Goal: Find specific page/section: Find specific page/section

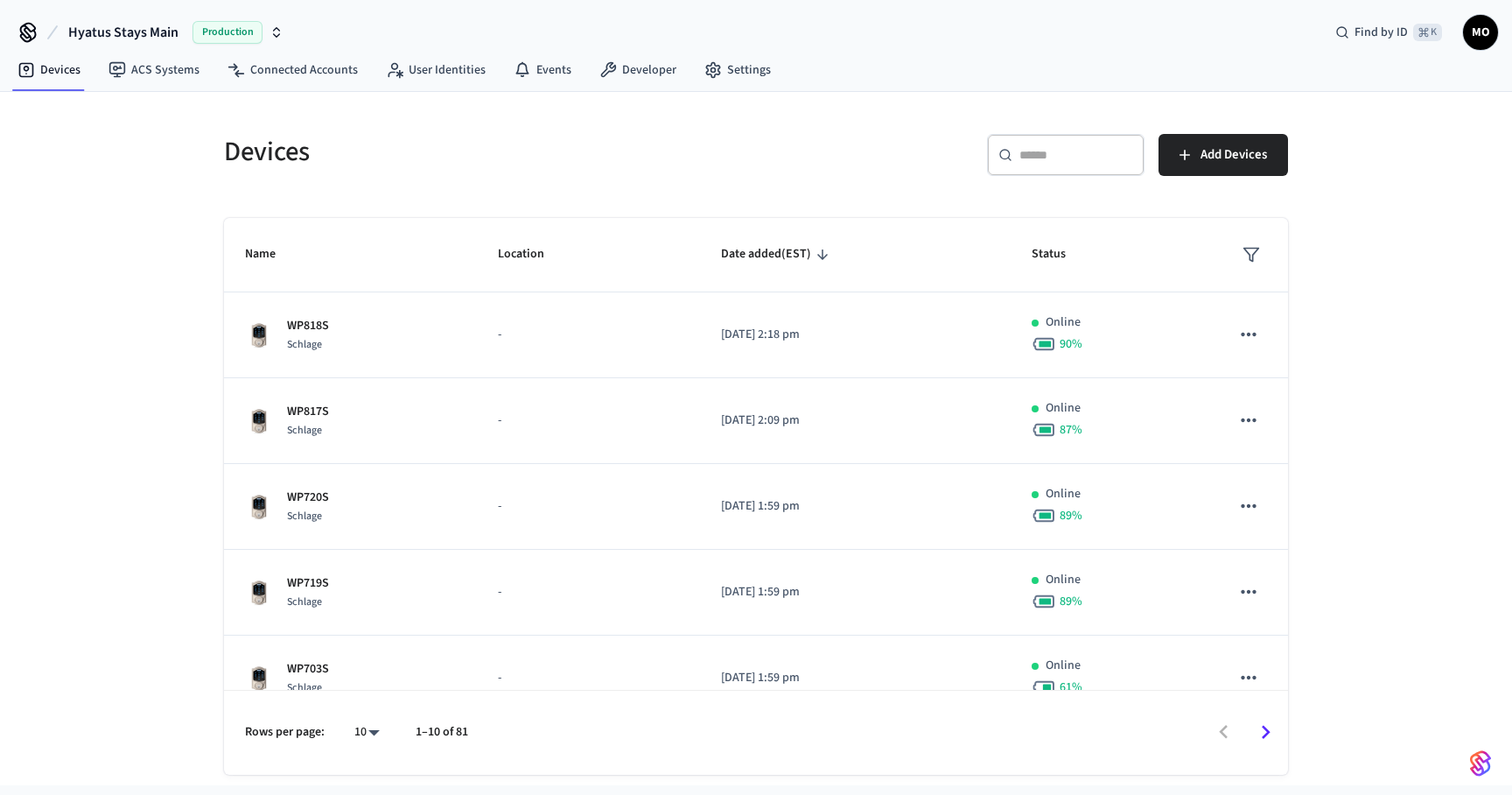
click at [1038, 145] on div "​ ​" at bounding box center [1066, 155] width 157 height 42
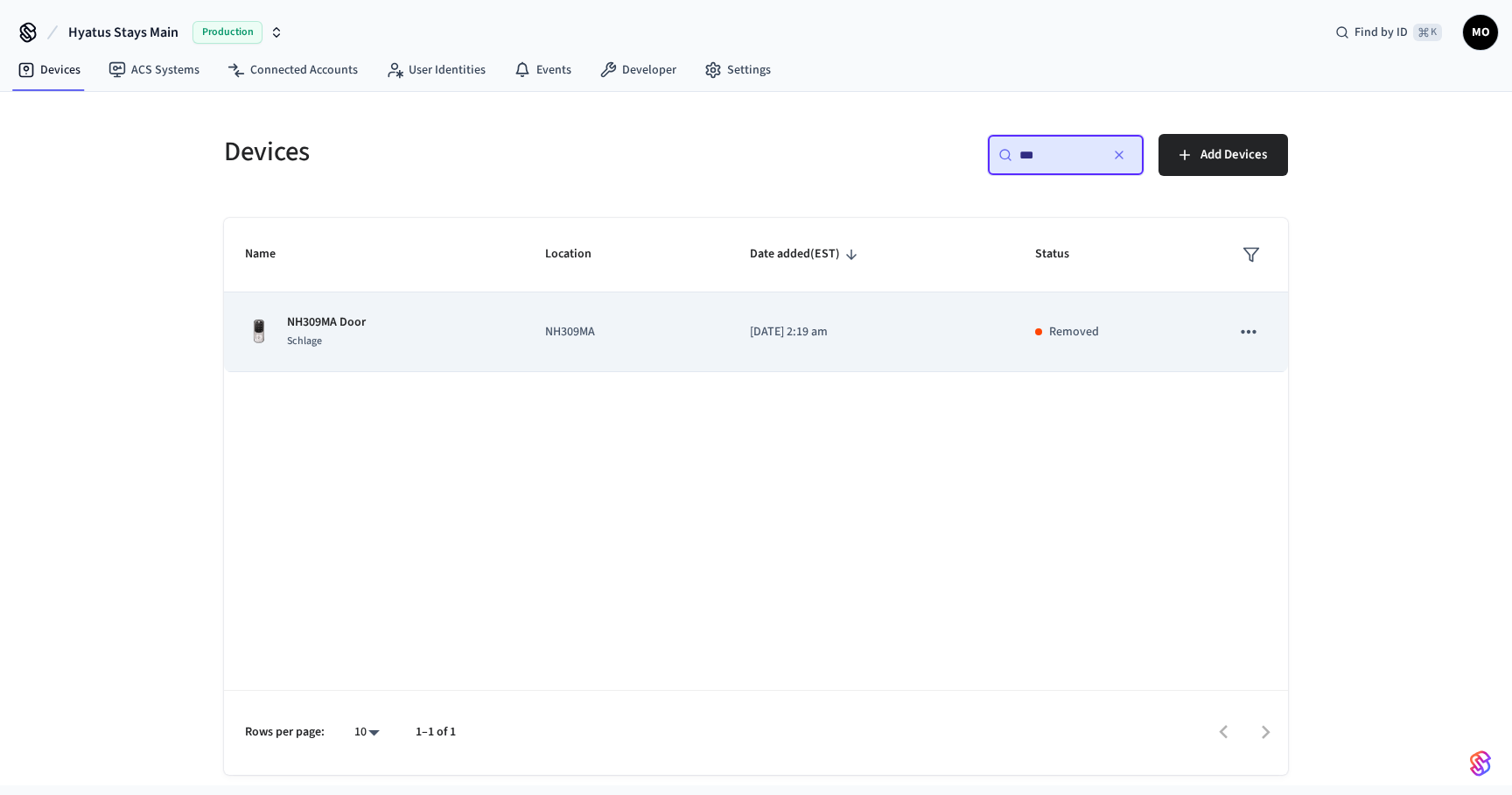
type input "***"
click at [1250, 332] on icon "sticky table" at bounding box center [1248, 331] width 22 height 22
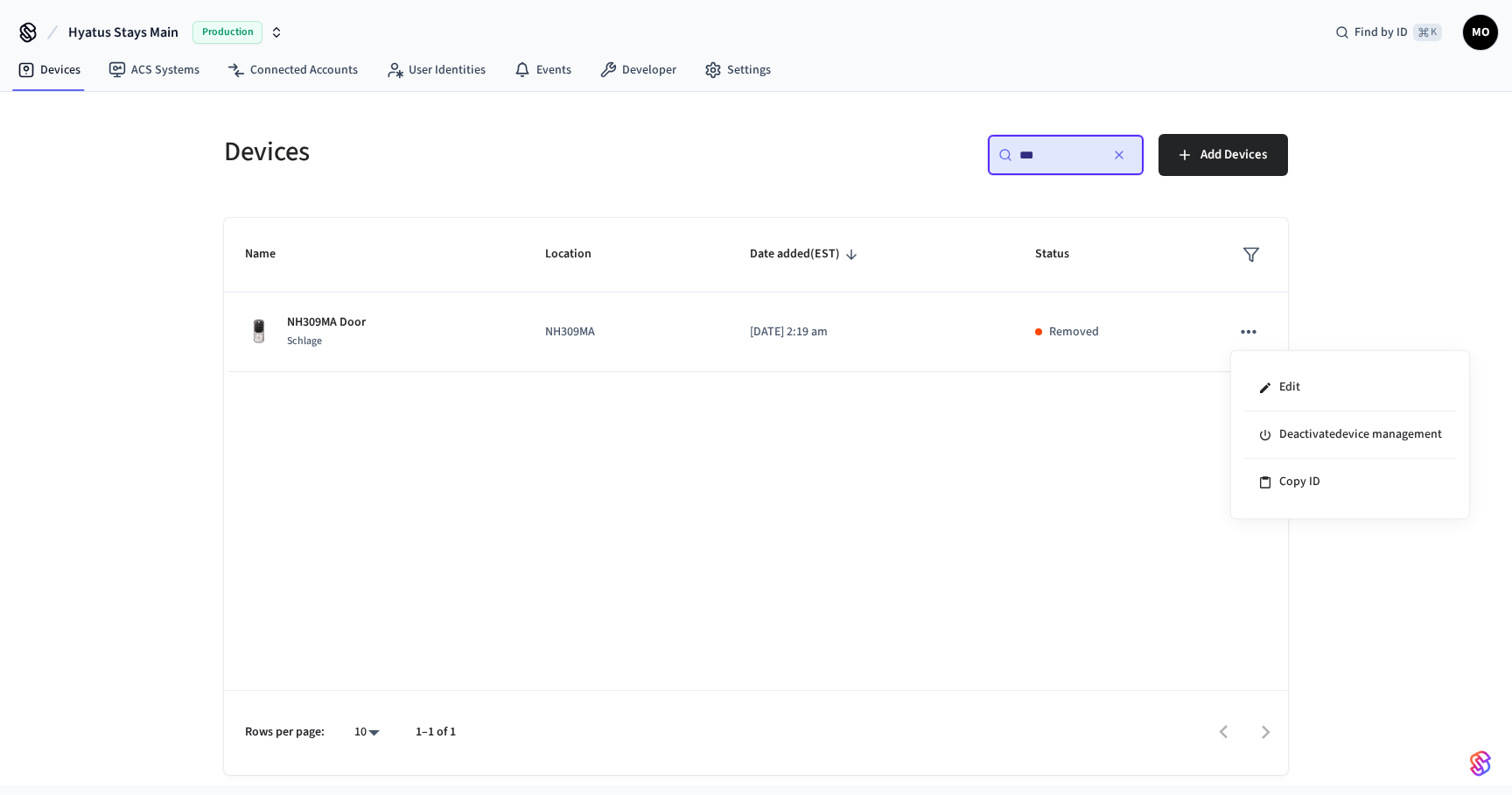
click at [1250, 331] on div at bounding box center [756, 397] width 1512 height 795
click at [1046, 158] on input "***" at bounding box center [1059, 155] width 79 height 18
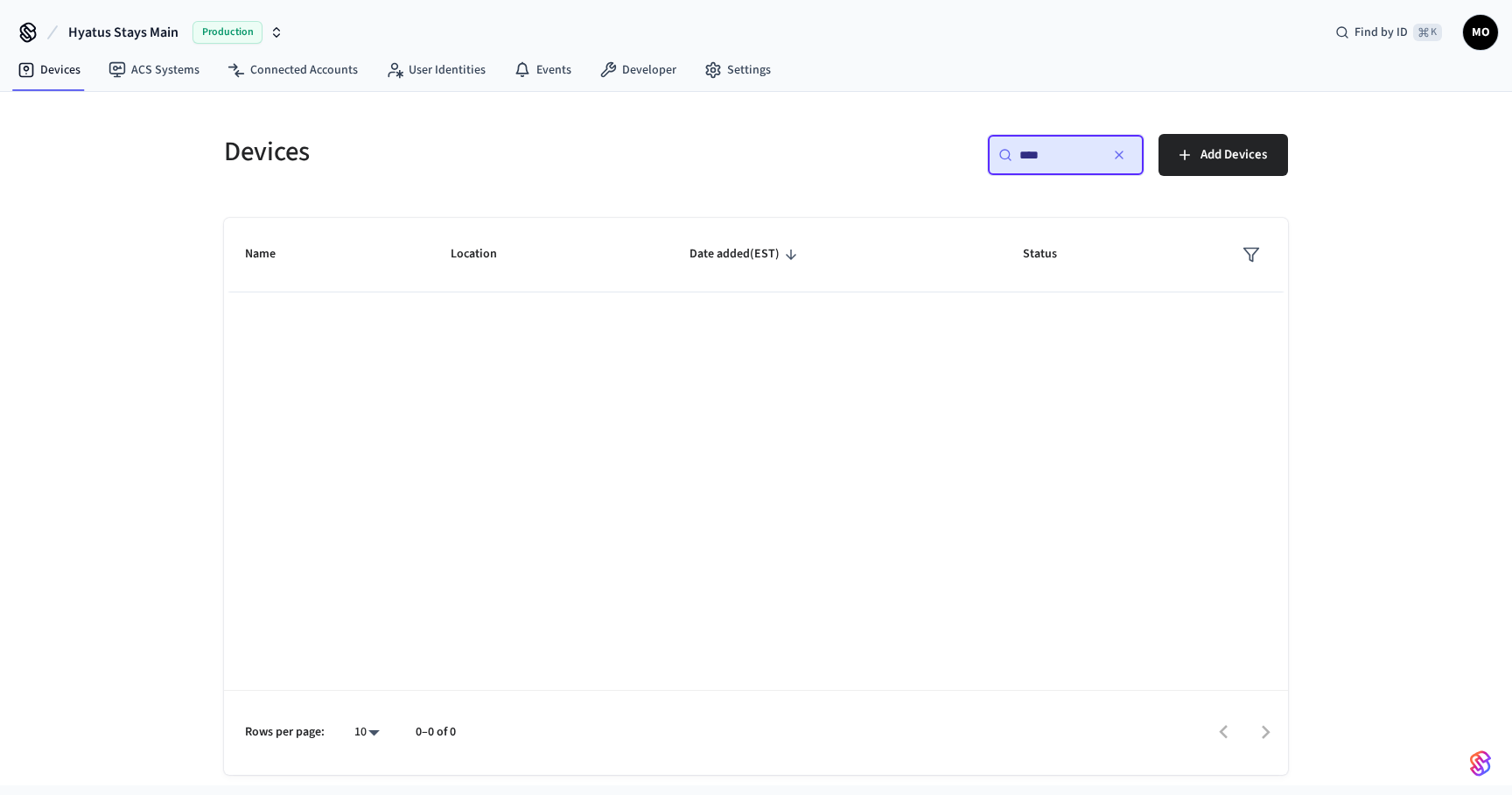
type input "*****"
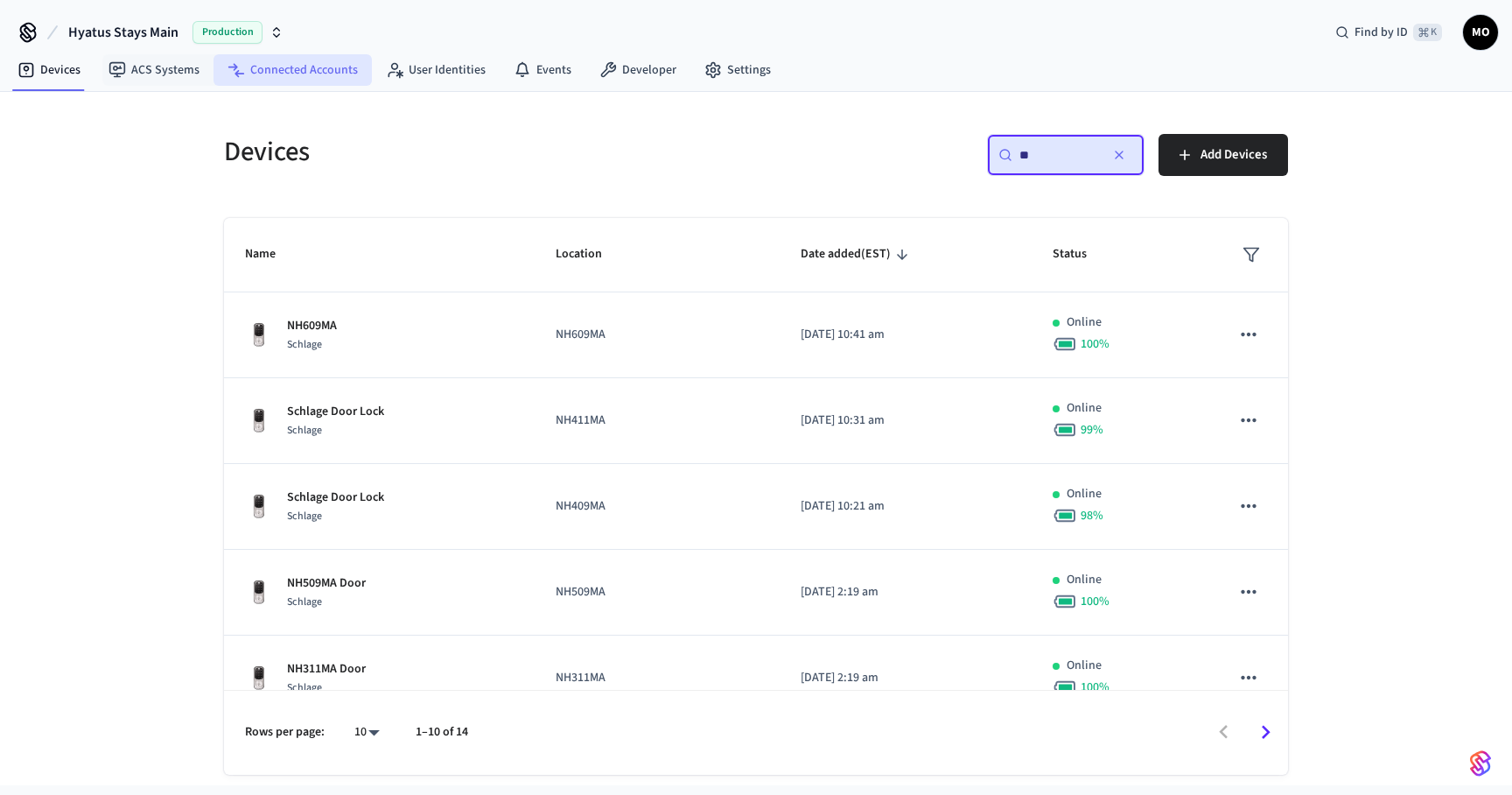
type input "**"
click at [289, 69] on link "Connected Accounts" at bounding box center [292, 70] width 158 height 31
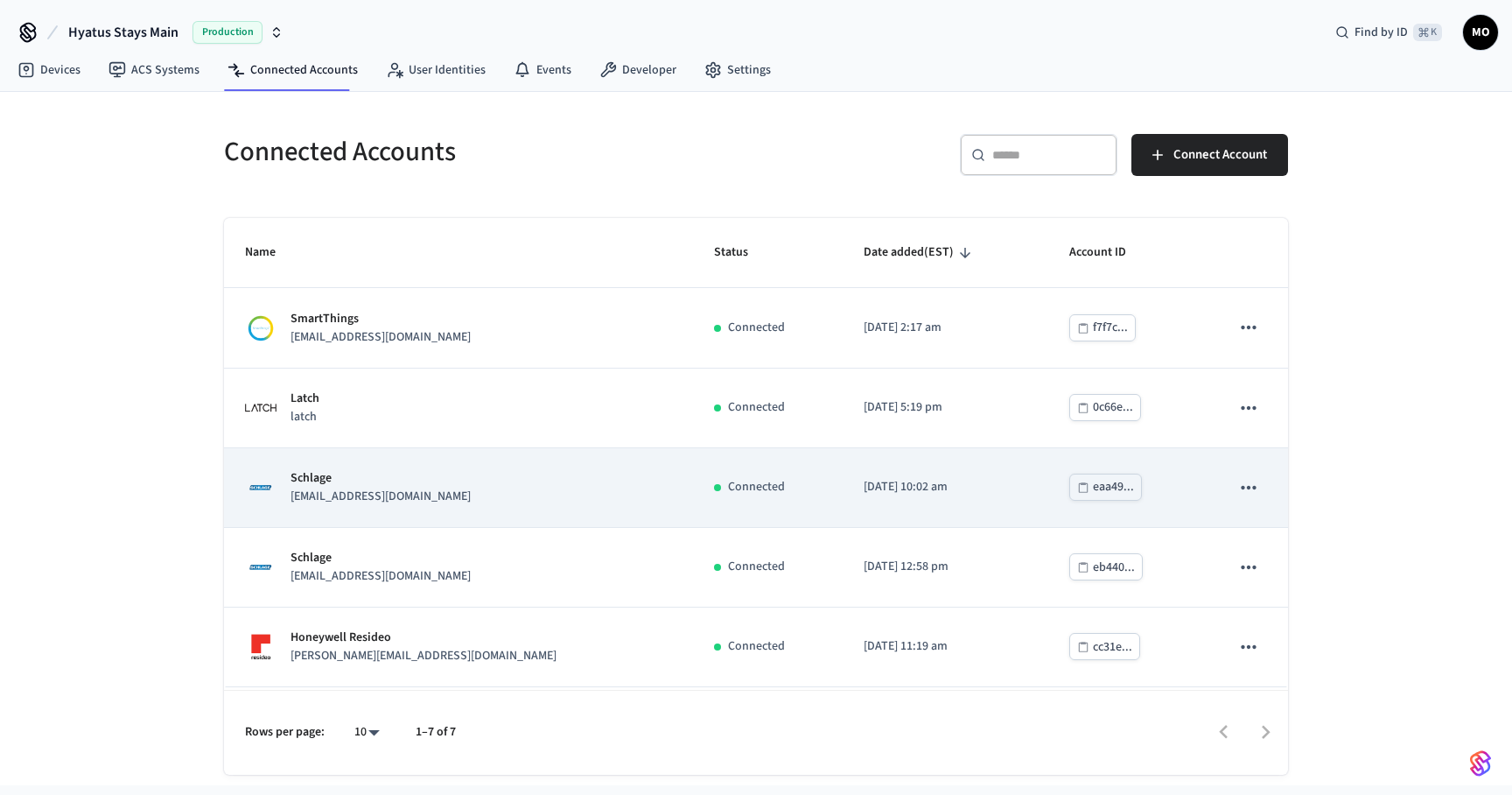
click at [1255, 481] on icon "sticky table" at bounding box center [1248, 486] width 22 height 22
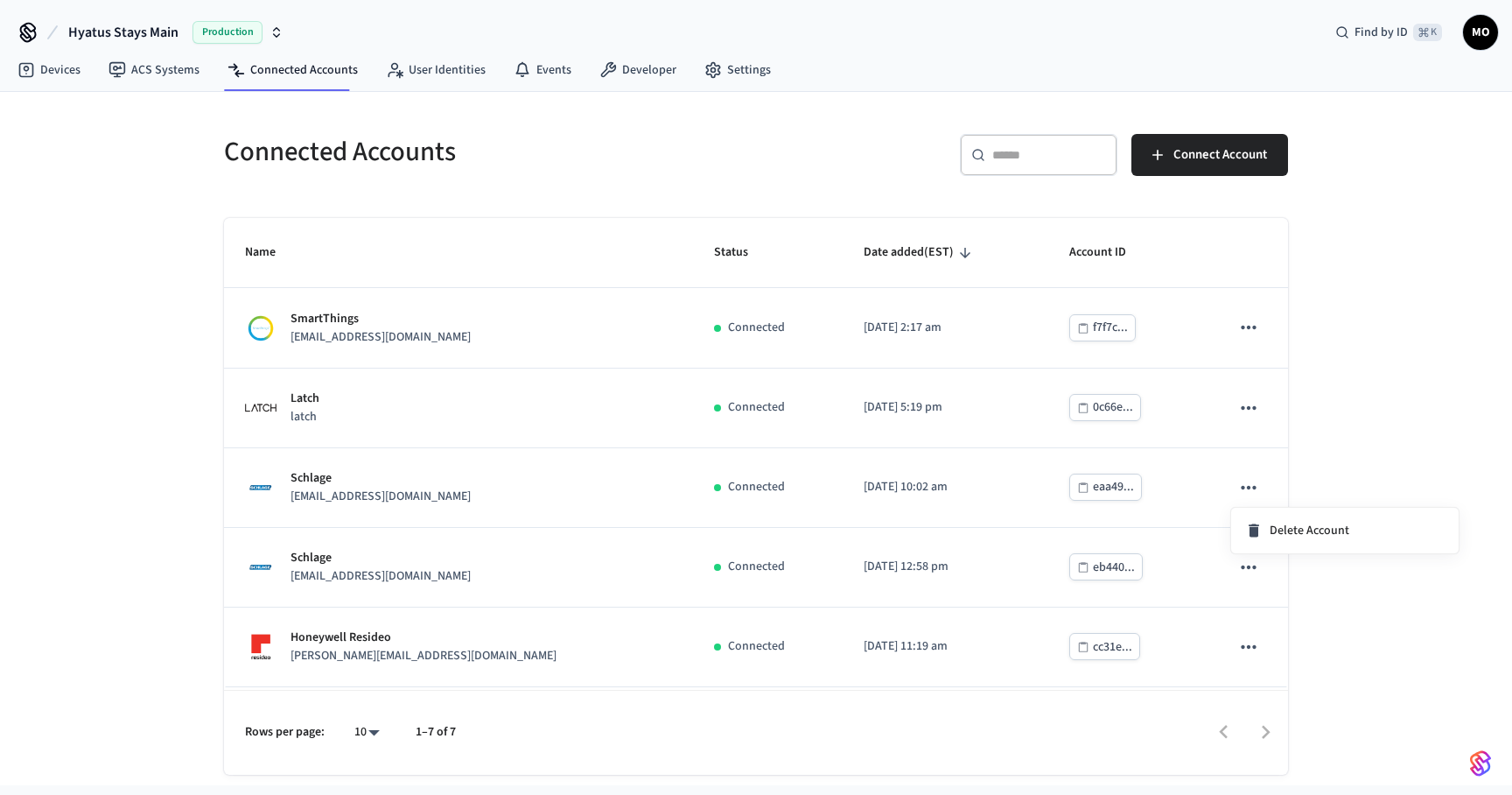
click at [400, 498] on div at bounding box center [756, 397] width 1512 height 795
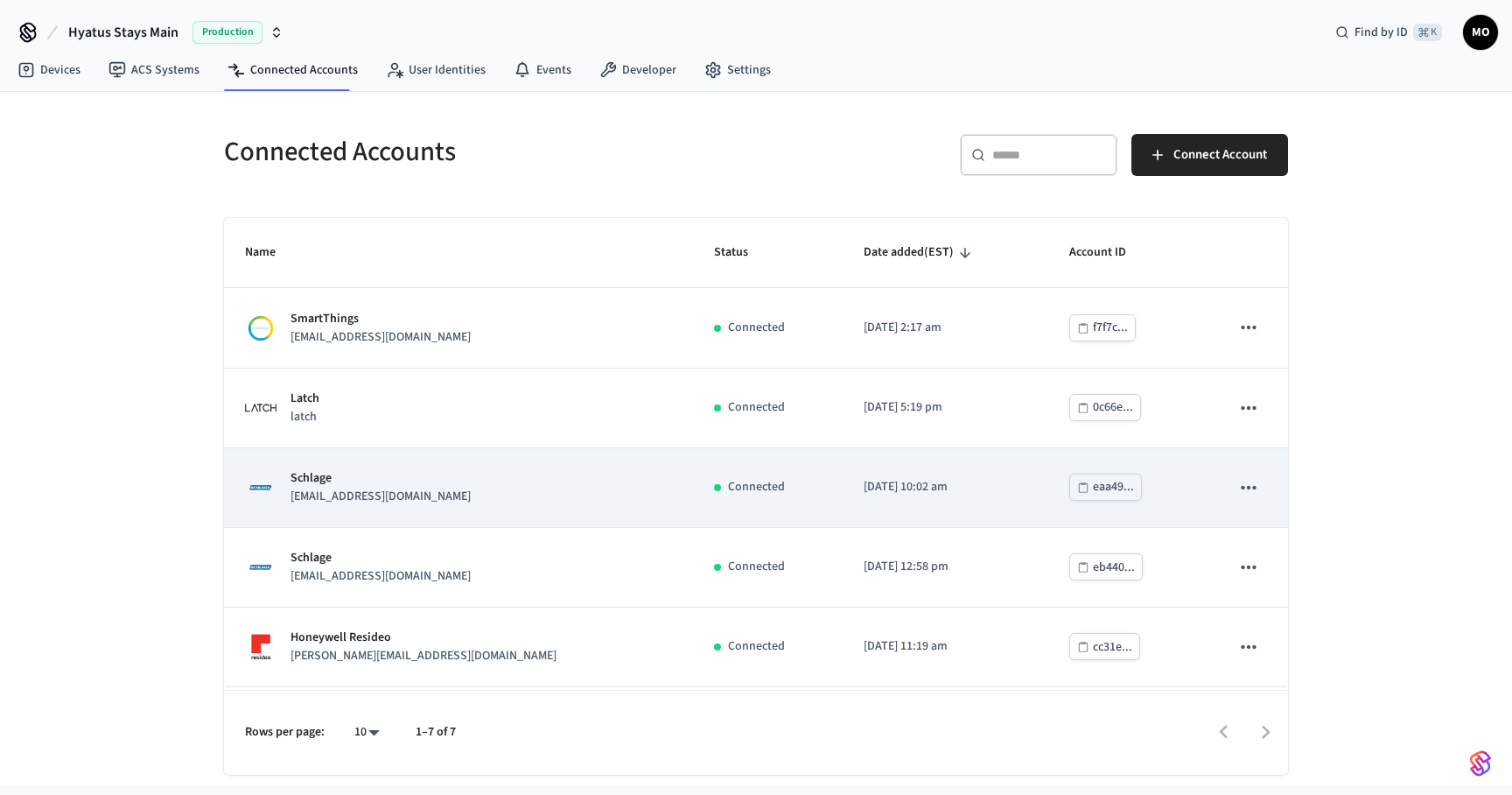
click at [333, 482] on p "Schlage" at bounding box center [381, 478] width 181 height 19
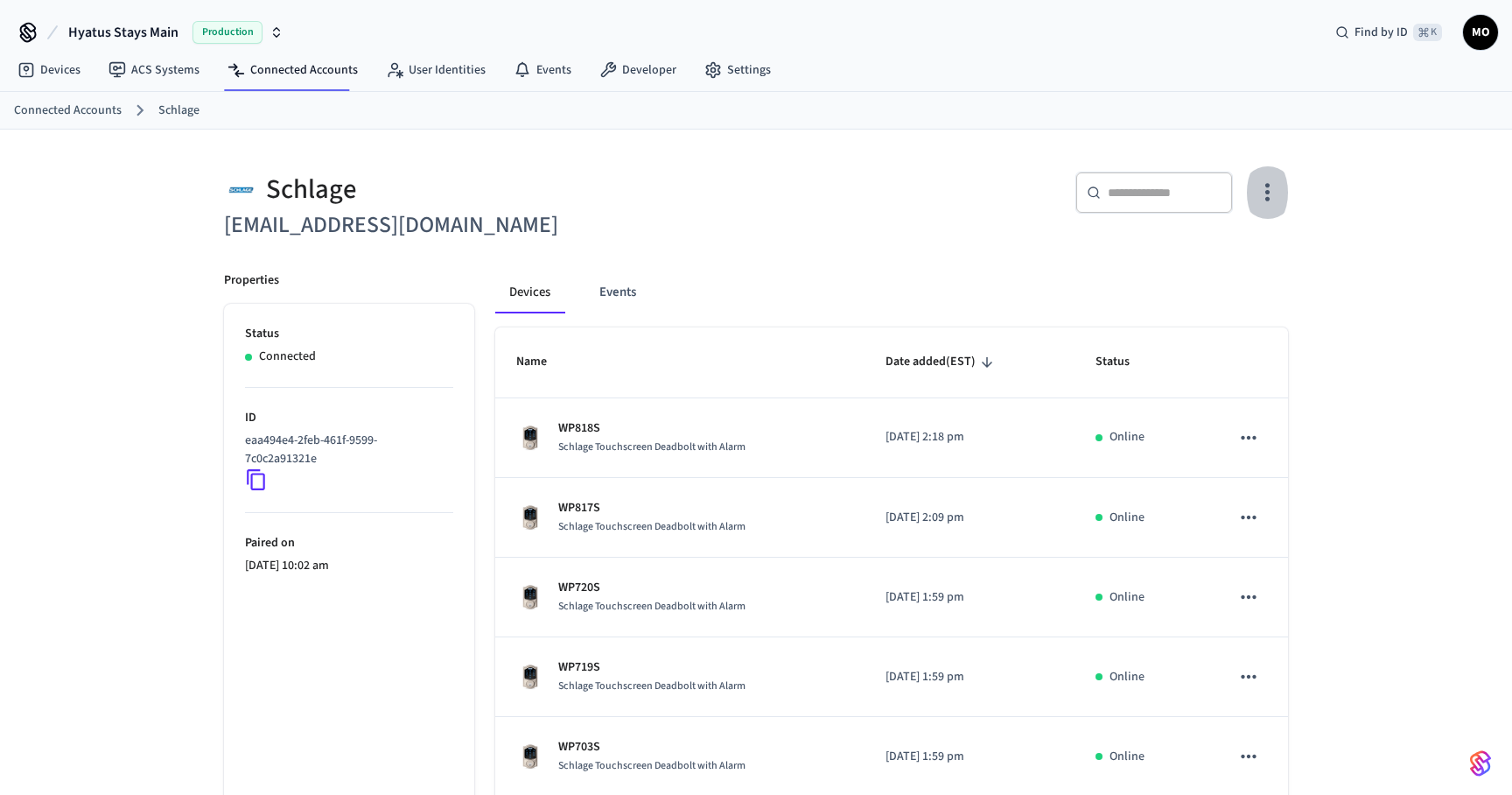
click at [1282, 183] on button "button" at bounding box center [1267, 192] width 41 height 70
click at [1227, 254] on li "Sync Account" at bounding box center [1210, 265] width 132 height 47
click at [1204, 258] on span "Sync Account" at bounding box center [1217, 265] width 71 height 18
click at [856, 306] on div at bounding box center [756, 397] width 1512 height 795
click at [335, 219] on h6 "[EMAIL_ADDRESS][DOMAIN_NAME]" at bounding box center [485, 225] width 521 height 36
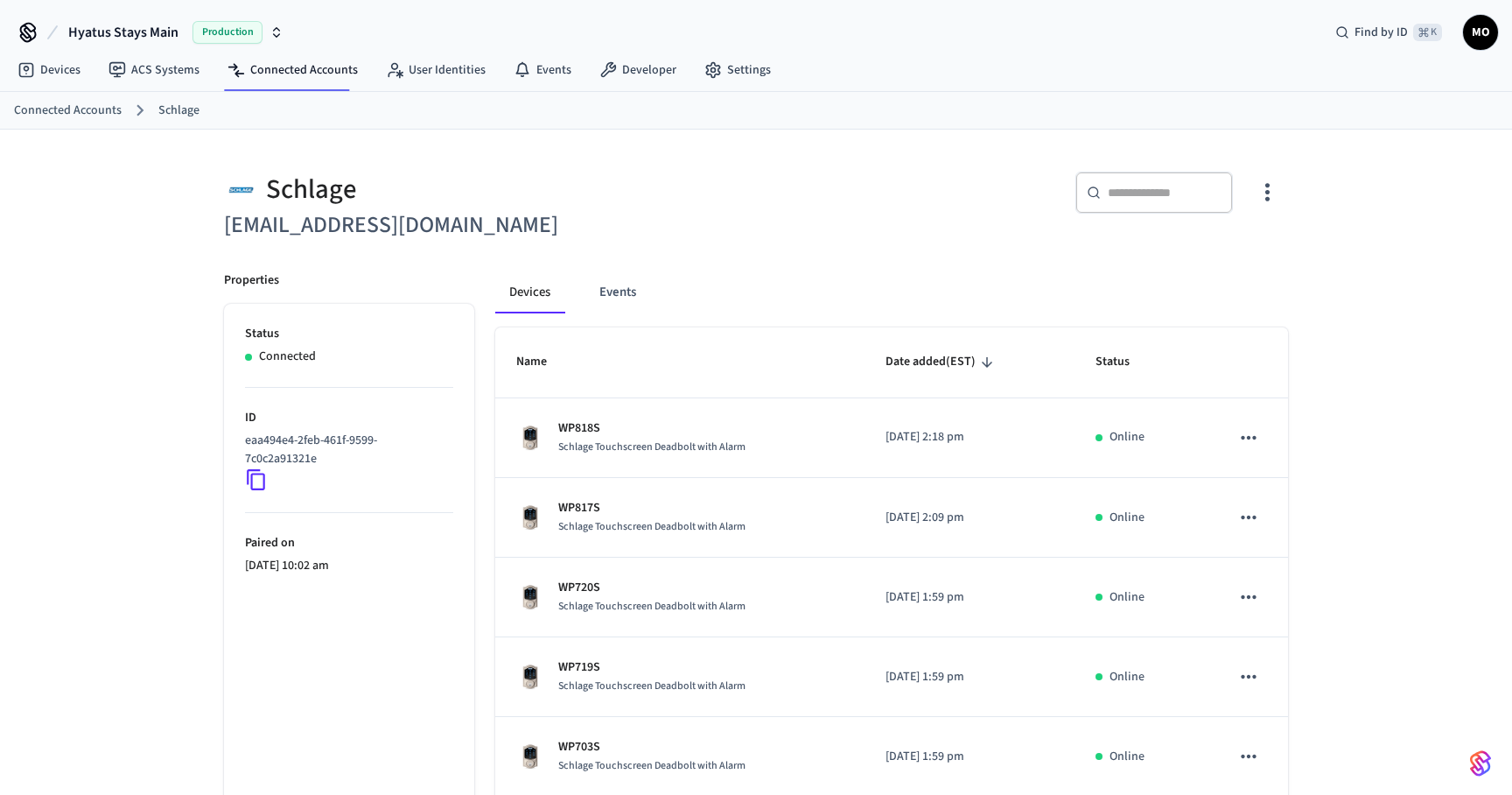
click at [335, 219] on h6 "[EMAIL_ADDRESS][DOMAIN_NAME]" at bounding box center [485, 225] width 521 height 36
click at [518, 216] on h6 "[EMAIL_ADDRESS][DOMAIN_NAME]" at bounding box center [485, 225] width 521 height 36
click at [1115, 190] on input "text" at bounding box center [1164, 192] width 114 height 18
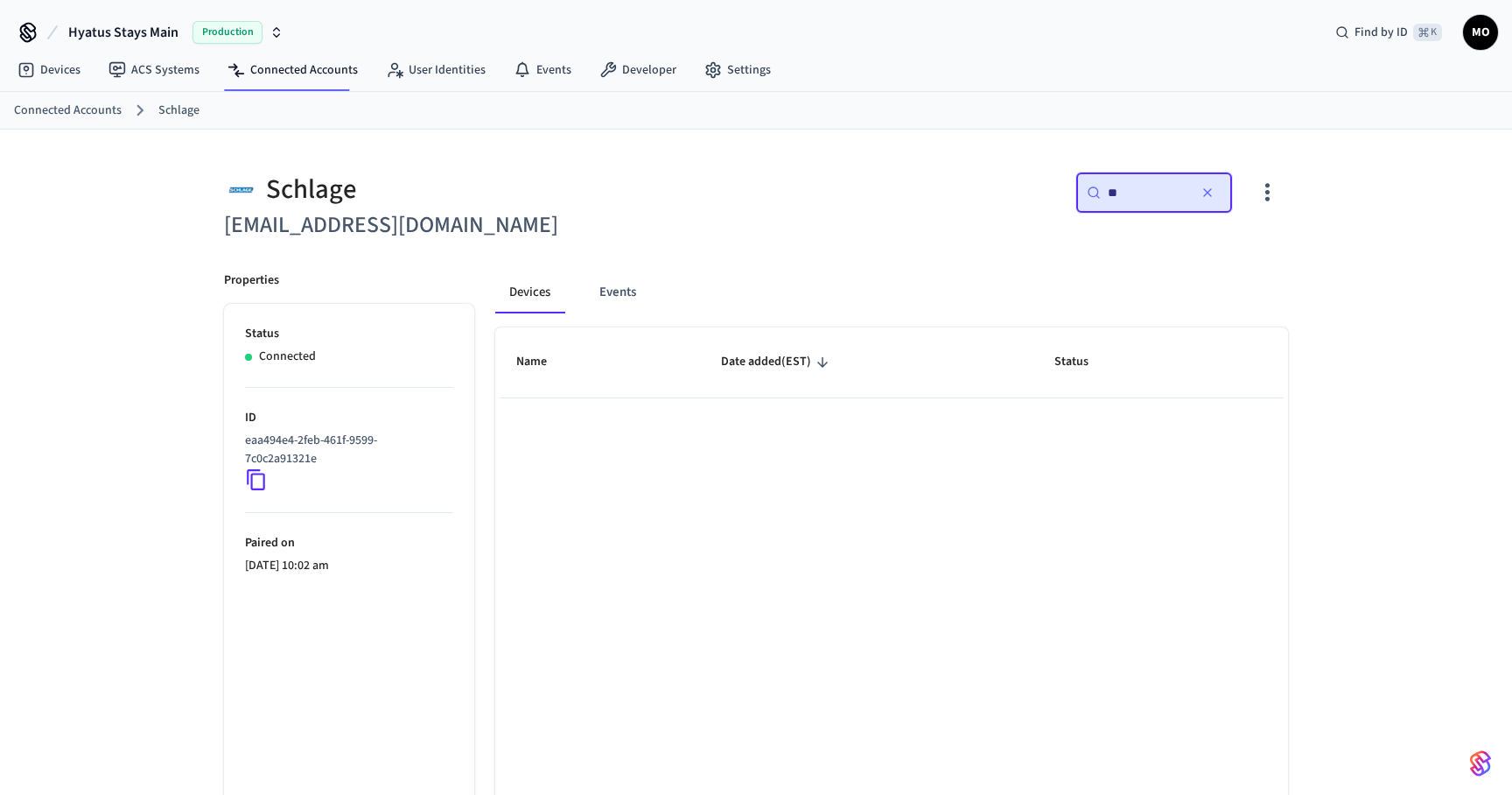
type input "*"
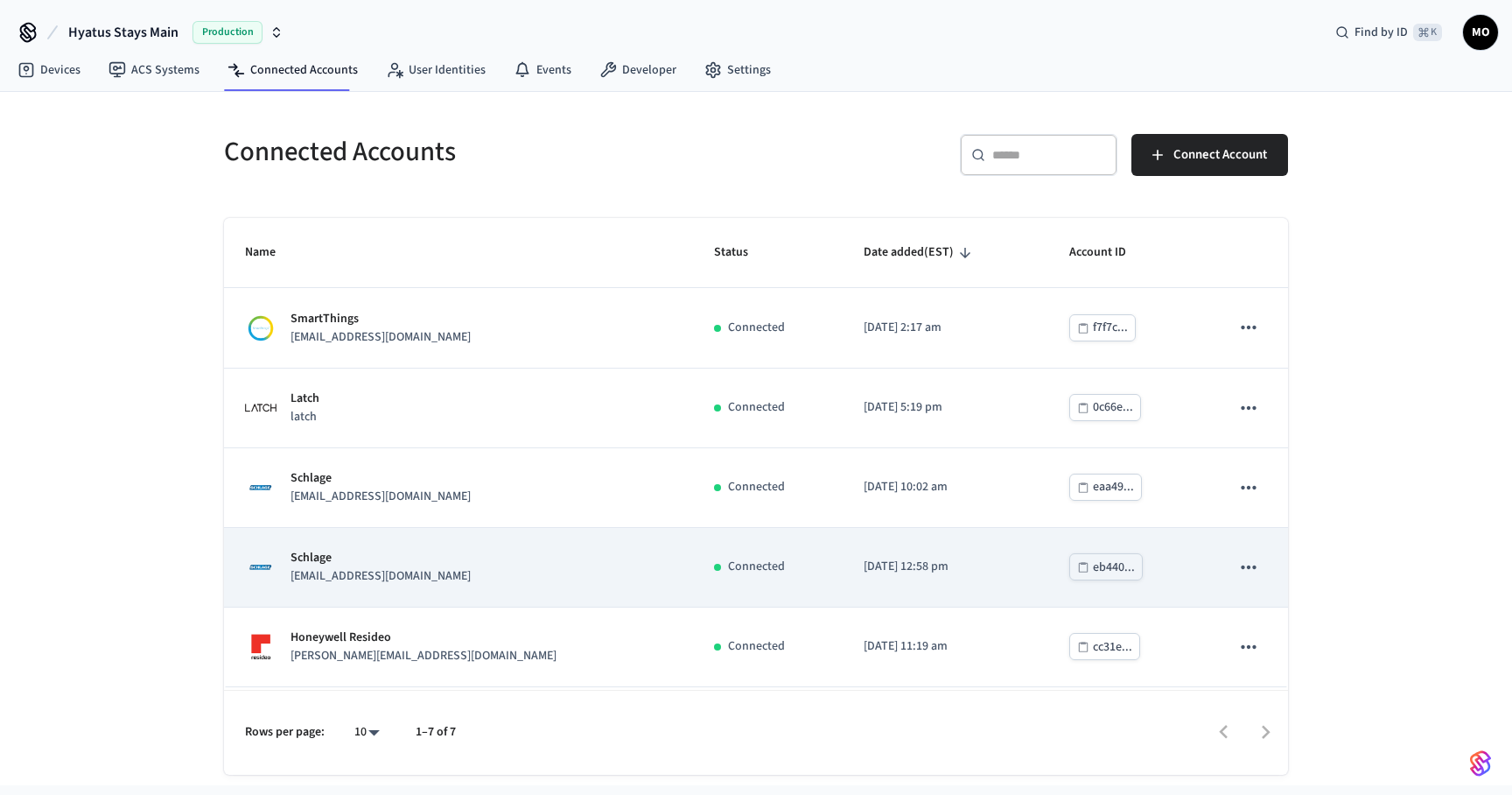
click at [391, 564] on p "Schlage" at bounding box center [381, 558] width 181 height 19
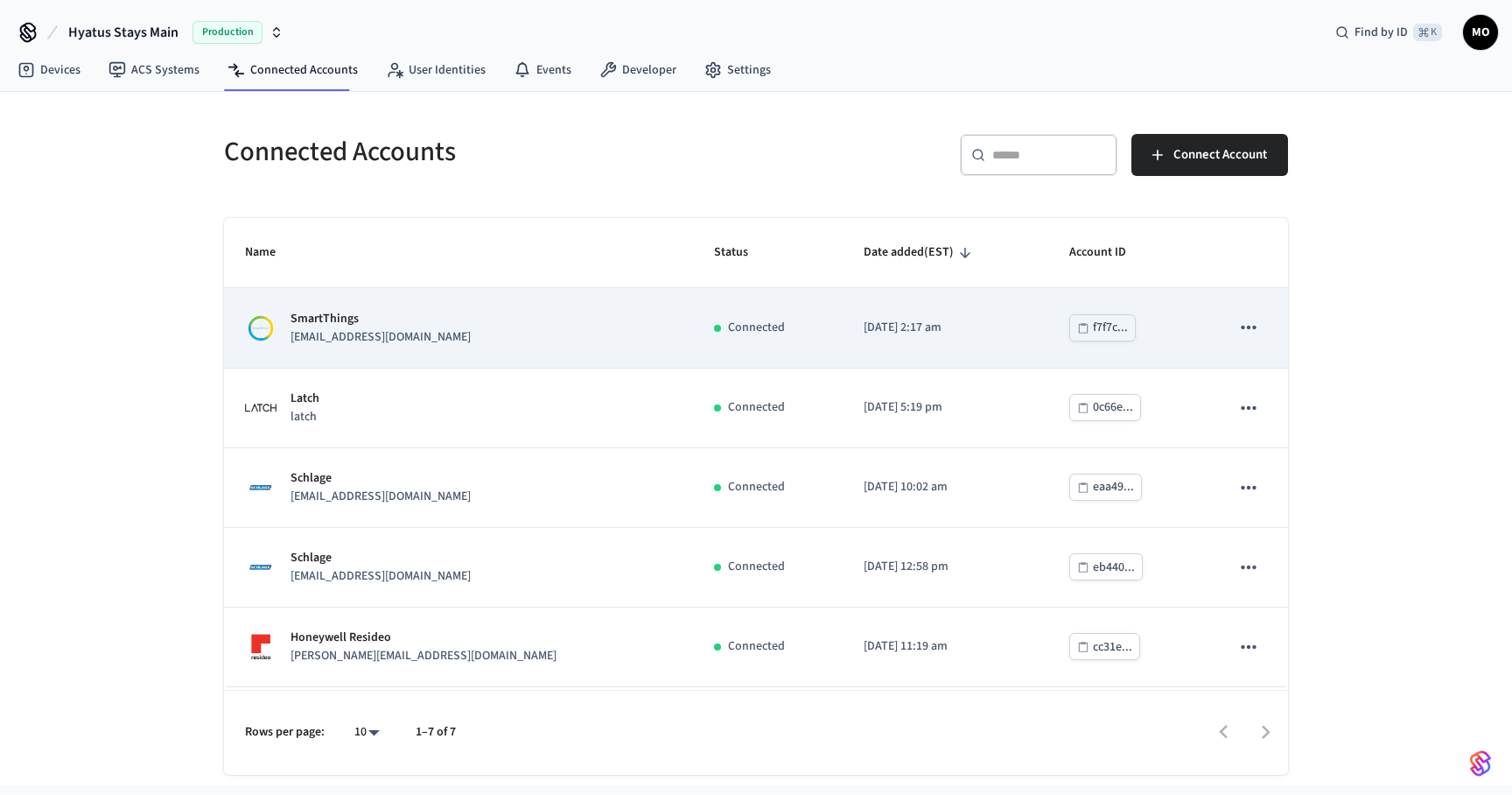
click at [398, 328] on p "[EMAIL_ADDRESS][DOMAIN_NAME]" at bounding box center [381, 337] width 181 height 19
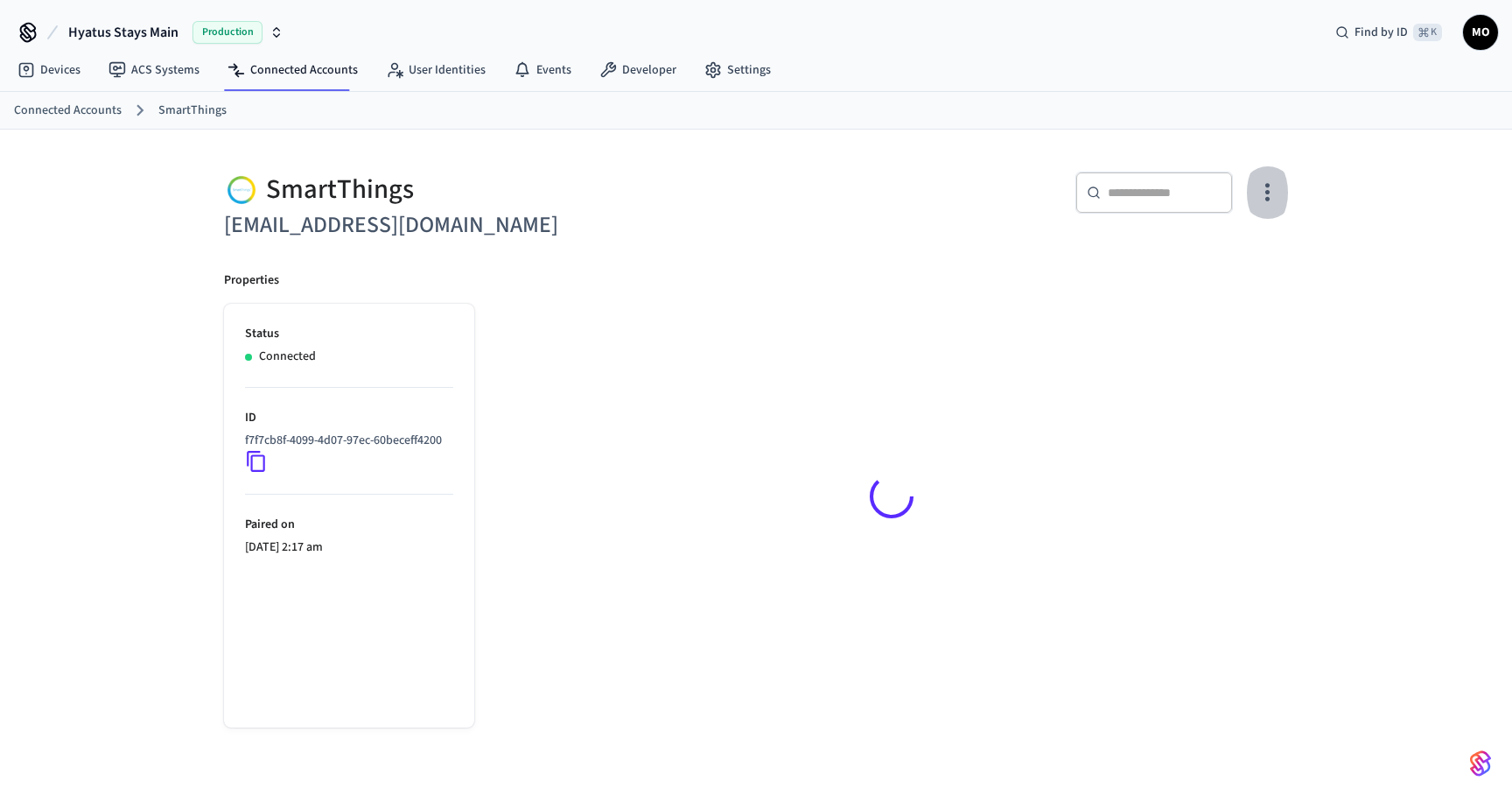
click at [1273, 189] on icon "button" at bounding box center [1267, 192] width 27 height 27
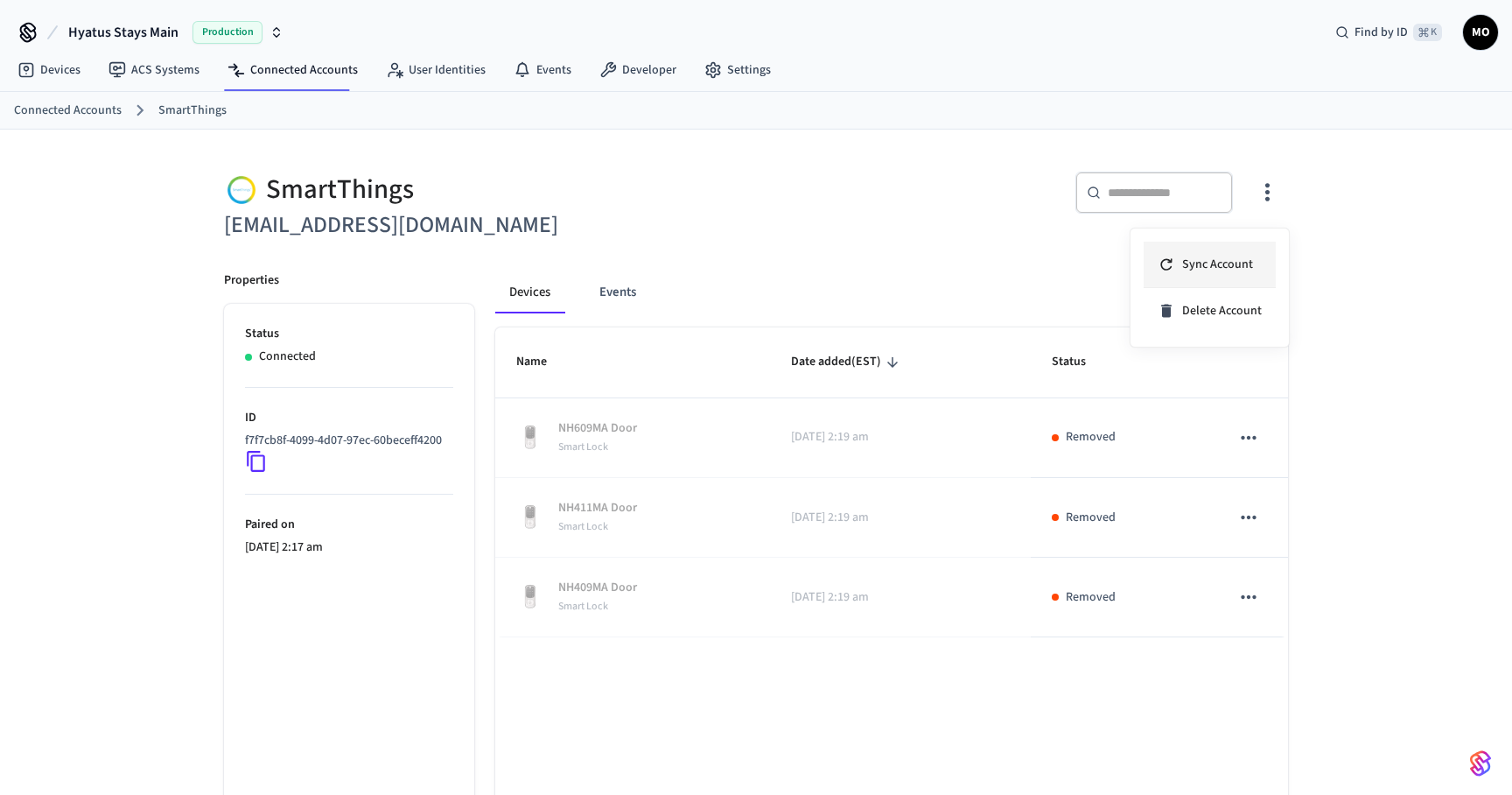
click at [1204, 253] on li "Sync Account" at bounding box center [1210, 265] width 132 height 47
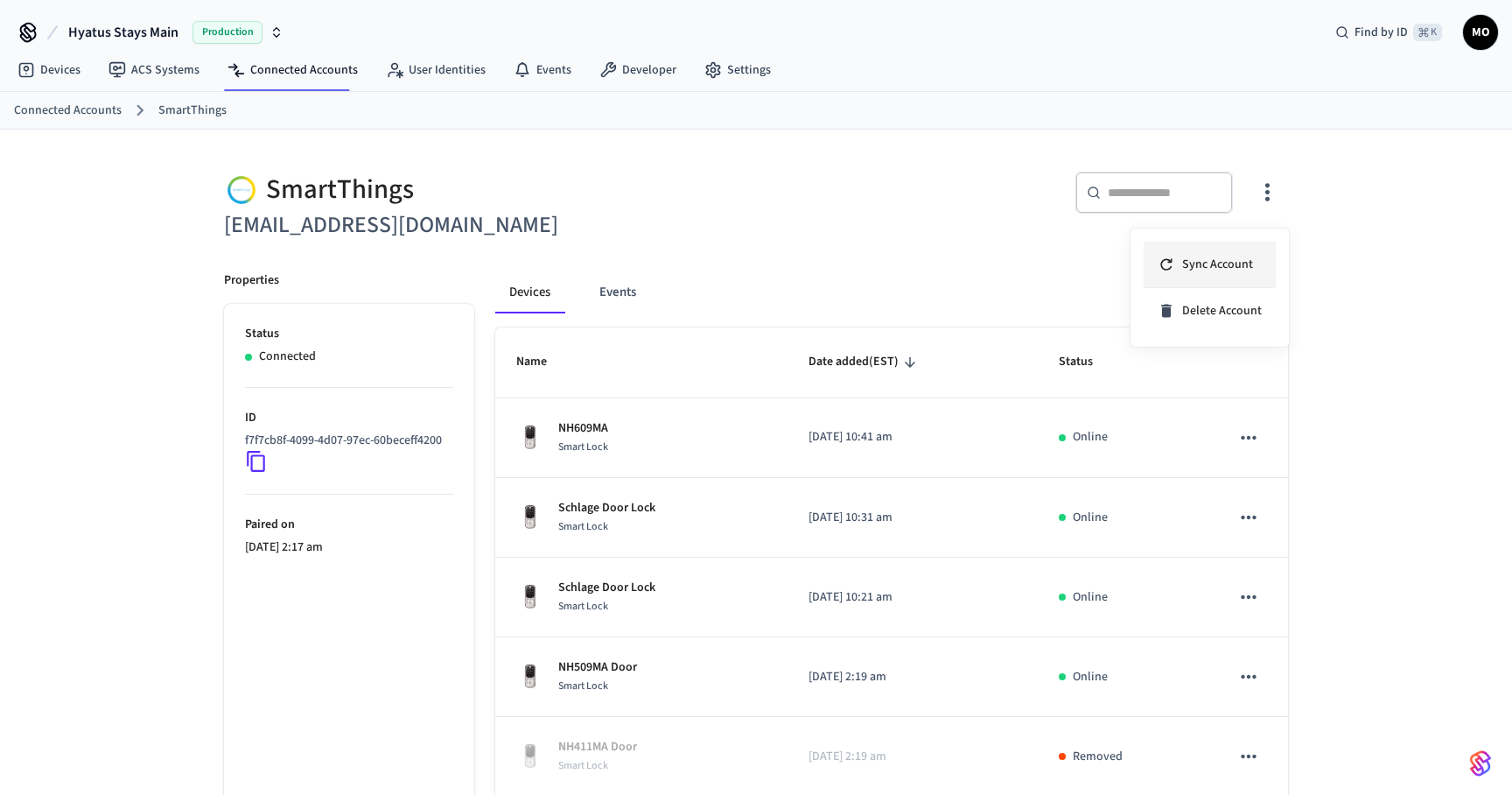
click at [1243, 263] on span "Sync Account" at bounding box center [1217, 265] width 71 height 18
click at [1262, 471] on div at bounding box center [756, 397] width 1512 height 795
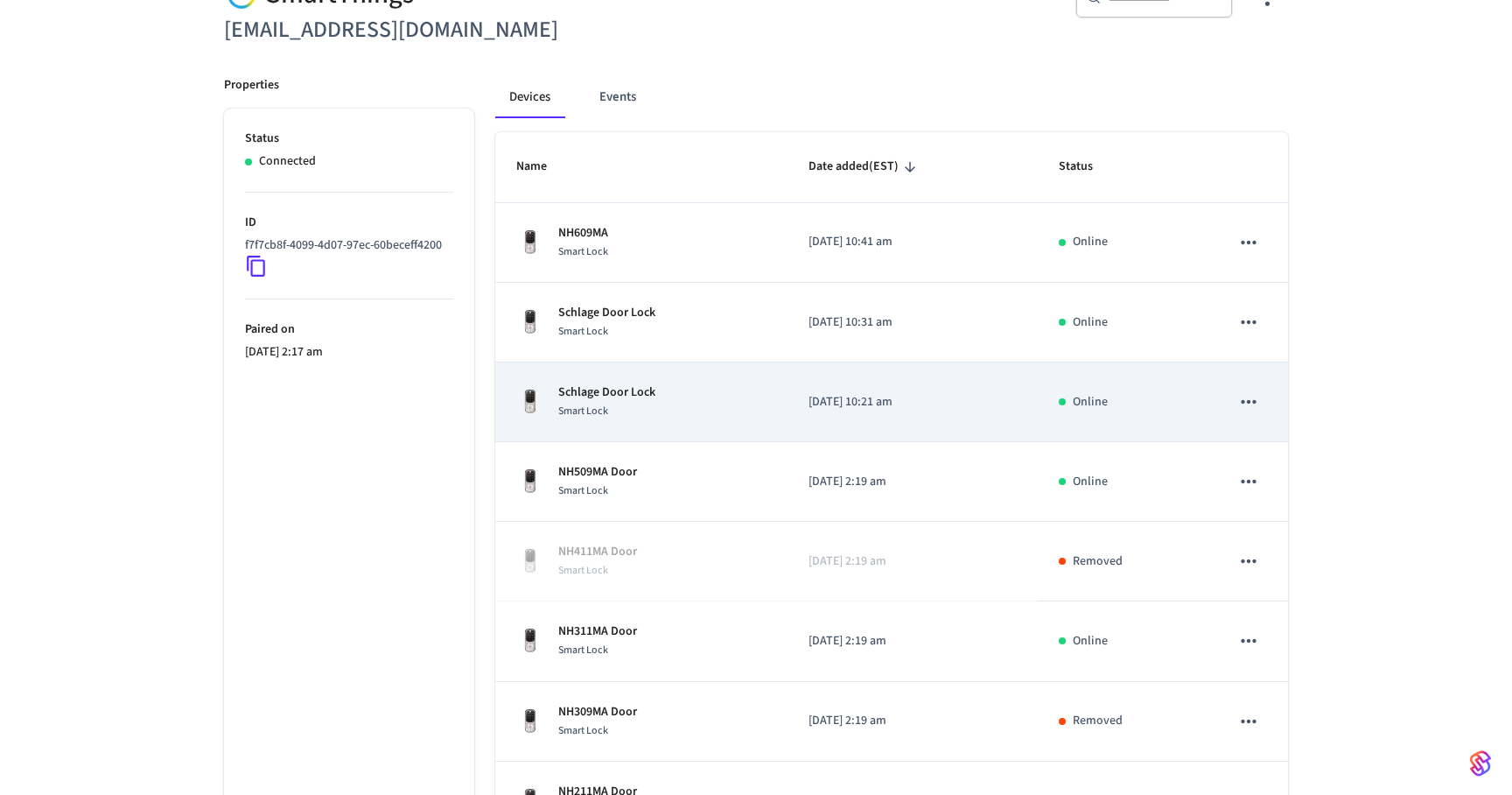
scroll to position [180, 0]
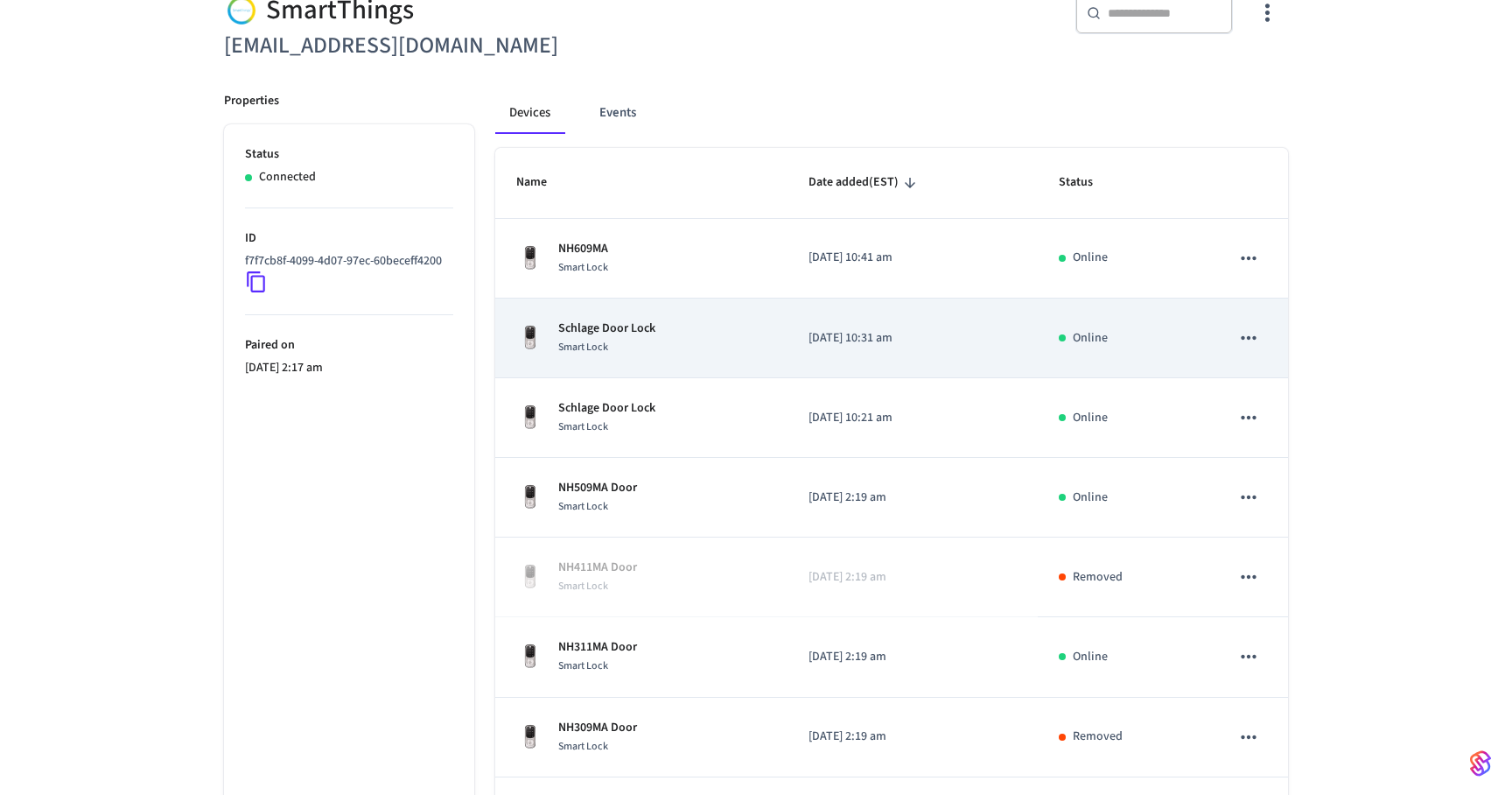
click at [611, 331] on p "Schlage Door Lock" at bounding box center [606, 328] width 97 height 19
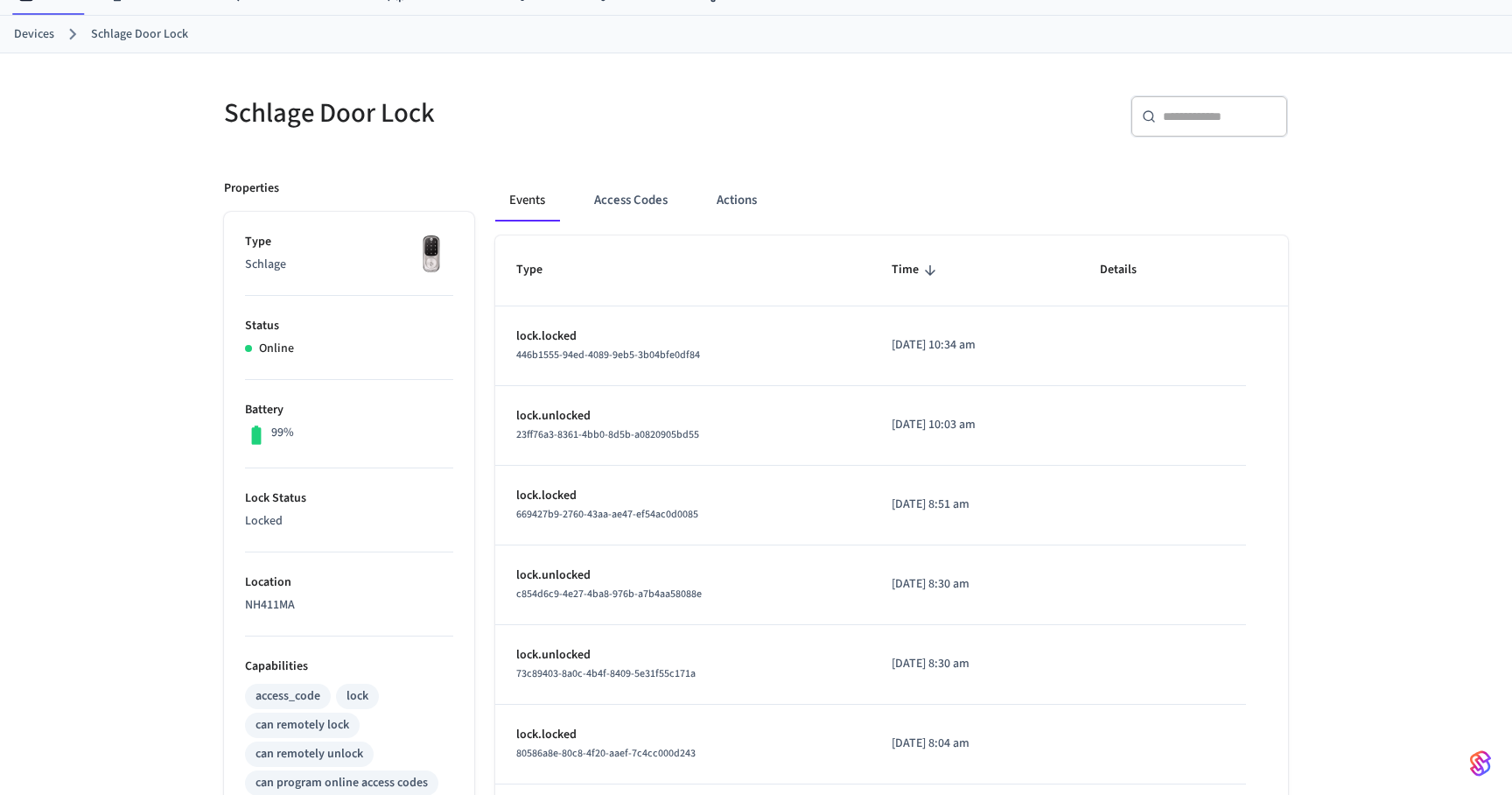
scroll to position [55, 0]
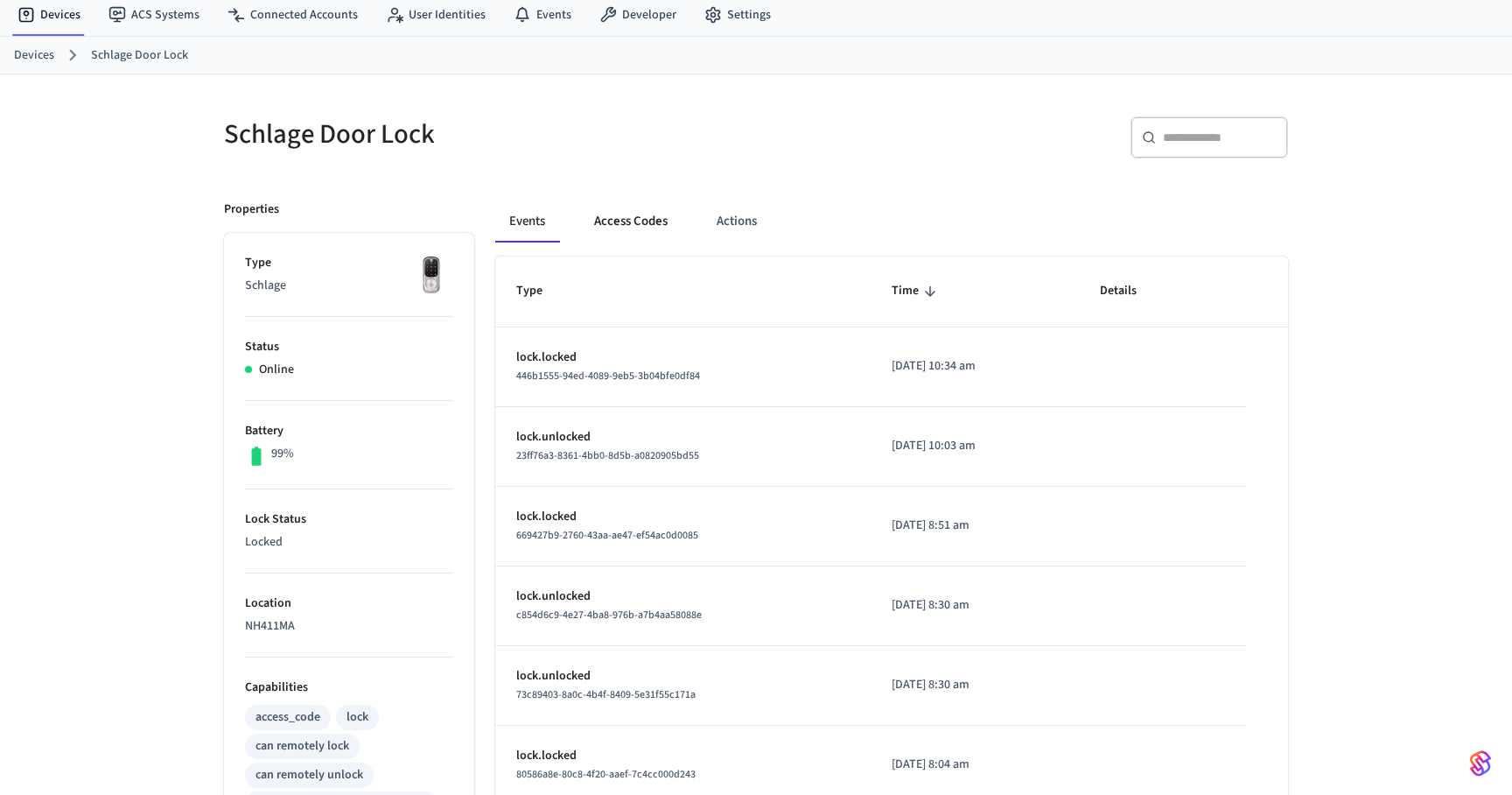
click at [640, 214] on button "Access Codes" at bounding box center [631, 221] width 102 height 42
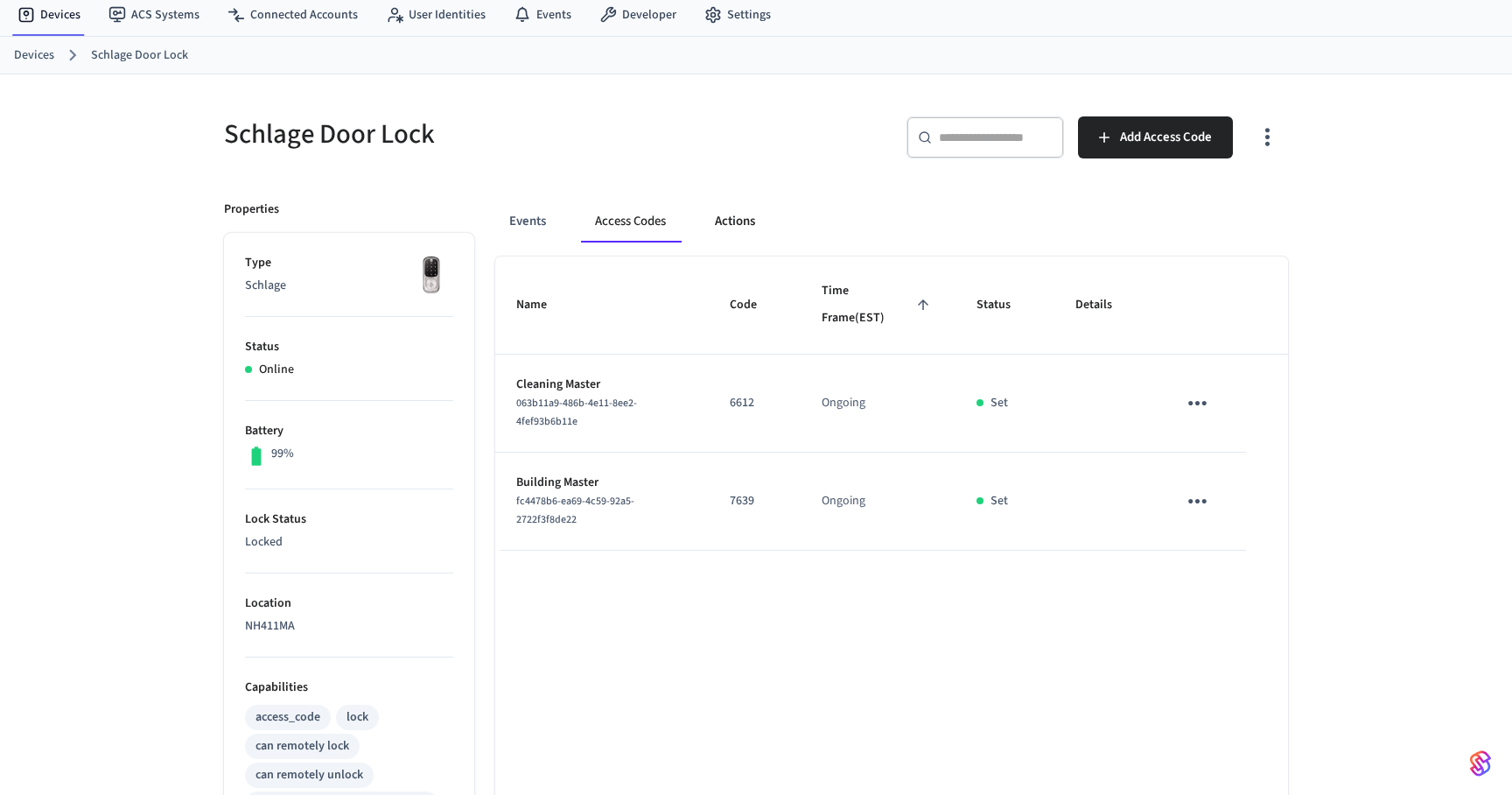
click at [729, 221] on button "Actions" at bounding box center [735, 221] width 68 height 42
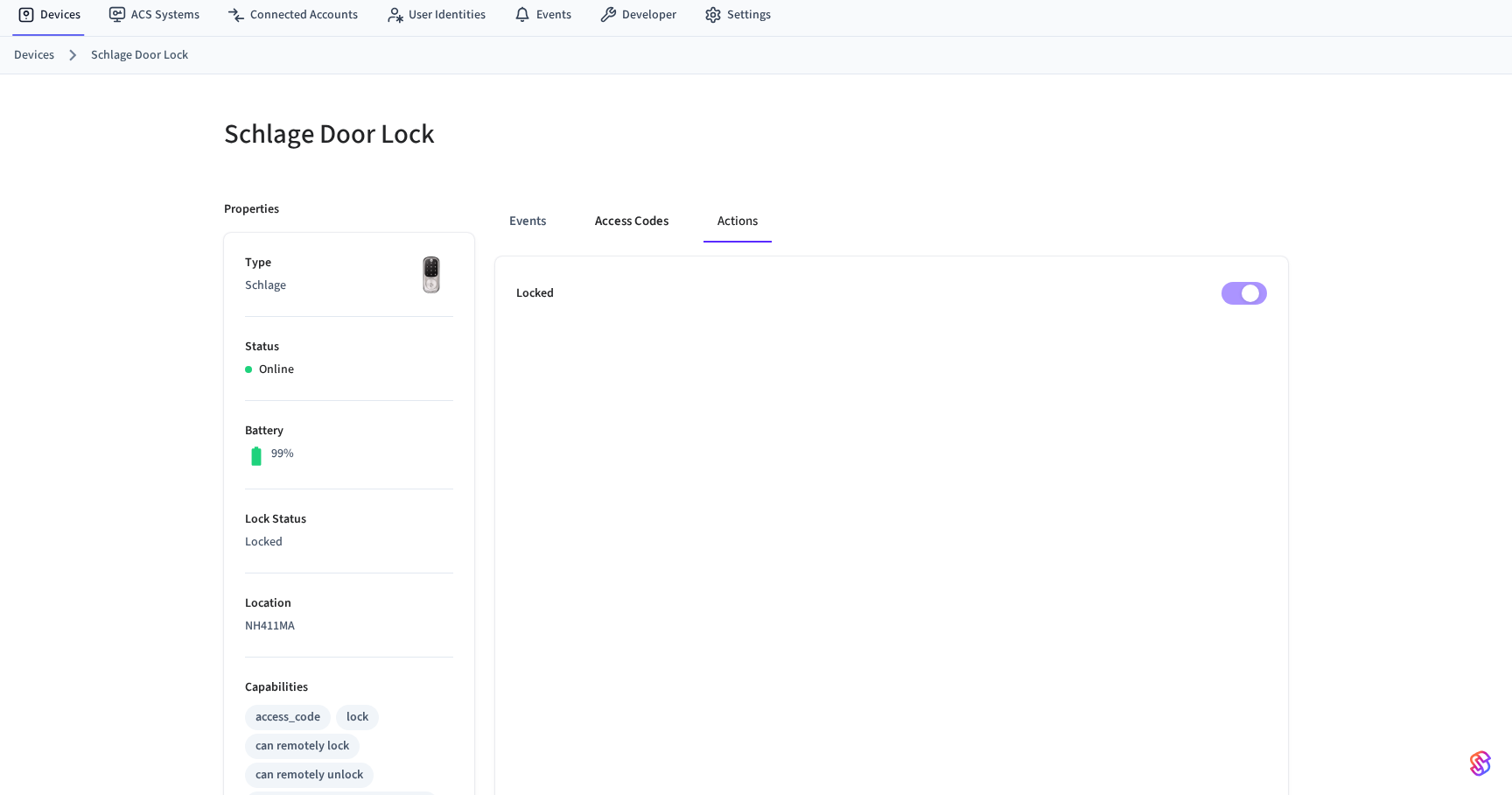
click at [637, 221] on button "Access Codes" at bounding box center [632, 221] width 102 height 42
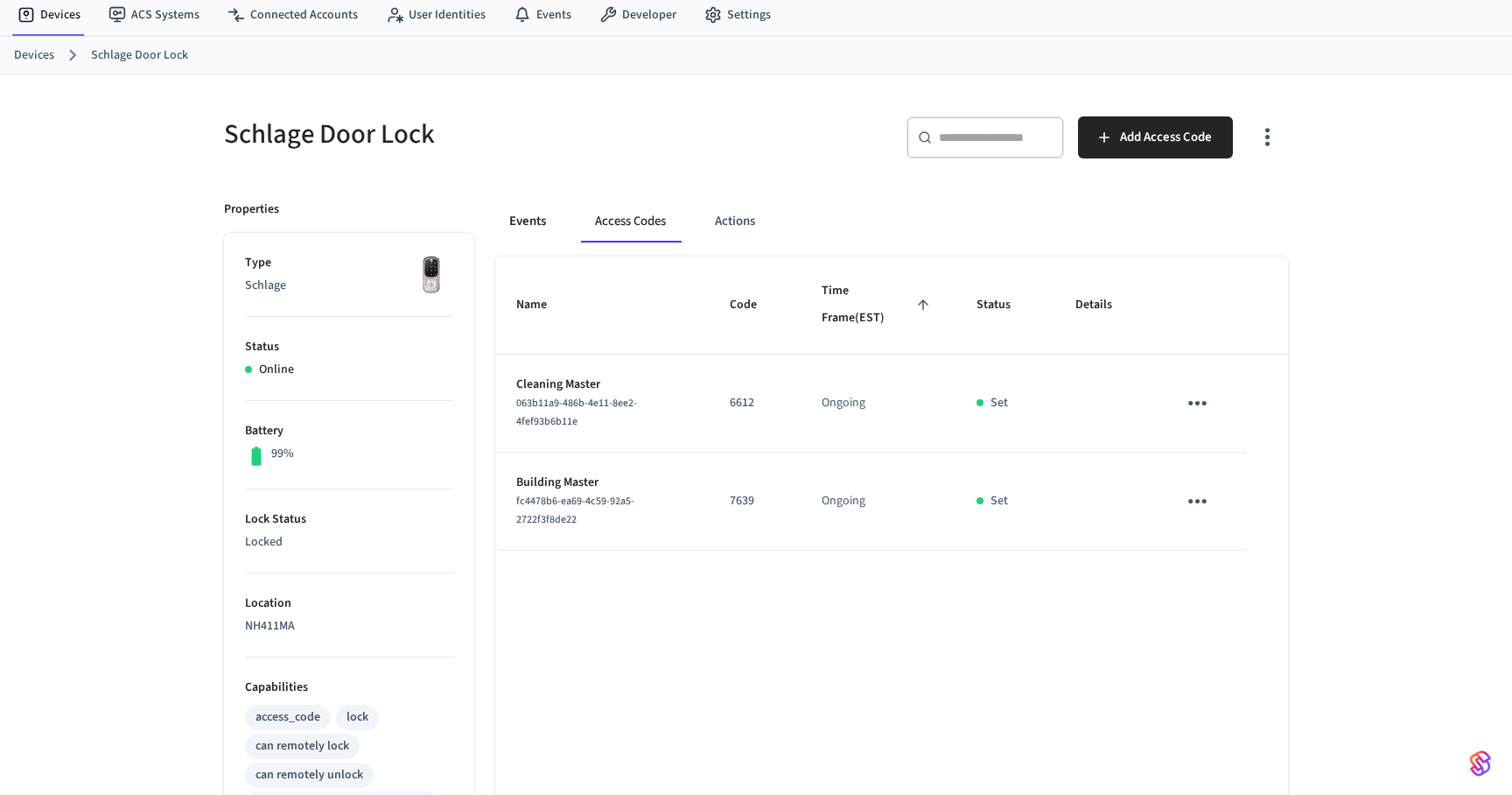
click at [548, 224] on button "Events" at bounding box center [528, 221] width 64 height 42
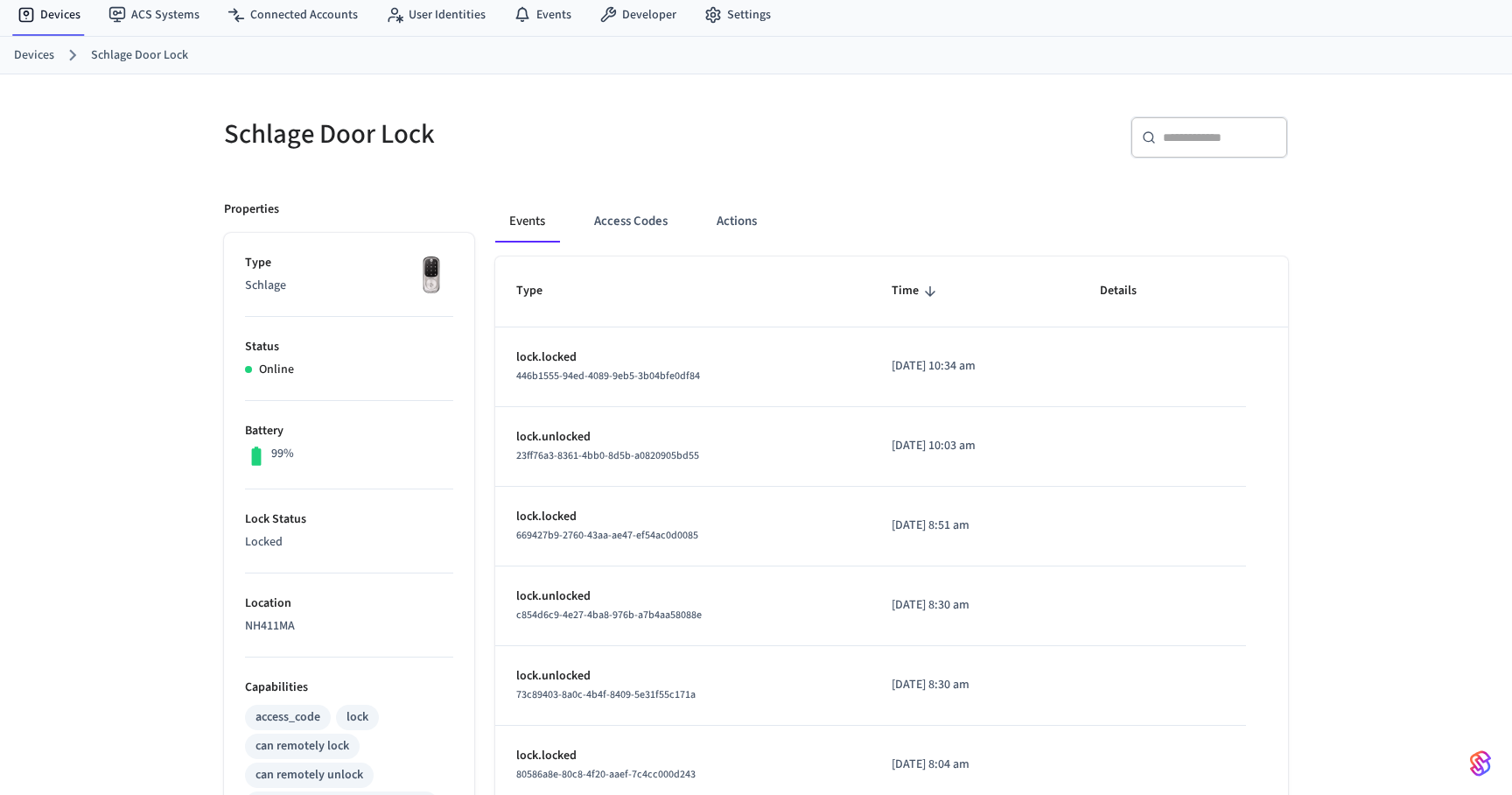
click at [267, 628] on p "NH411MA" at bounding box center [349, 626] width 208 height 19
copy p "NH411MA"
click at [35, 55] on link "Devices" at bounding box center [34, 55] width 40 height 19
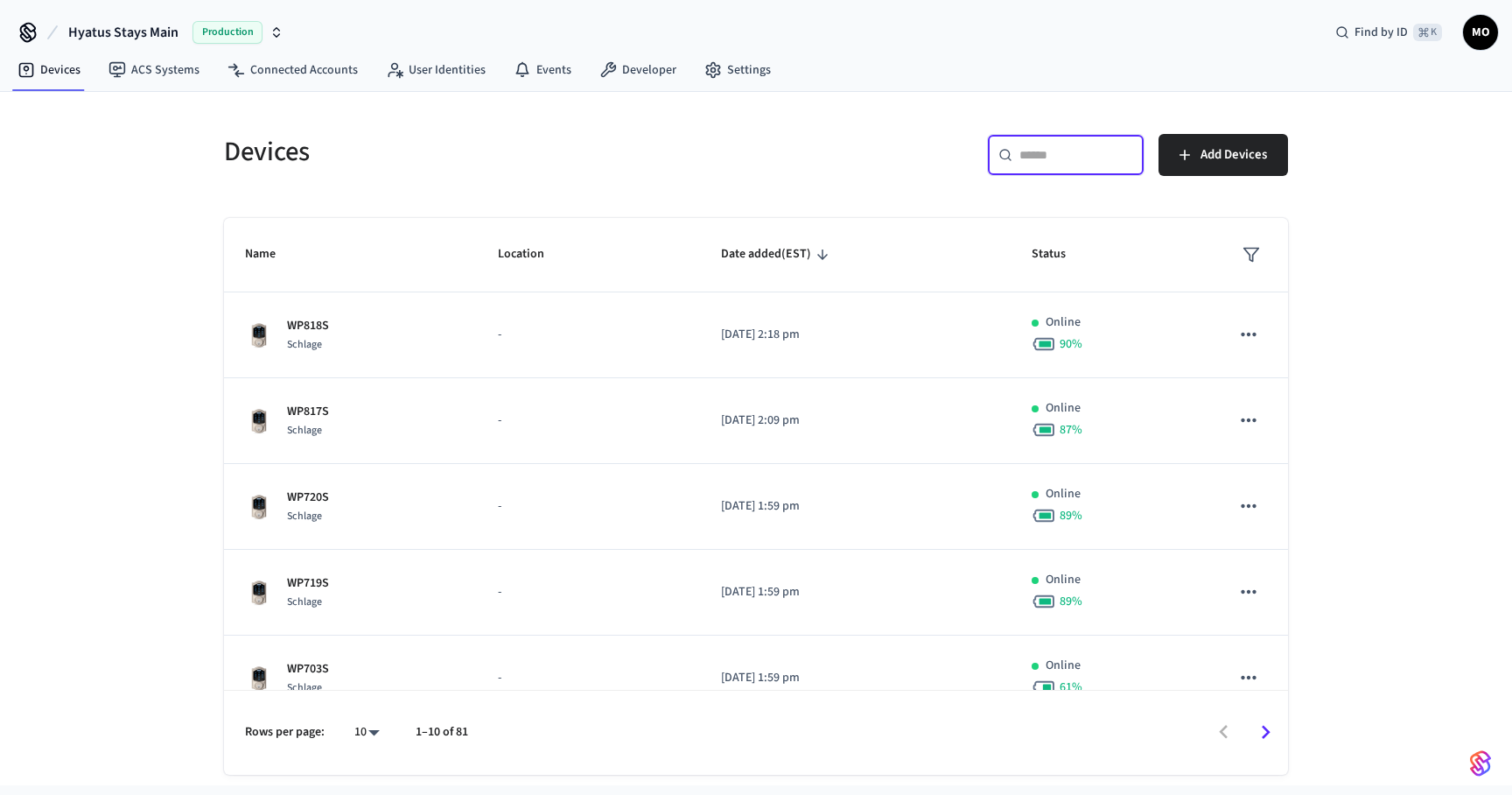
click at [1064, 148] on input "text" at bounding box center [1076, 155] width 114 height 18
paste input "*******"
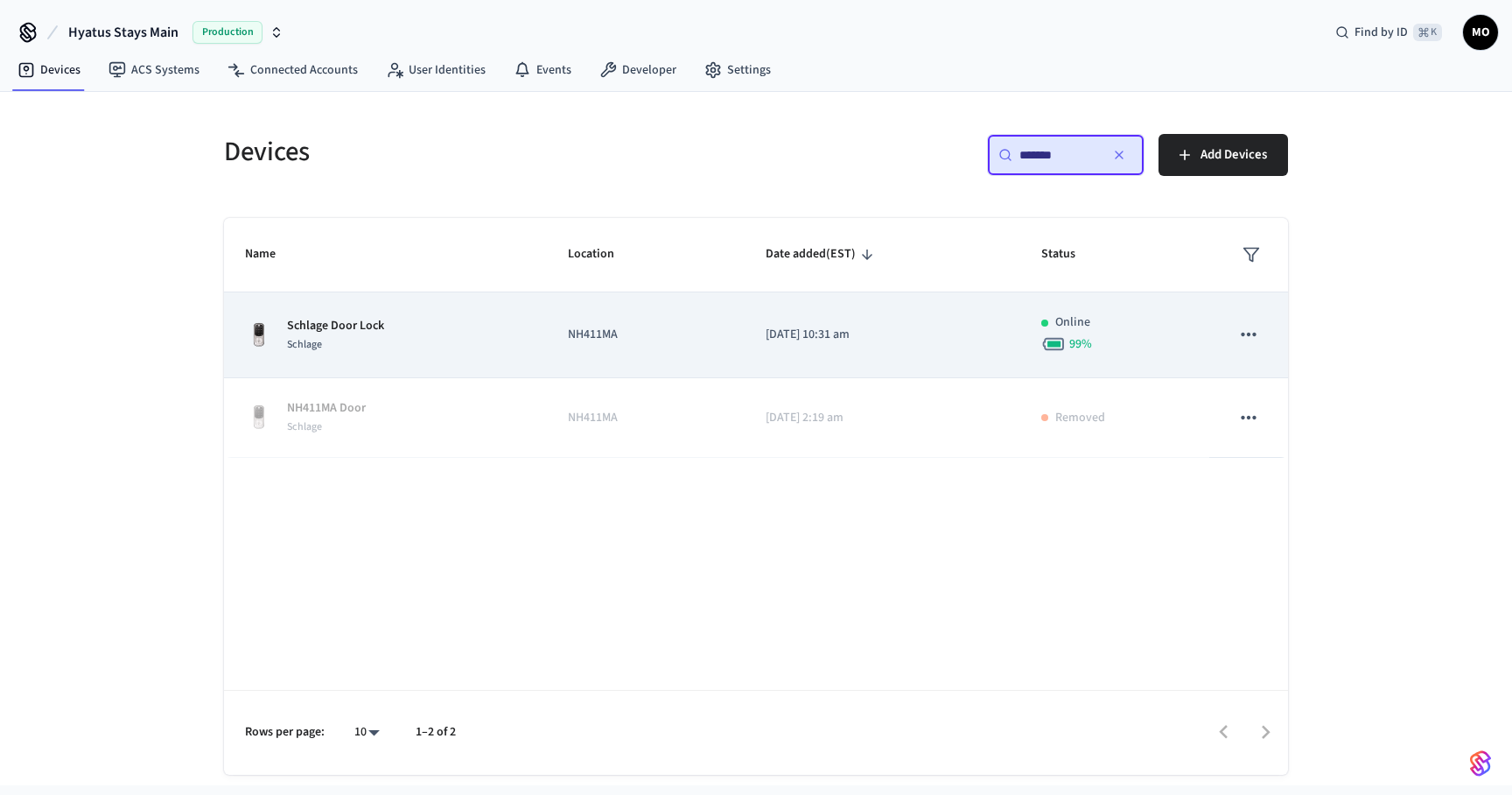
type input "*******"
click at [415, 323] on div "Schlage Door Lock Schlage" at bounding box center [385, 334] width 281 height 37
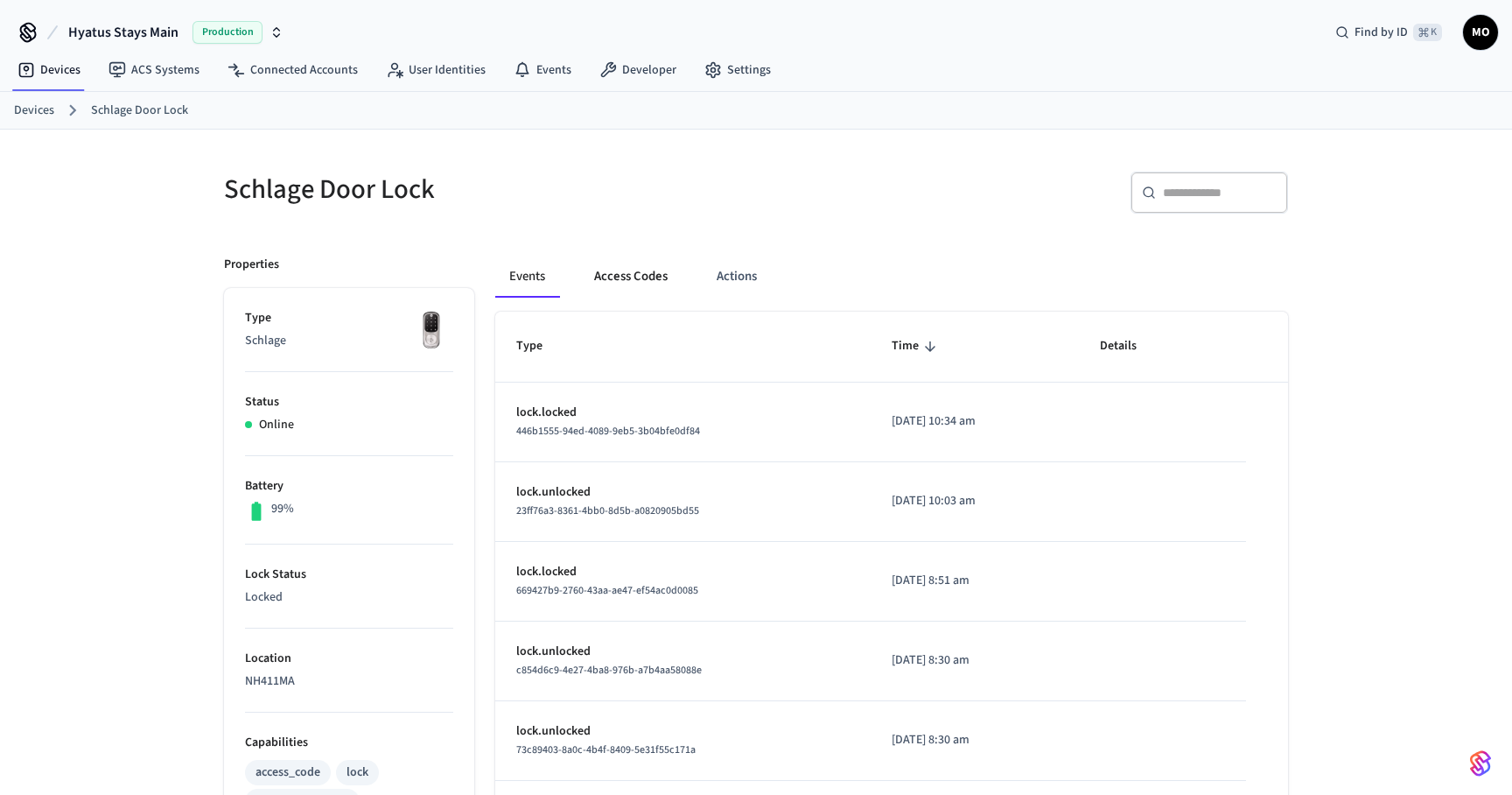
click at [643, 283] on button "Access Codes" at bounding box center [631, 276] width 102 height 42
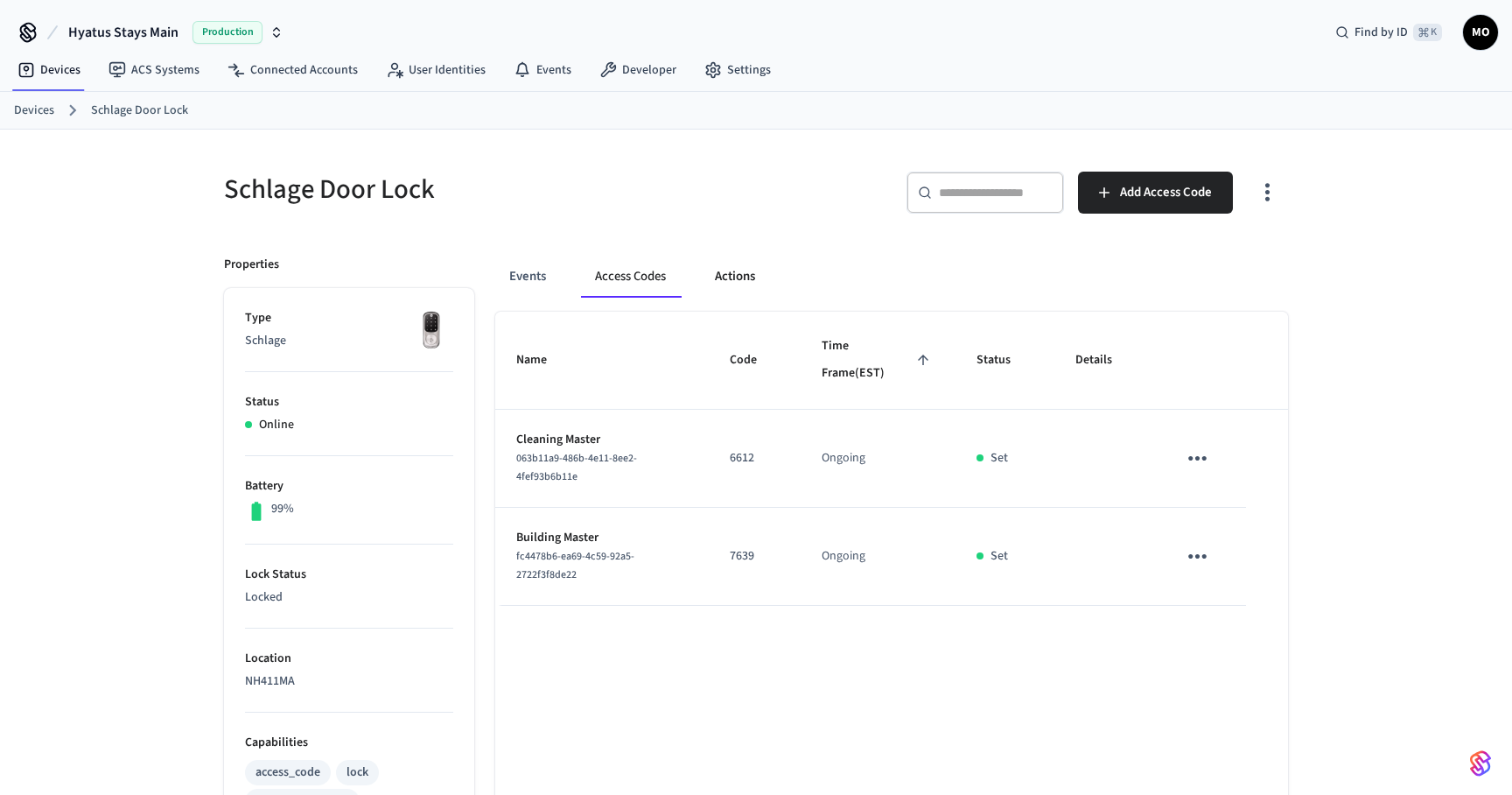
click at [707, 282] on button "Actions" at bounding box center [735, 276] width 68 height 42
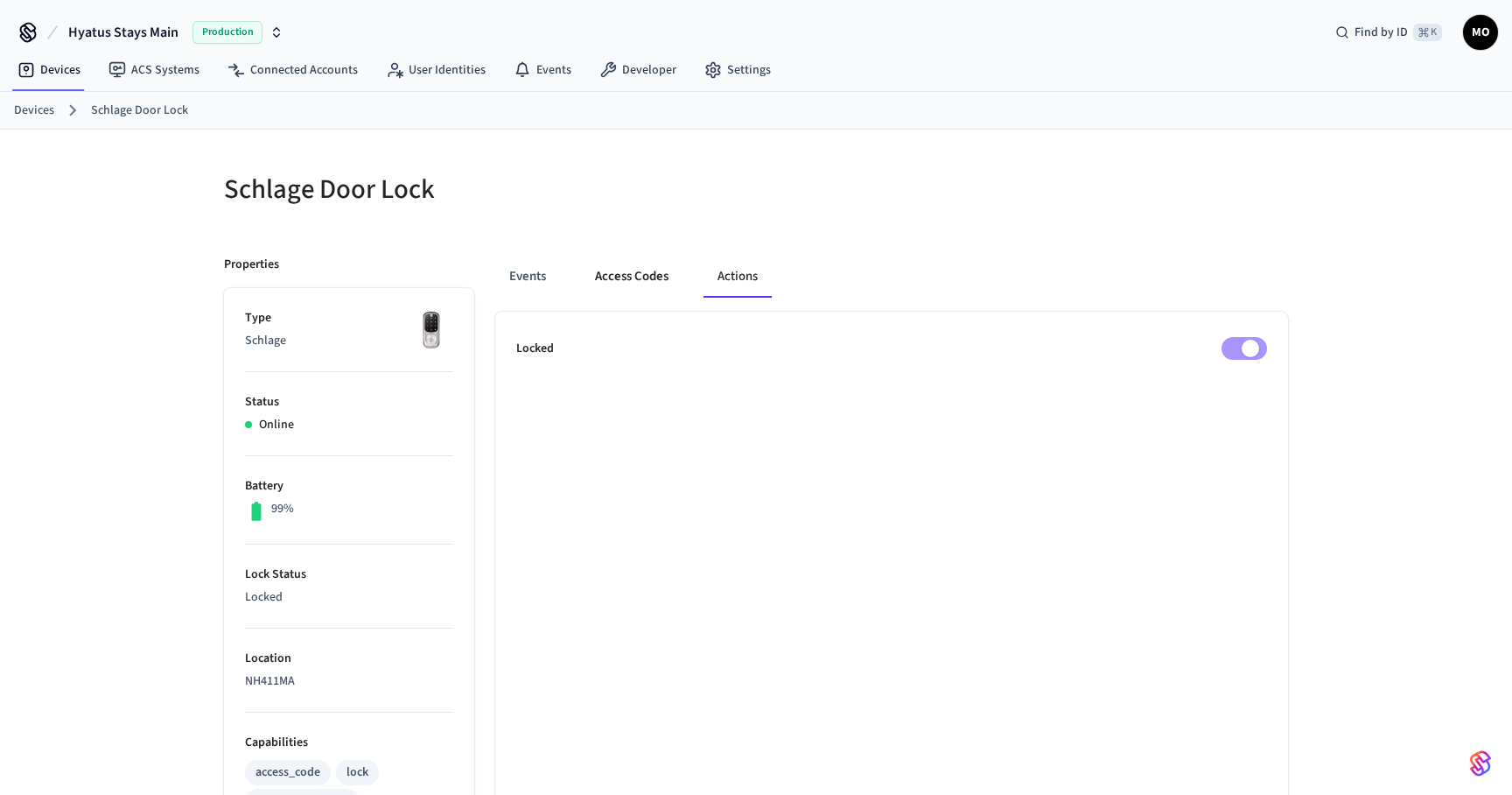
click at [590, 292] on button "Access Codes" at bounding box center [632, 276] width 102 height 42
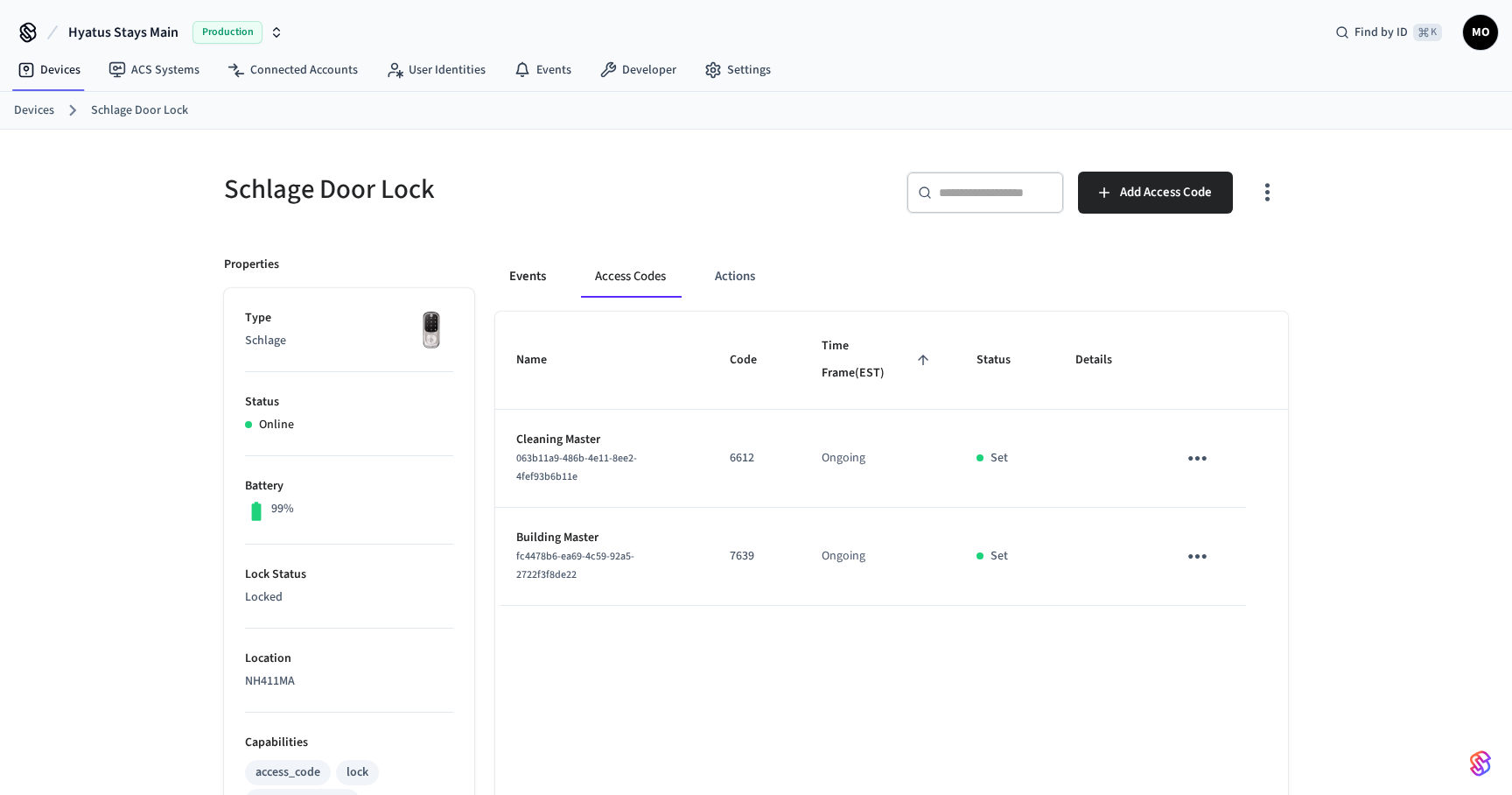
click at [536, 271] on button "Events" at bounding box center [528, 276] width 64 height 42
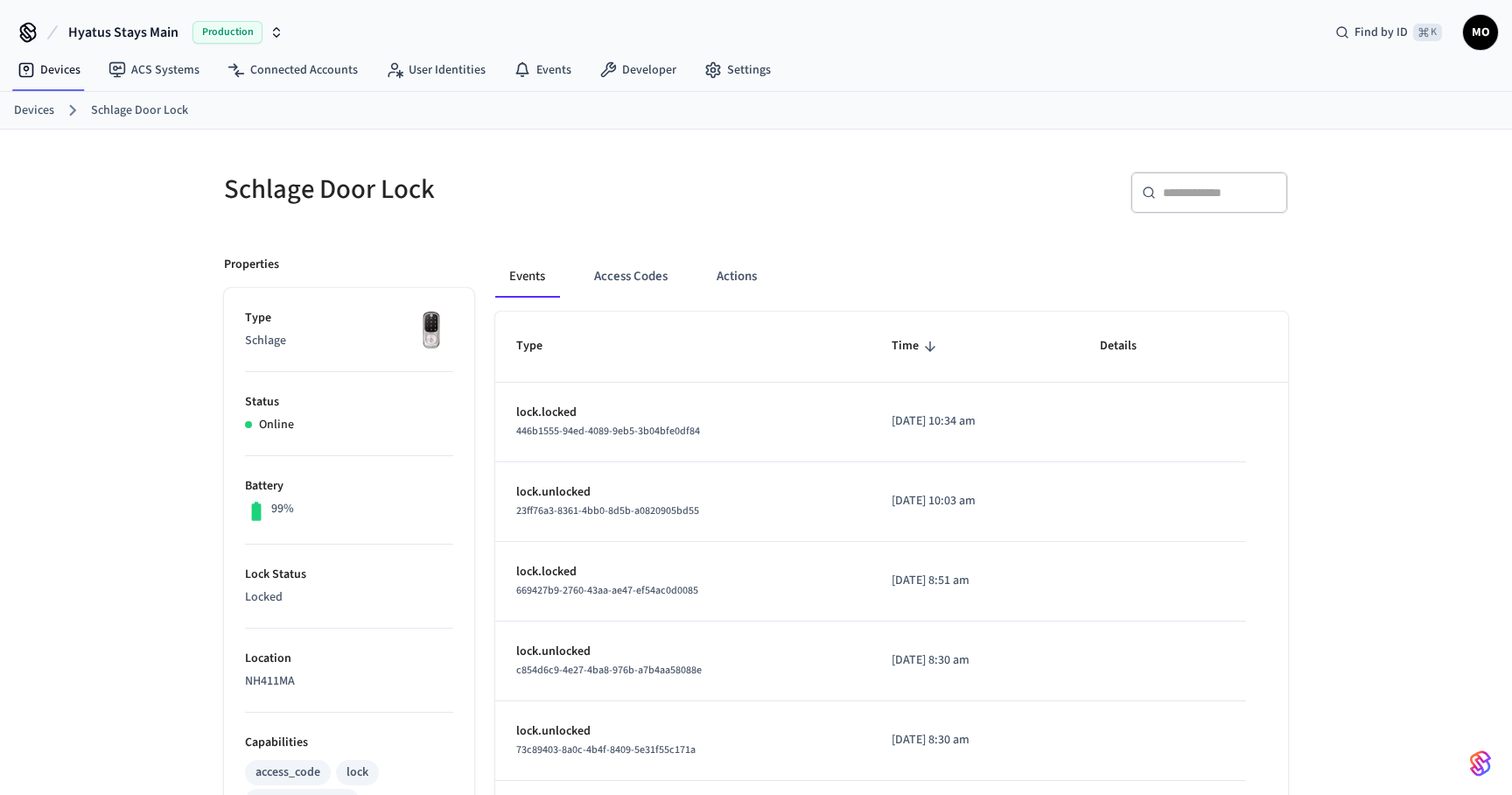
click at [302, 196] on h5 "Schlage Door Lock" at bounding box center [485, 190] width 521 height 36
click at [117, 107] on link "Schlage Door Lock" at bounding box center [139, 111] width 97 height 19
click at [36, 111] on link "Devices" at bounding box center [34, 111] width 40 height 19
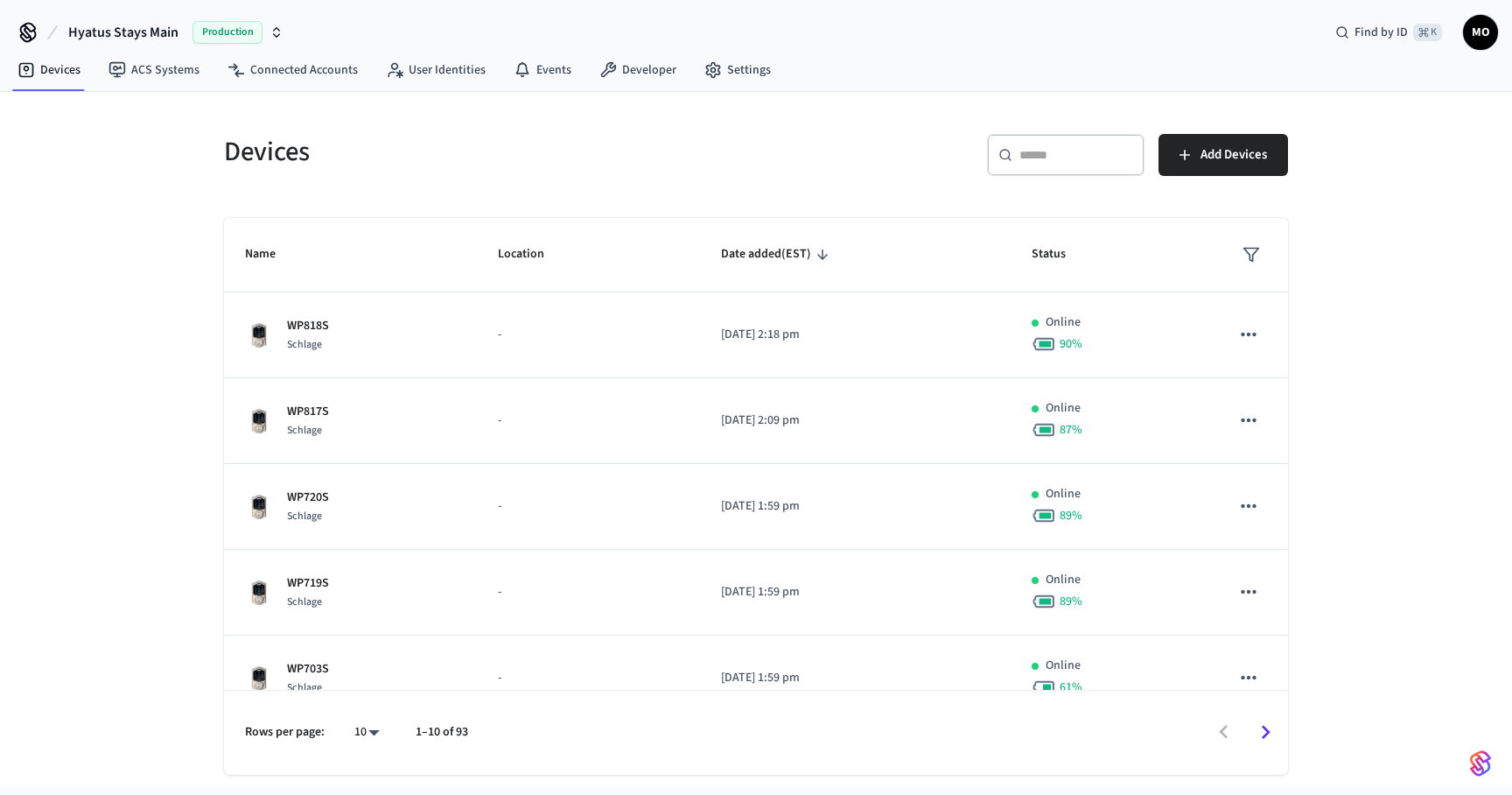
click at [1039, 148] on input "text" at bounding box center [1076, 155] width 114 height 18
paste input "*******"
type input "*******"
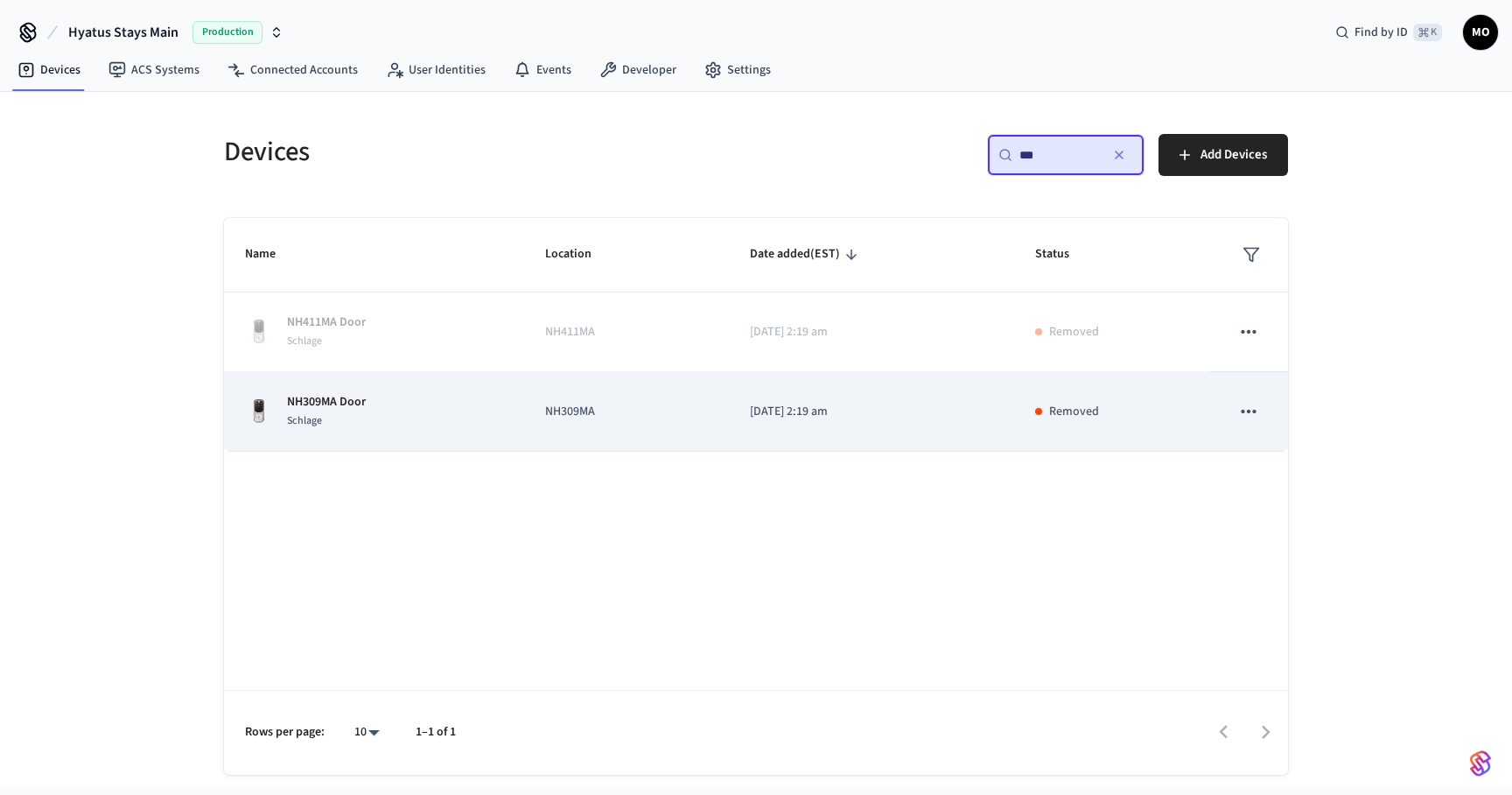
type input "***"
click at [1245, 410] on icon "sticky table" at bounding box center [1248, 410] width 22 height 22
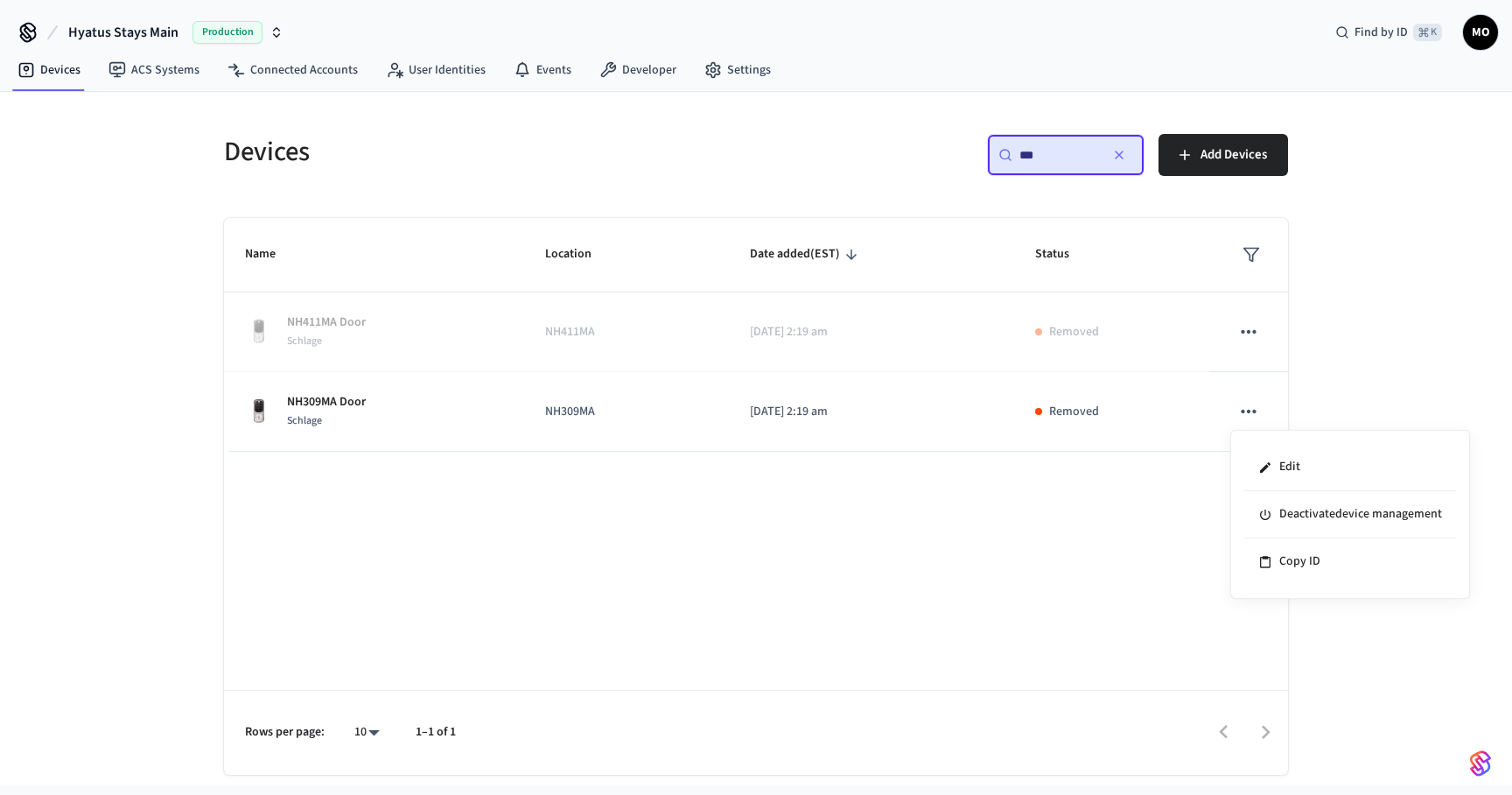
click at [1172, 525] on div at bounding box center [756, 397] width 1512 height 795
click at [1124, 151] on icon "button" at bounding box center [1119, 155] width 14 height 14
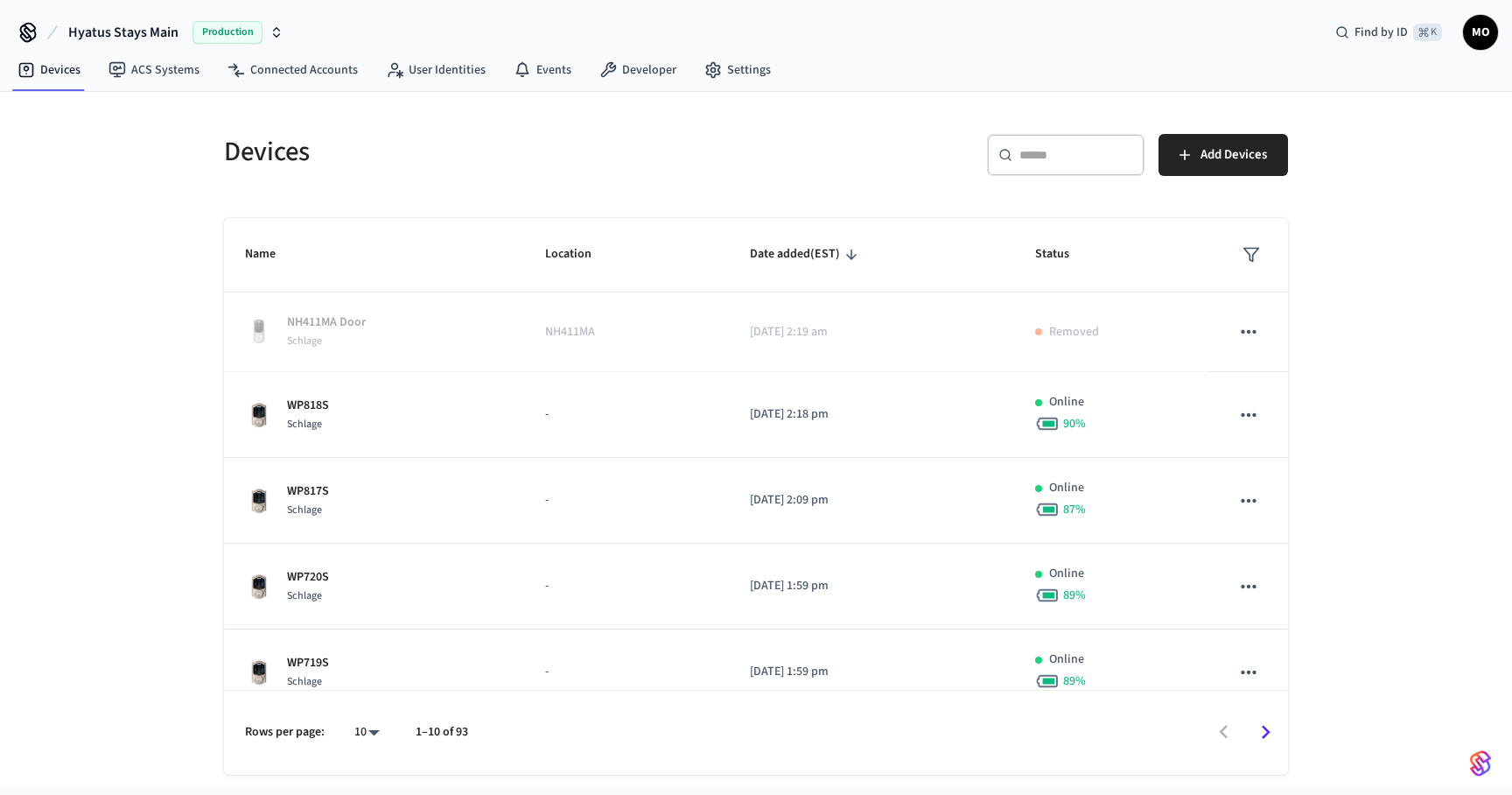
click at [1214, 97] on div "Devices ​ ​ Add Devices Name Location Date added (EST) Status NH411MA Door Schl…" at bounding box center [756, 433] width 1120 height 682
click at [1050, 160] on input "text" at bounding box center [1076, 155] width 114 height 18
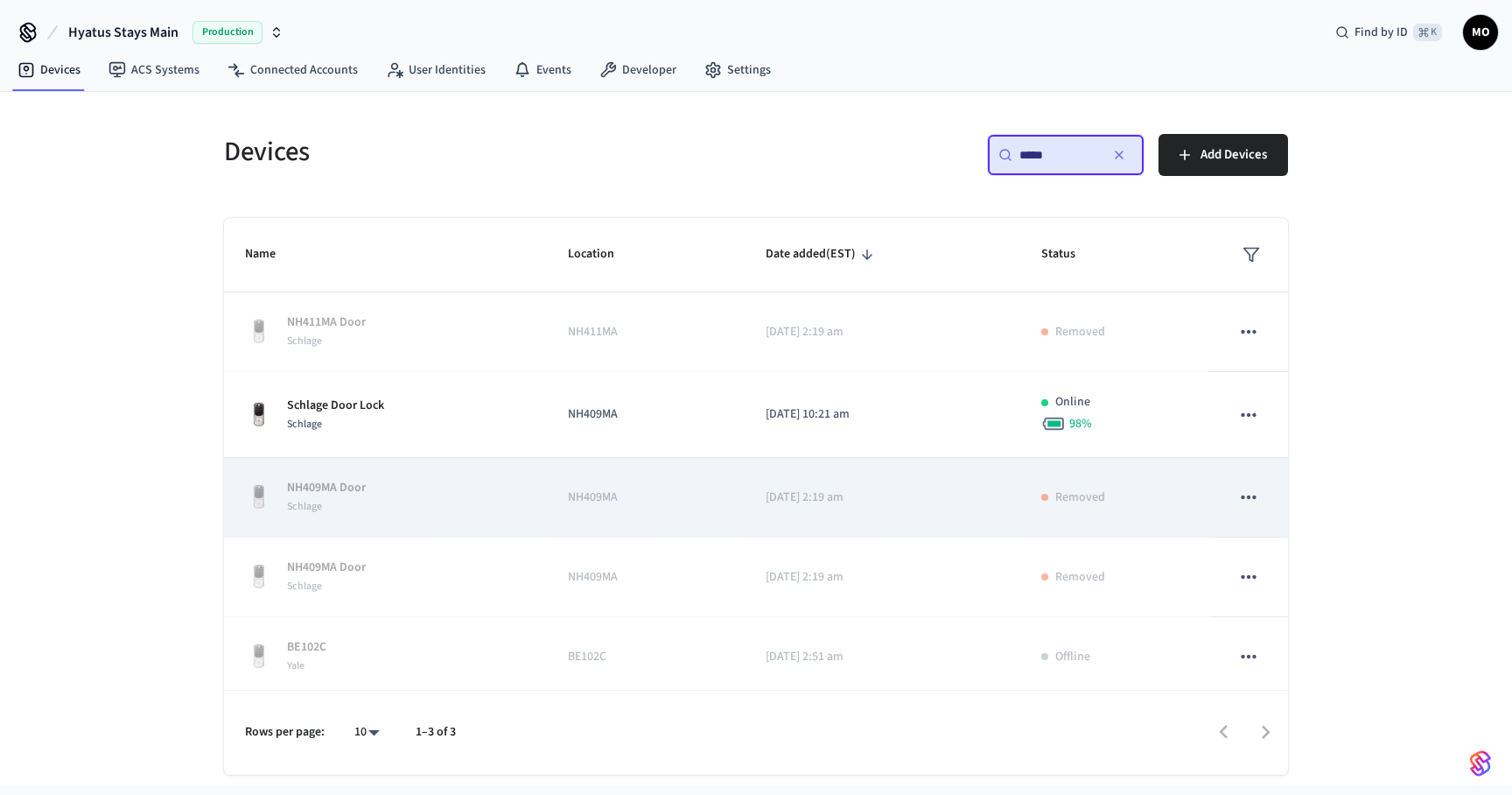
type input "*****"
click at [1258, 500] on icon "sticky table" at bounding box center [1248, 496] width 22 height 22
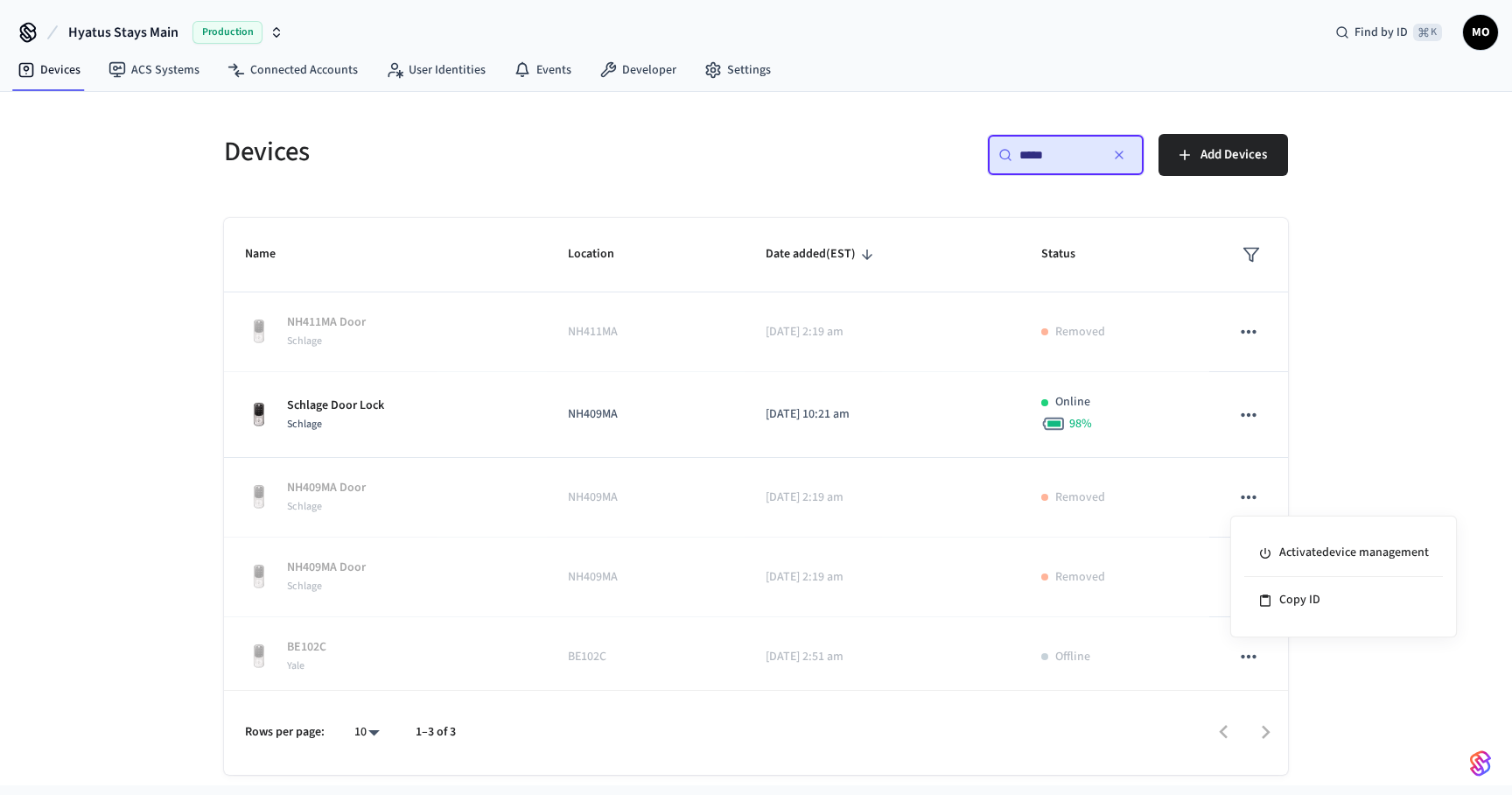
click at [1250, 496] on div at bounding box center [756, 397] width 1512 height 795
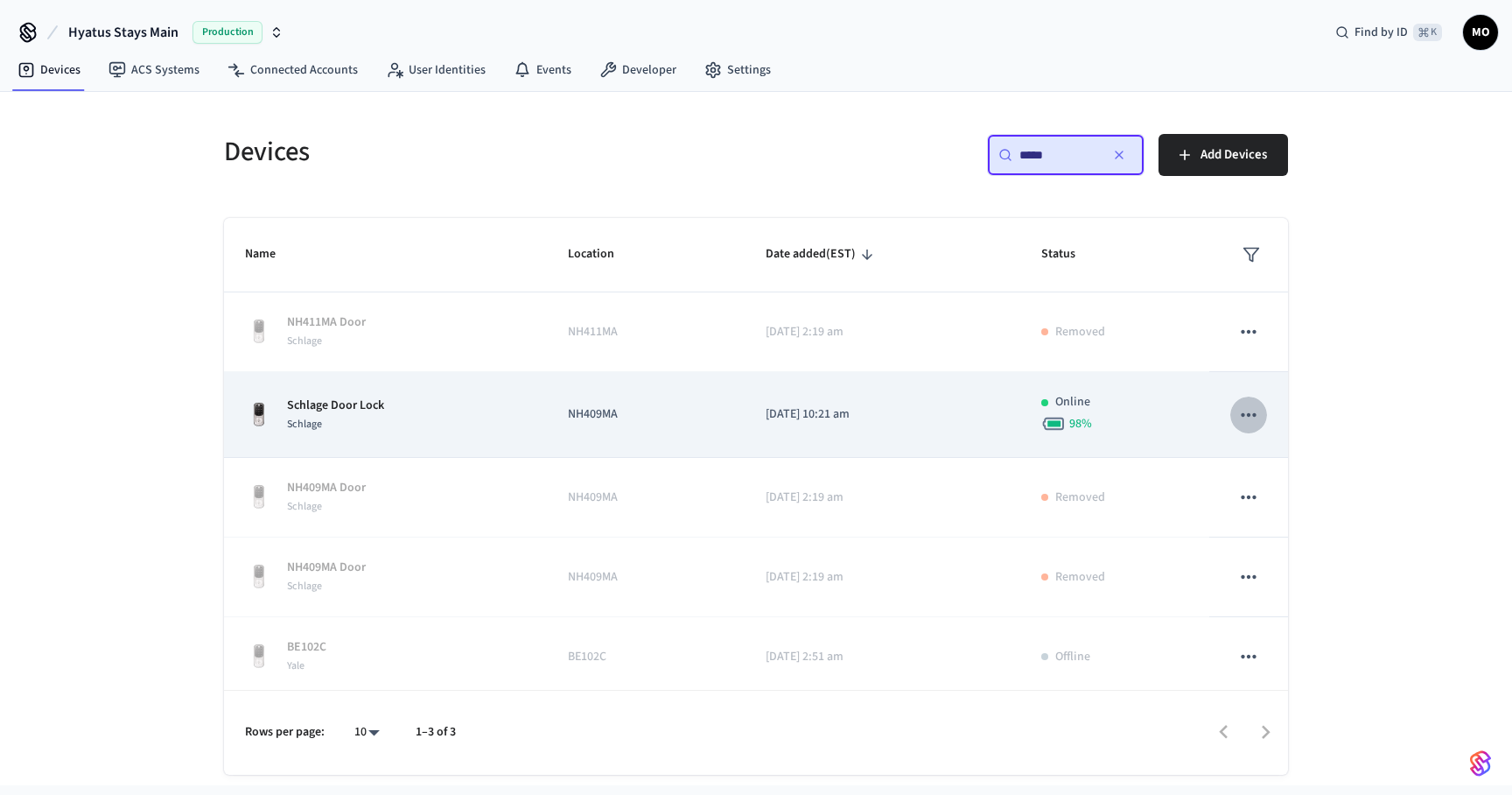
click at [1247, 410] on icon "sticky table" at bounding box center [1248, 414] width 22 height 22
click at [1247, 410] on div at bounding box center [756, 397] width 1512 height 795
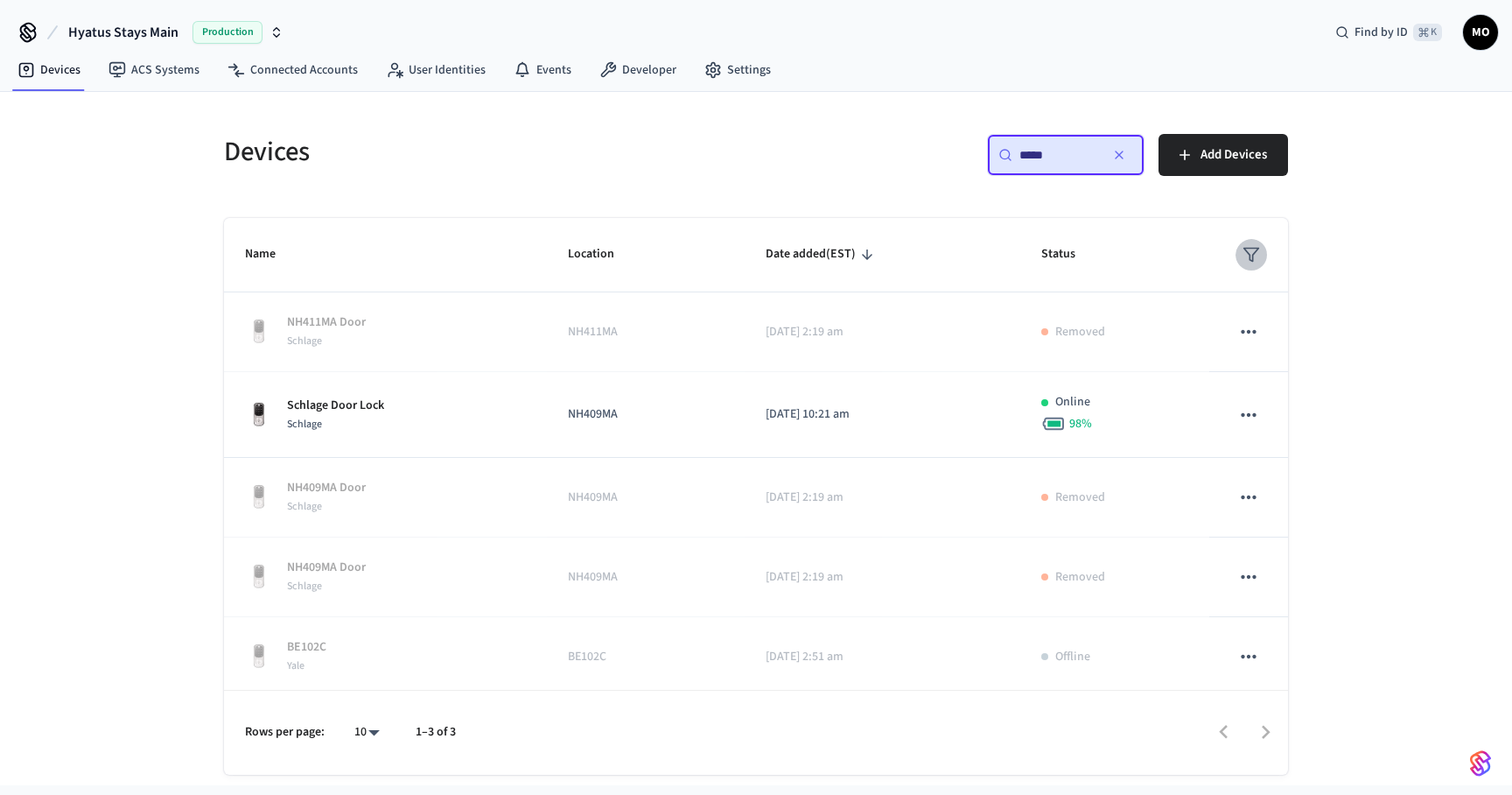
click at [1246, 253] on polygon "sticky table" at bounding box center [1252, 255] width 15 height 13
click at [1360, 298] on div at bounding box center [756, 397] width 1512 height 795
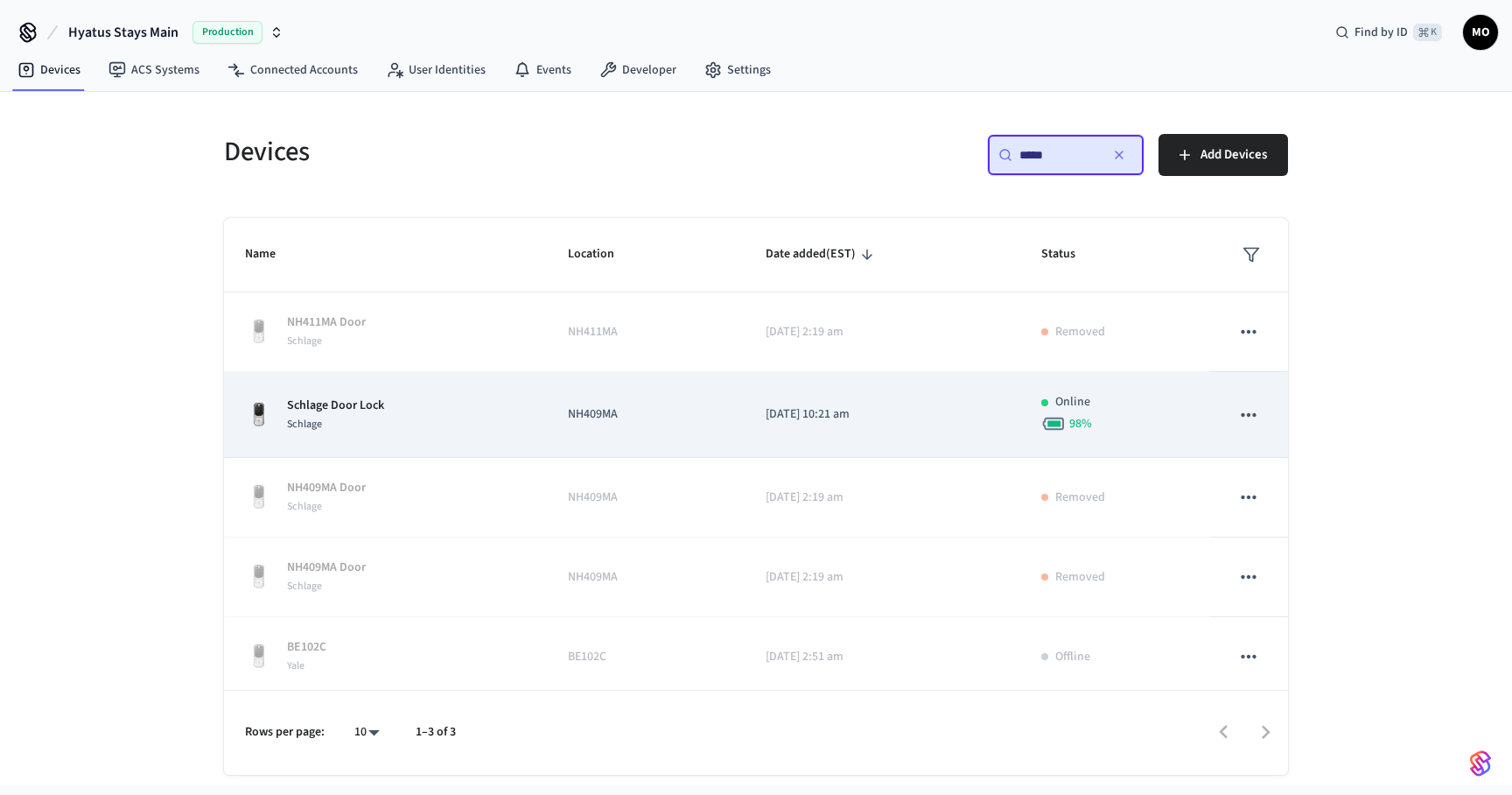
click at [440, 417] on div "Schlage Door Lock Schlage" at bounding box center [385, 414] width 281 height 37
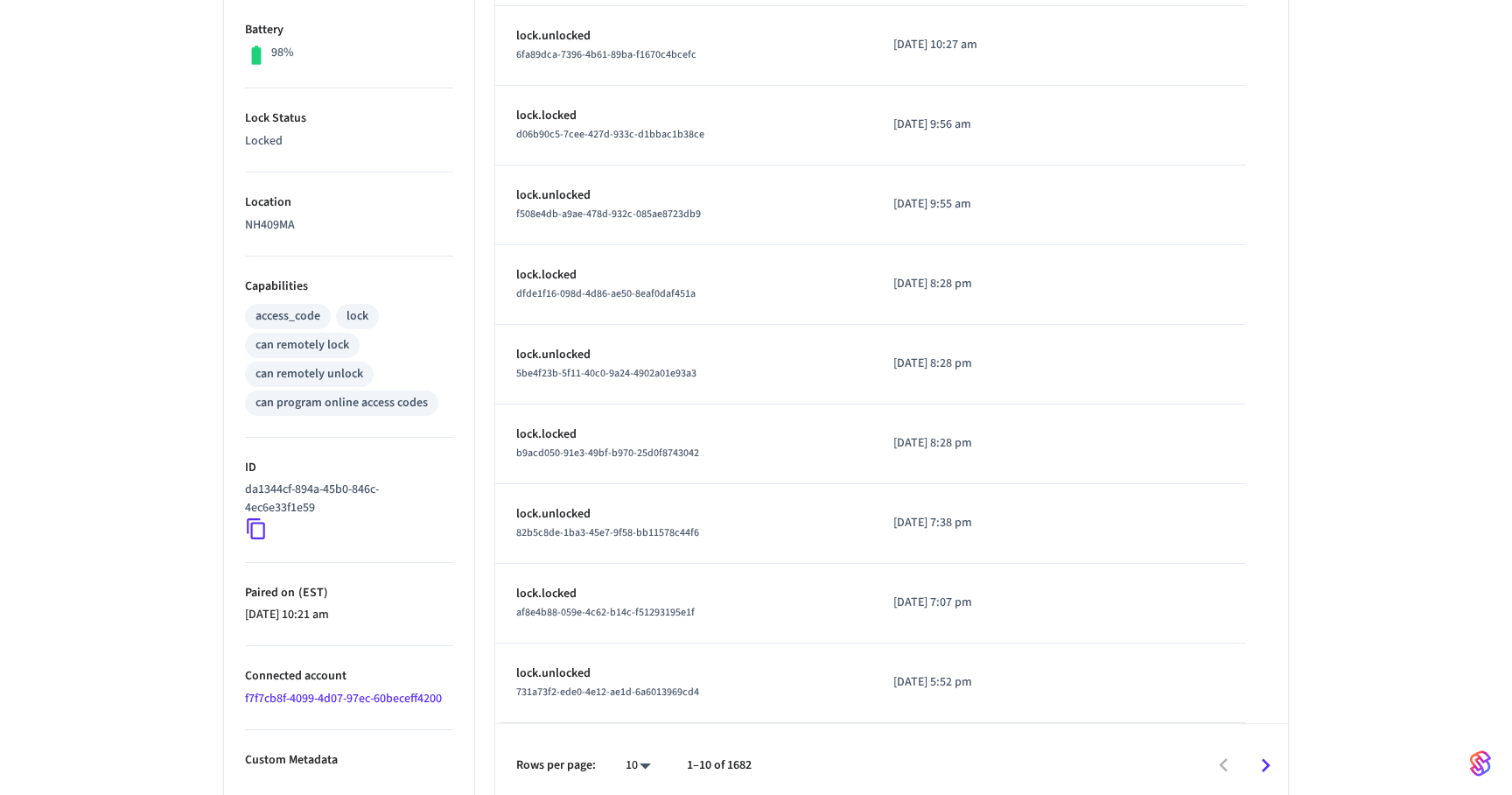
scroll to position [469, 0]
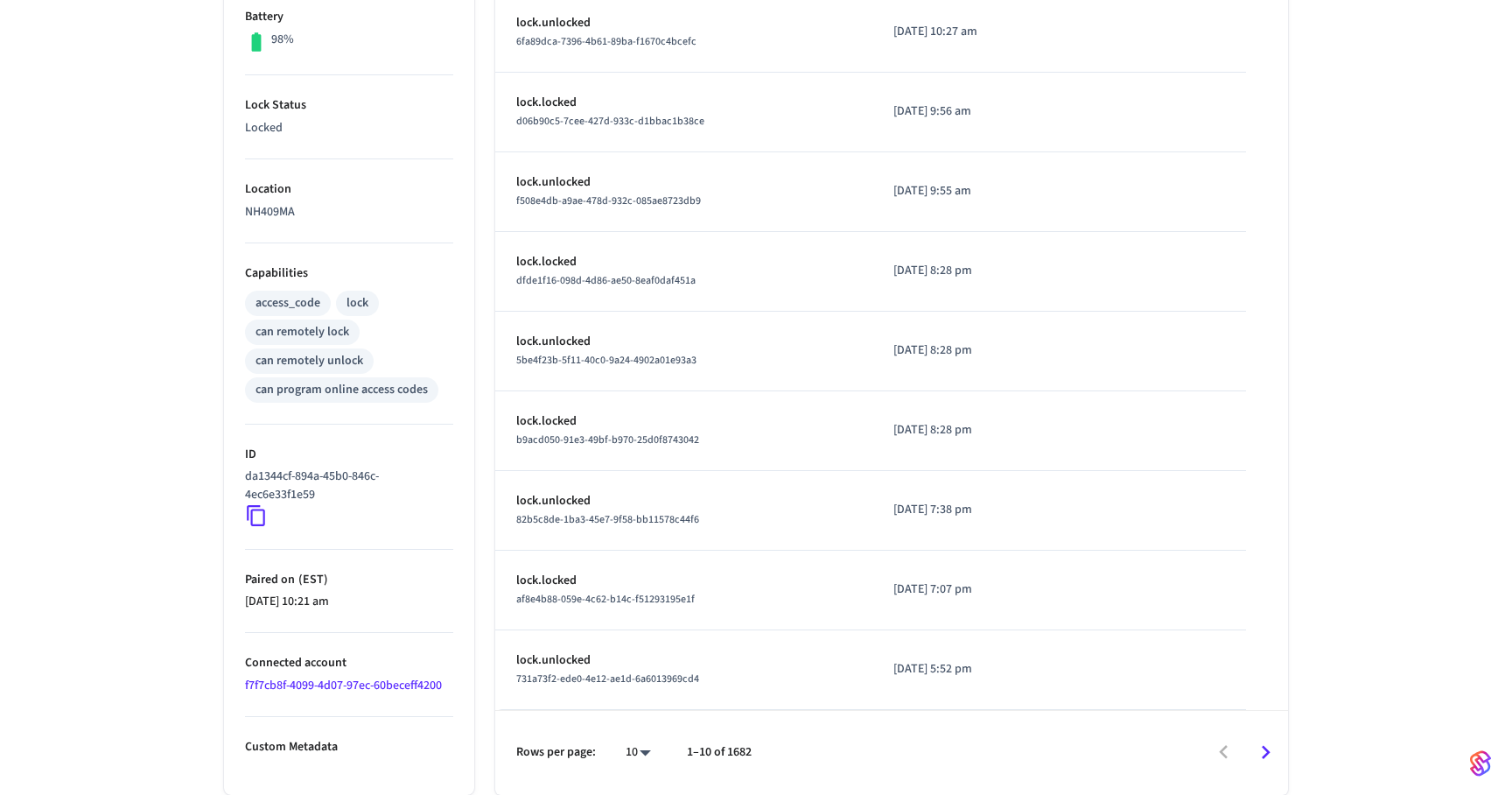
click at [249, 521] on icon at bounding box center [256, 515] width 22 height 22
click at [253, 515] on icon at bounding box center [256, 515] width 22 height 22
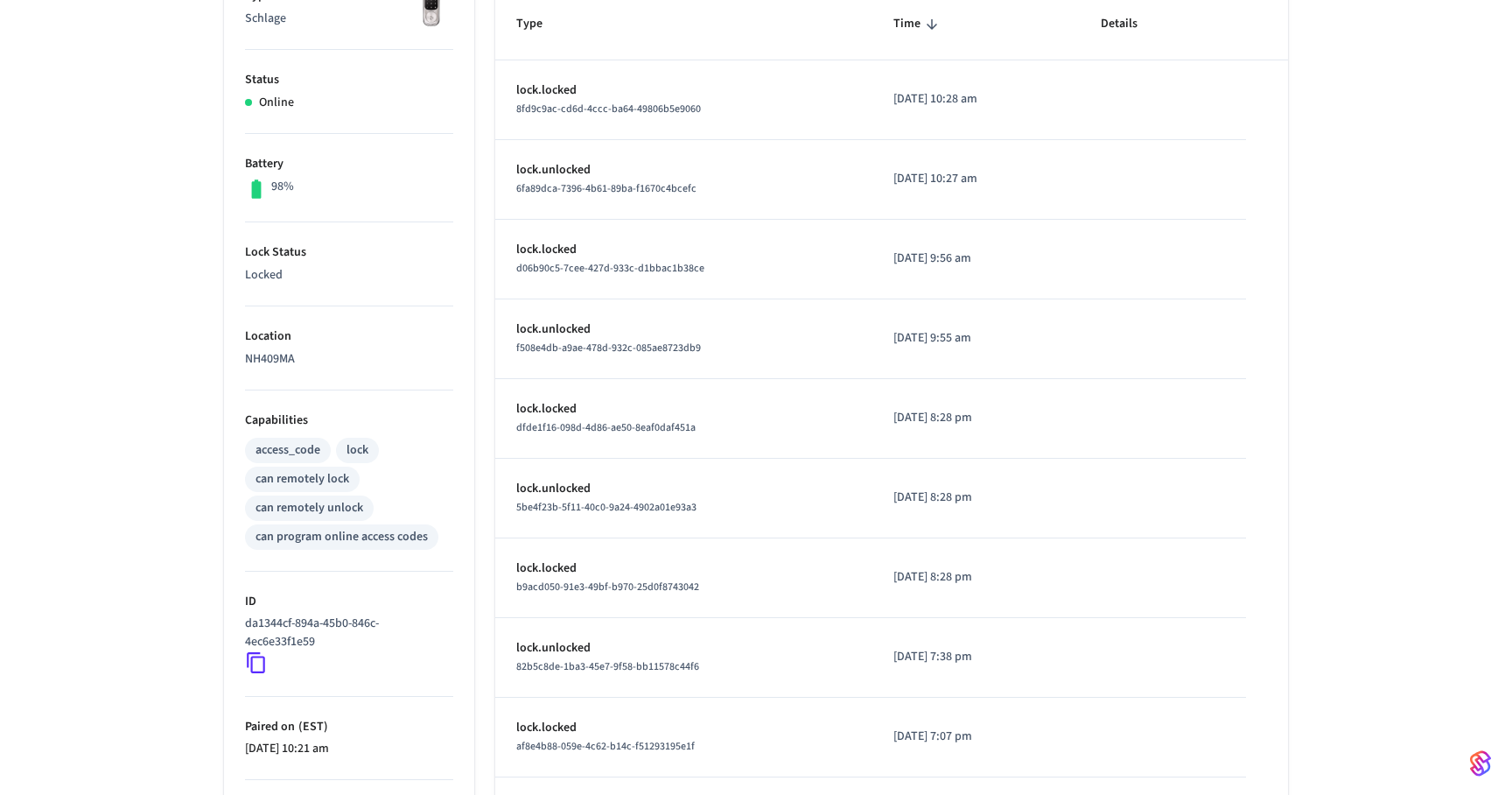
scroll to position [348, 0]
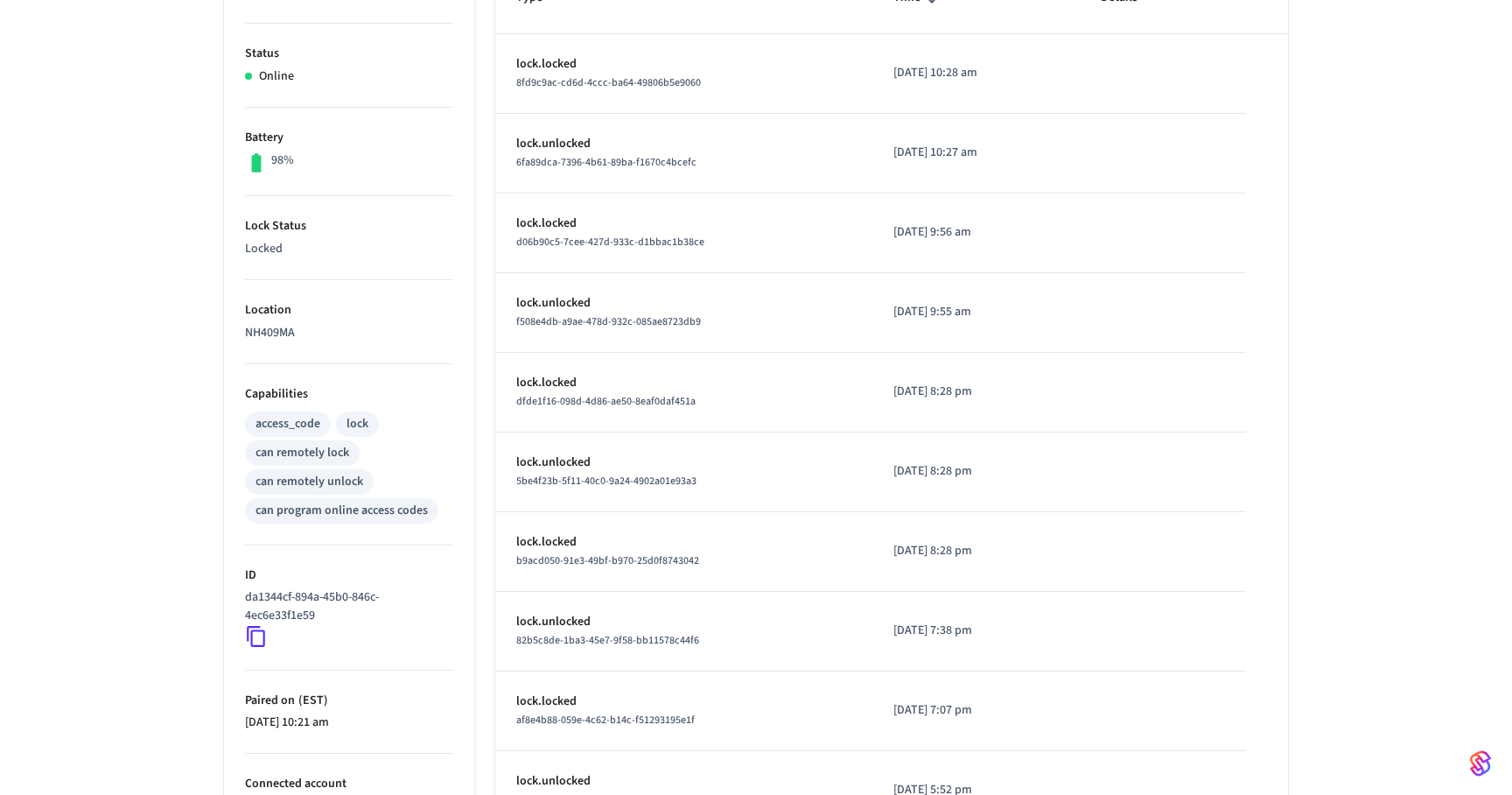
click at [258, 633] on icon at bounding box center [256, 636] width 22 height 22
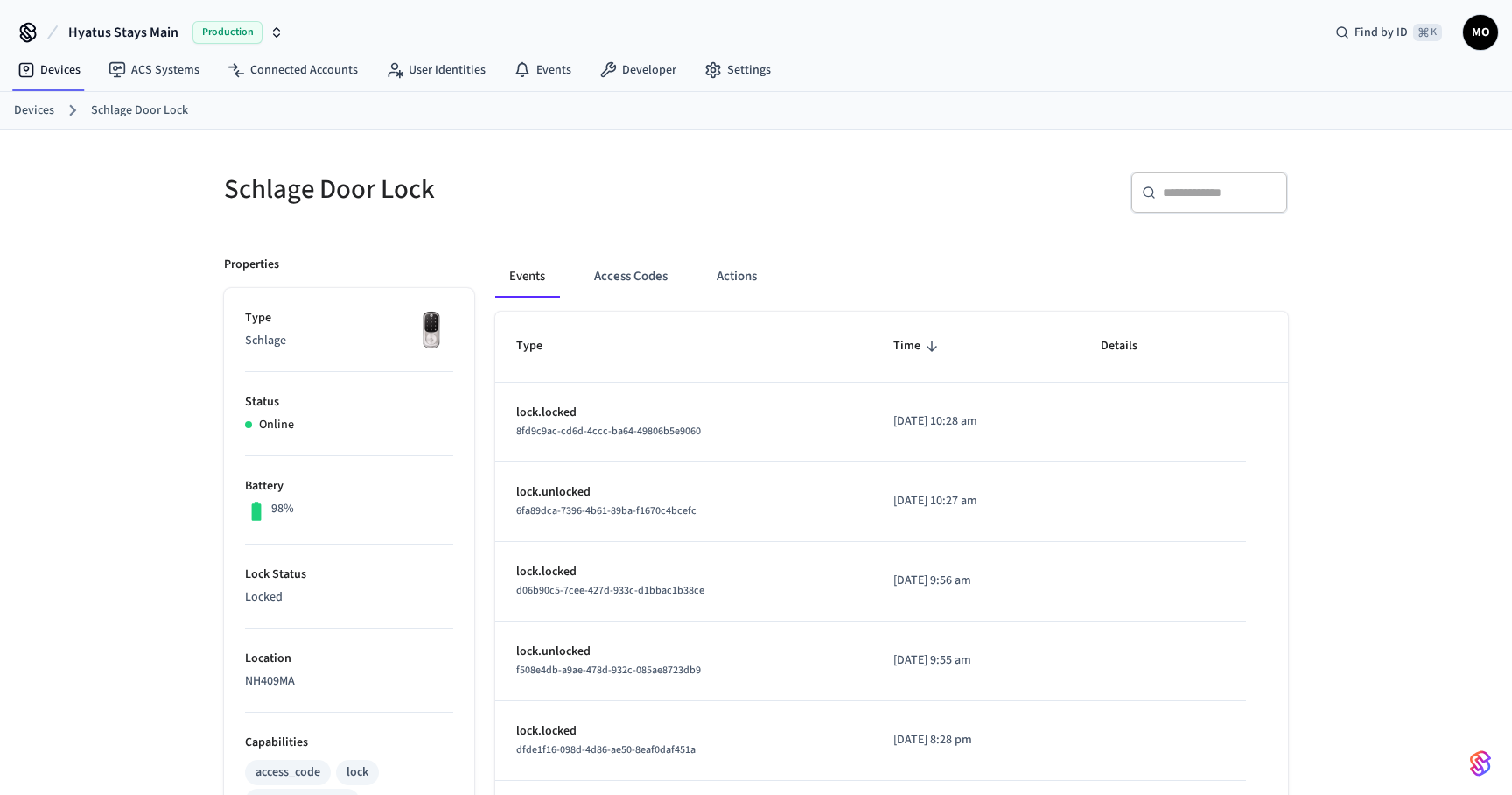
click at [22, 114] on link "Devices" at bounding box center [34, 111] width 40 height 19
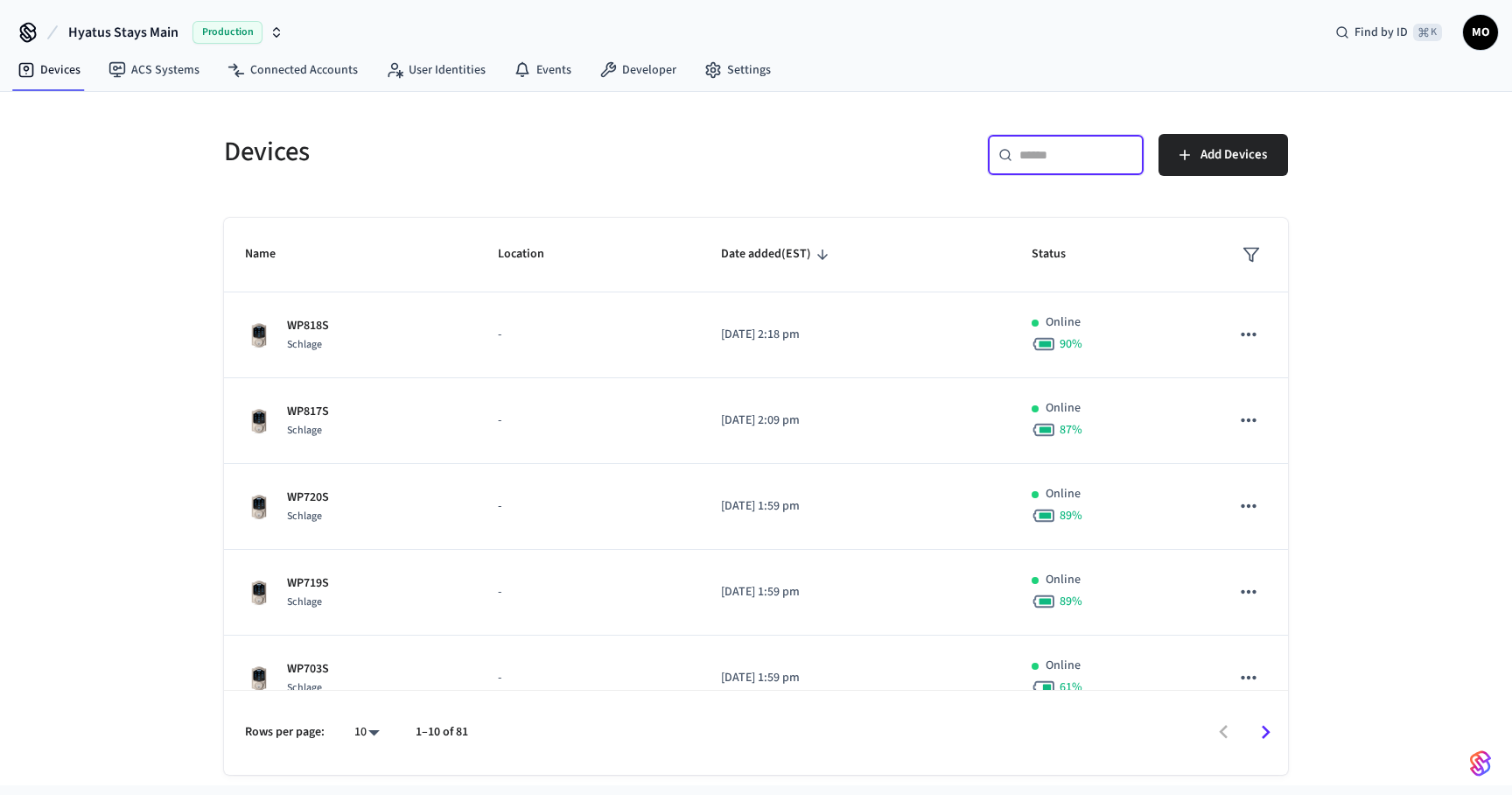
click at [1027, 146] on input "text" at bounding box center [1076, 155] width 114 height 18
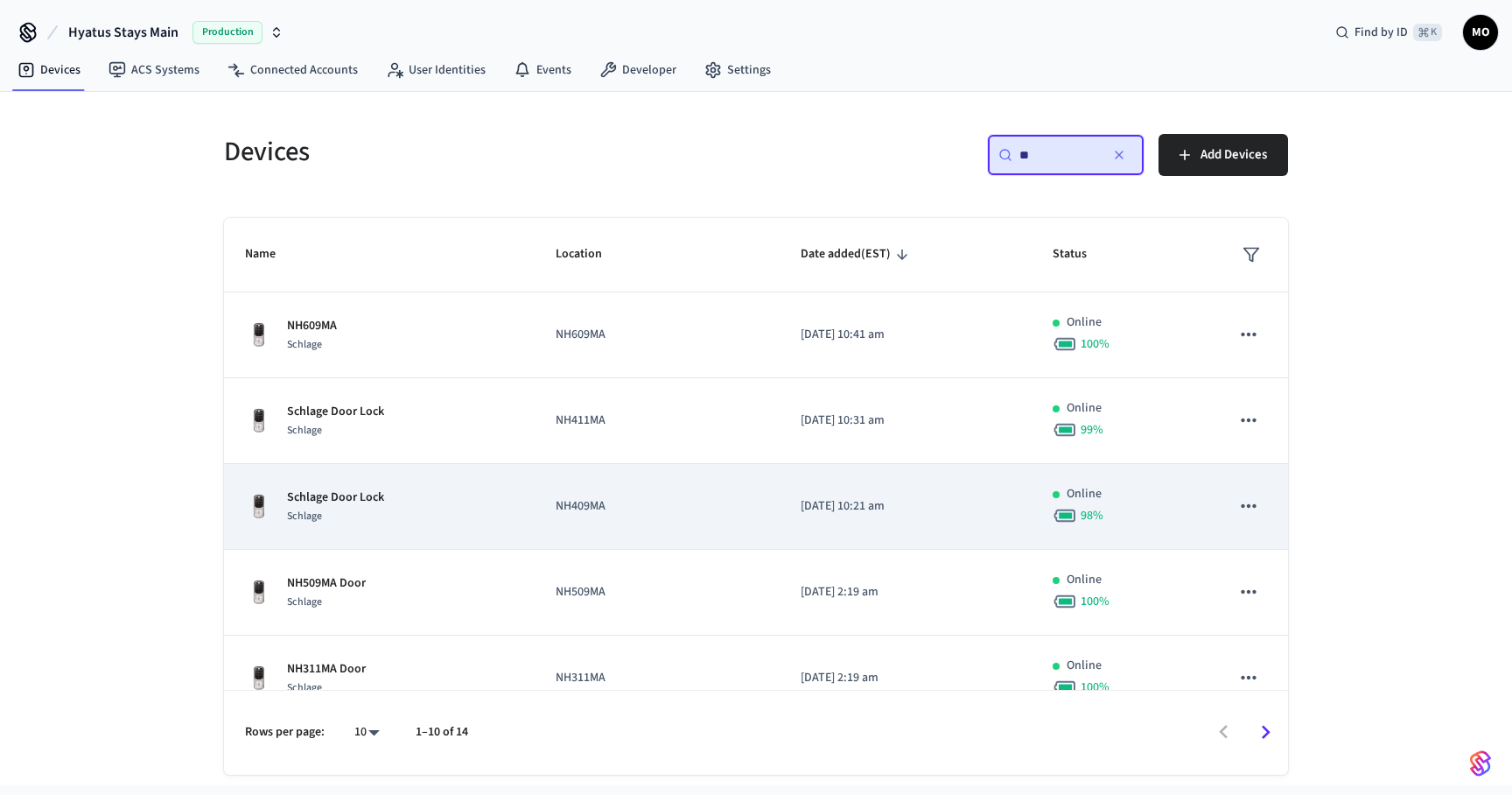
scroll to position [17, 0]
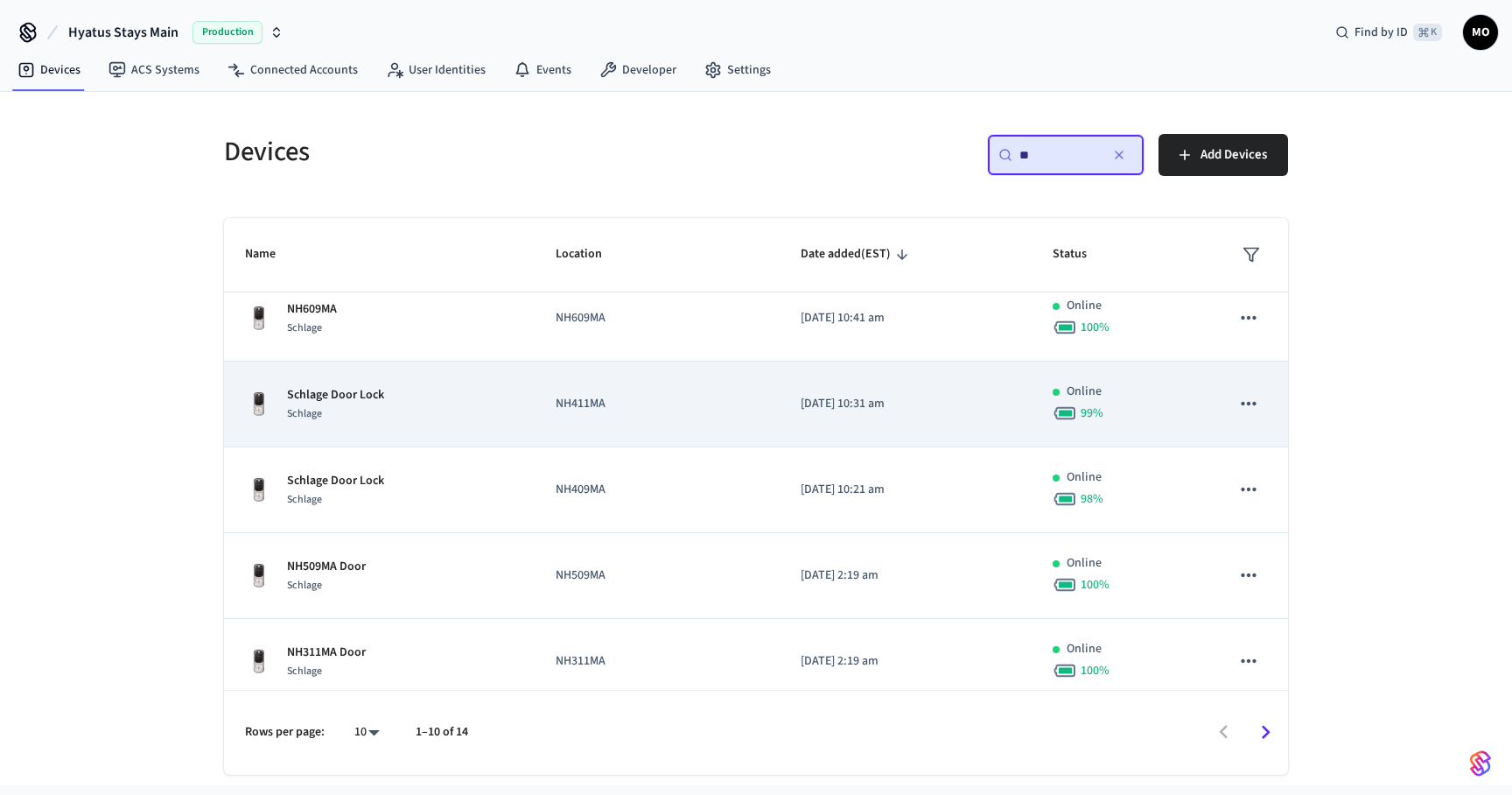
type input "**"
click at [607, 398] on p "NH411MA" at bounding box center [656, 403] width 203 height 19
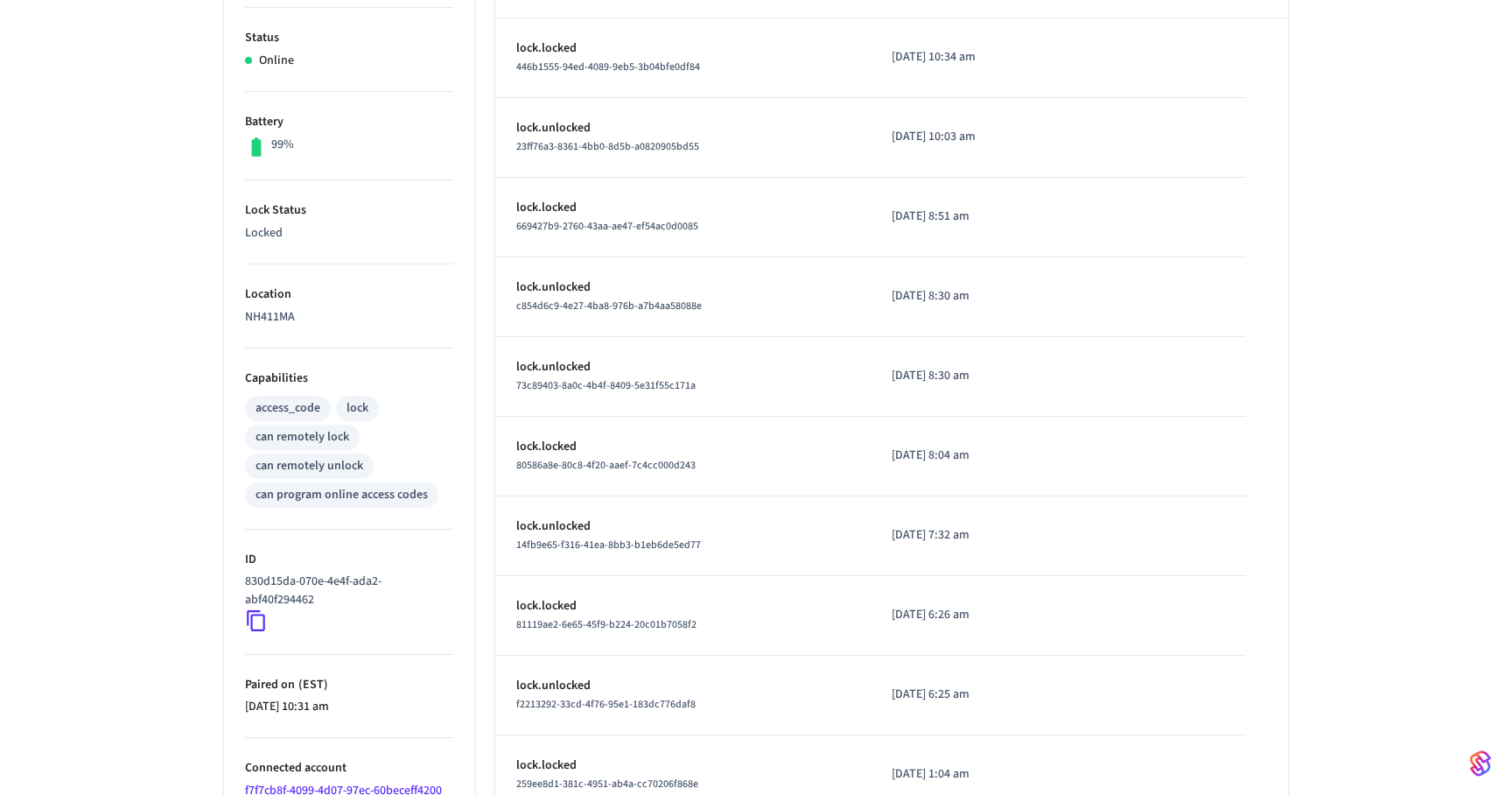
scroll to position [375, 0]
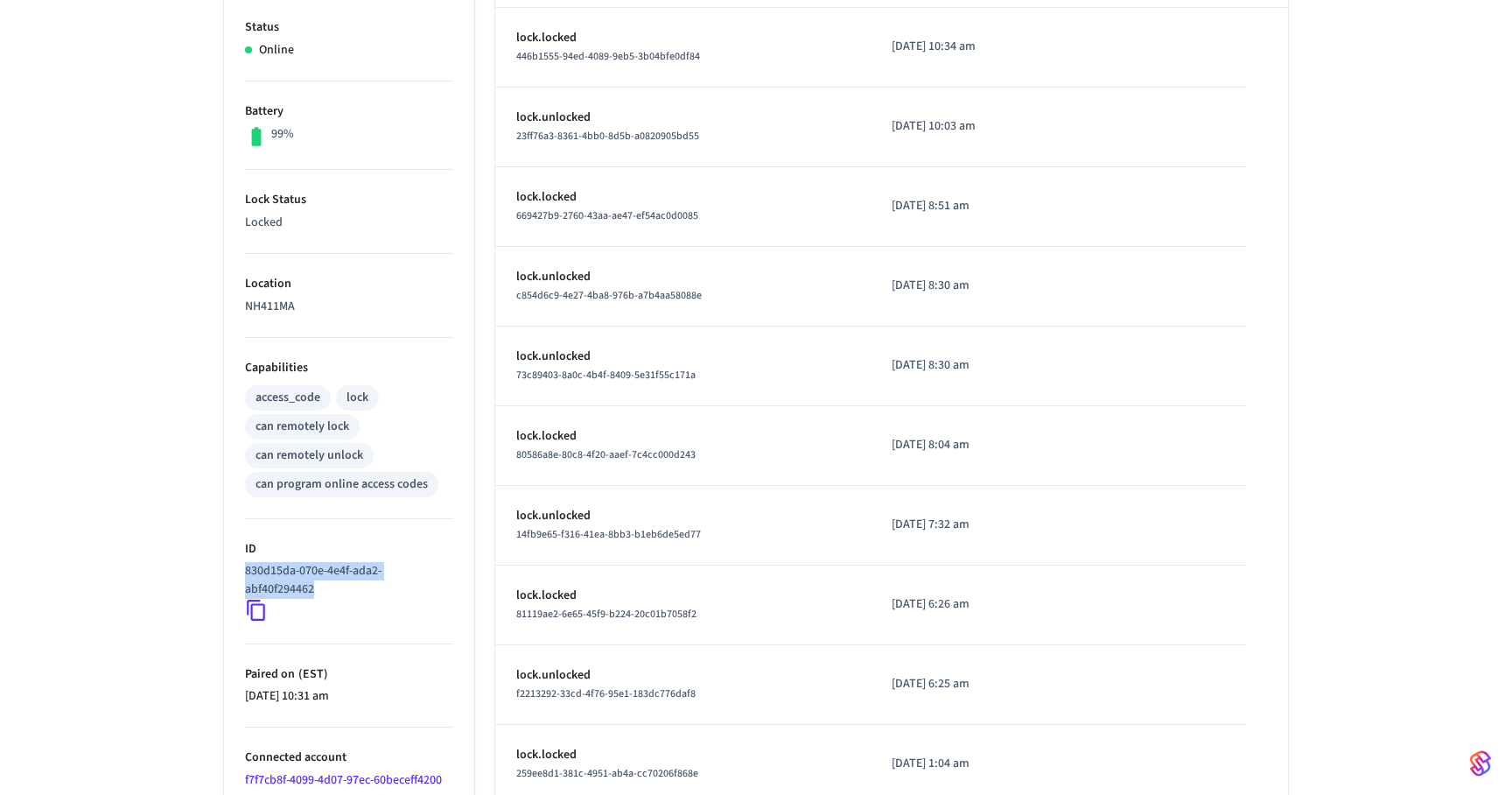
drag, startPoint x: 243, startPoint y: 570, endPoint x: 362, endPoint y: 592, distance: 121.0
click at [362, 592] on ul "Type Schlage Status Online Battery 99% Lock Status Locked Location NH411MA Capa…" at bounding box center [350, 401] width 250 height 975
copy p "830d15da-070e-4e4f-ada2-abf40f294462"
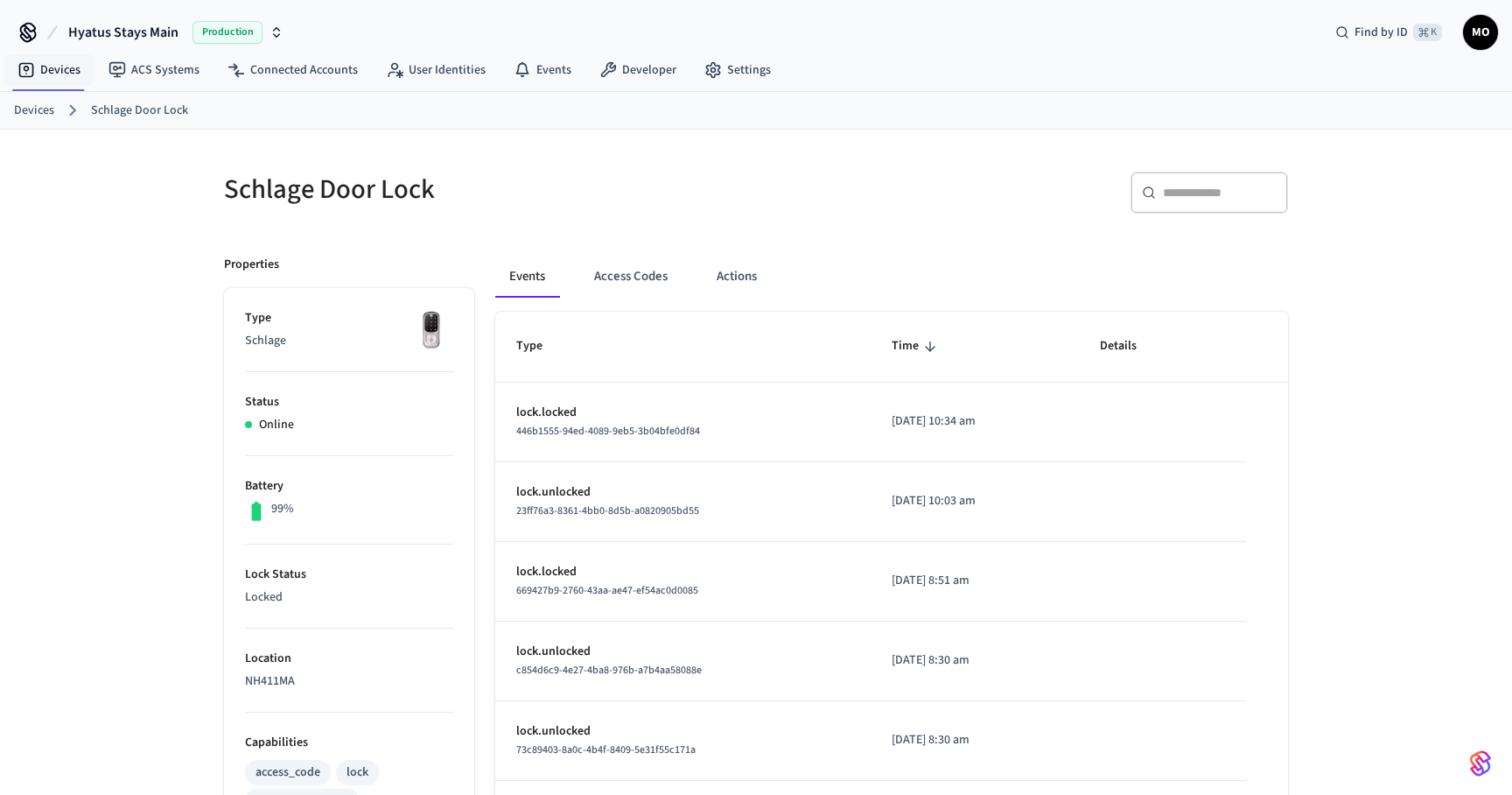
click at [38, 102] on link "Devices" at bounding box center [34, 111] width 40 height 19
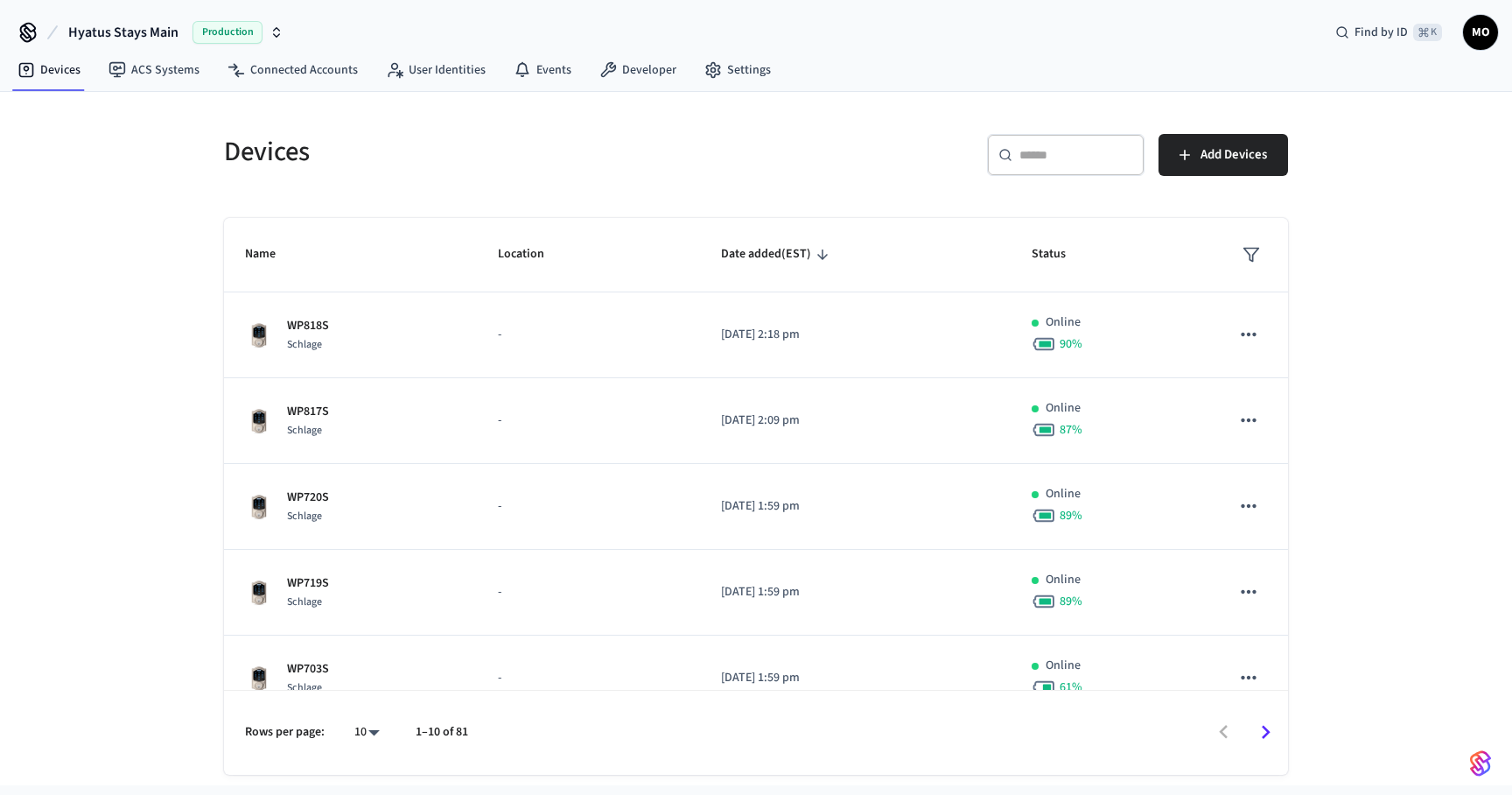
click at [1085, 158] on input "text" at bounding box center [1076, 155] width 114 height 18
paste input "**********"
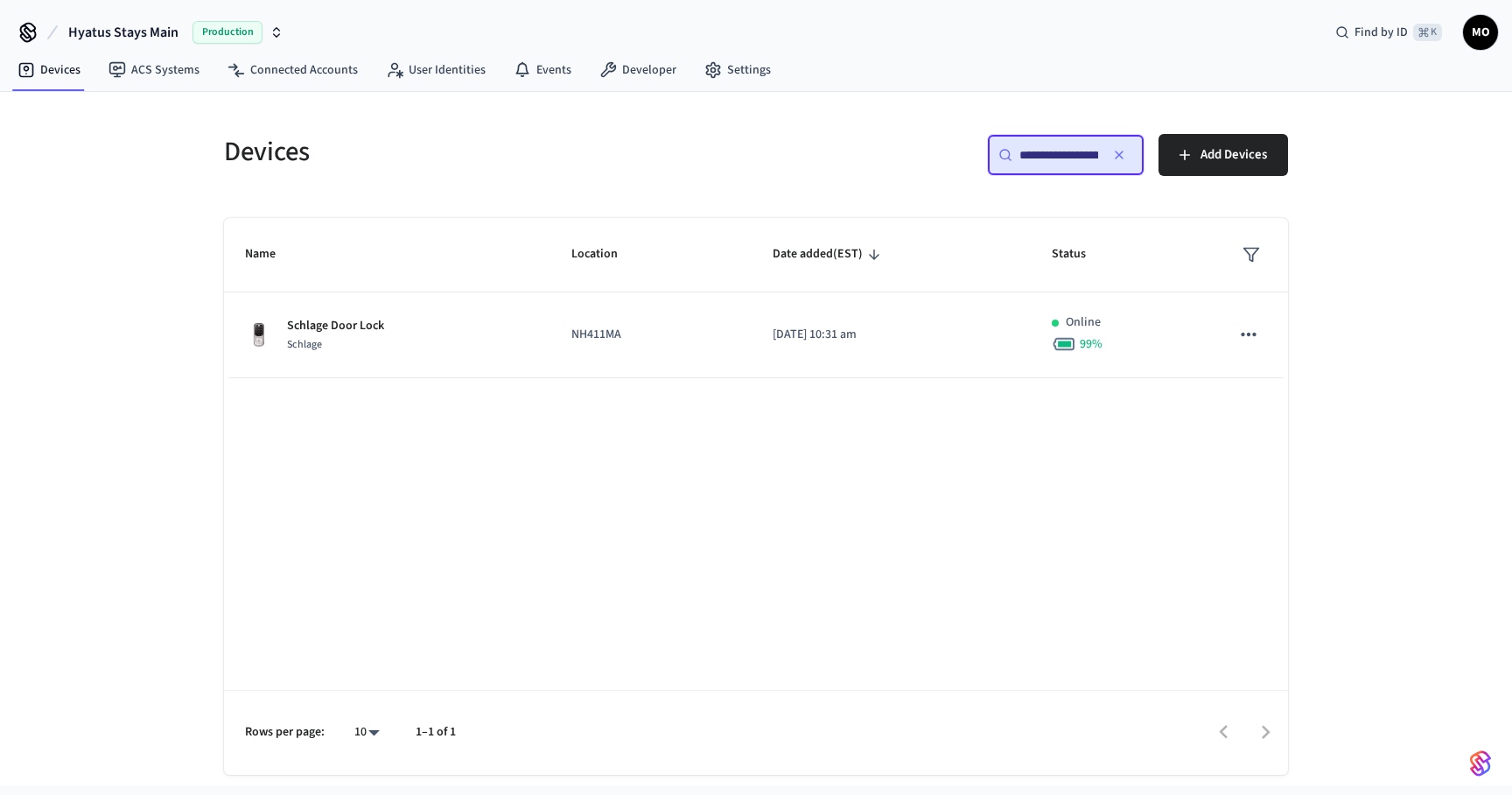
scroll to position [0, 130]
click at [1085, 158] on input "**********" at bounding box center [1059, 155] width 79 height 18
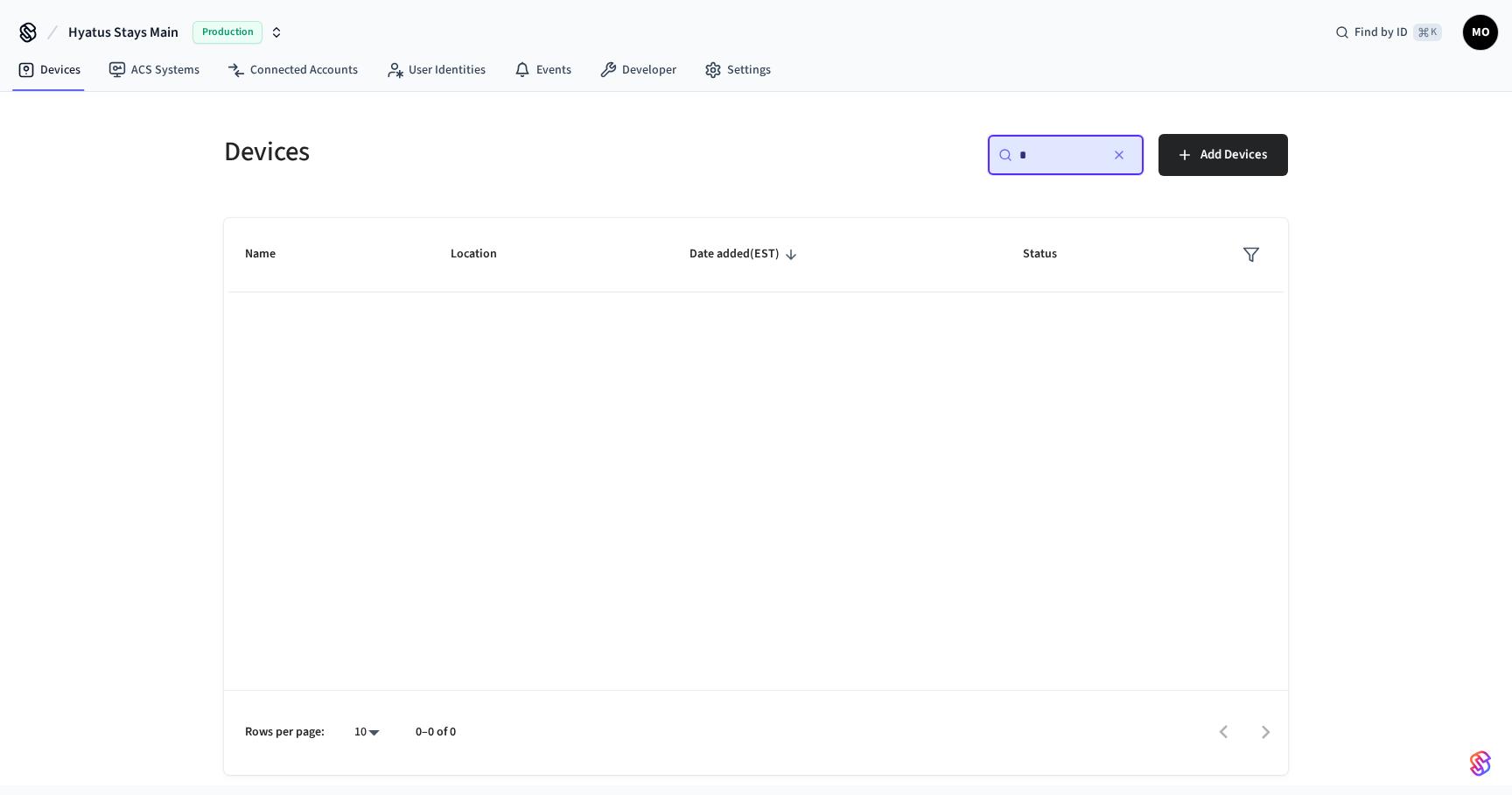
scroll to position [0, 0]
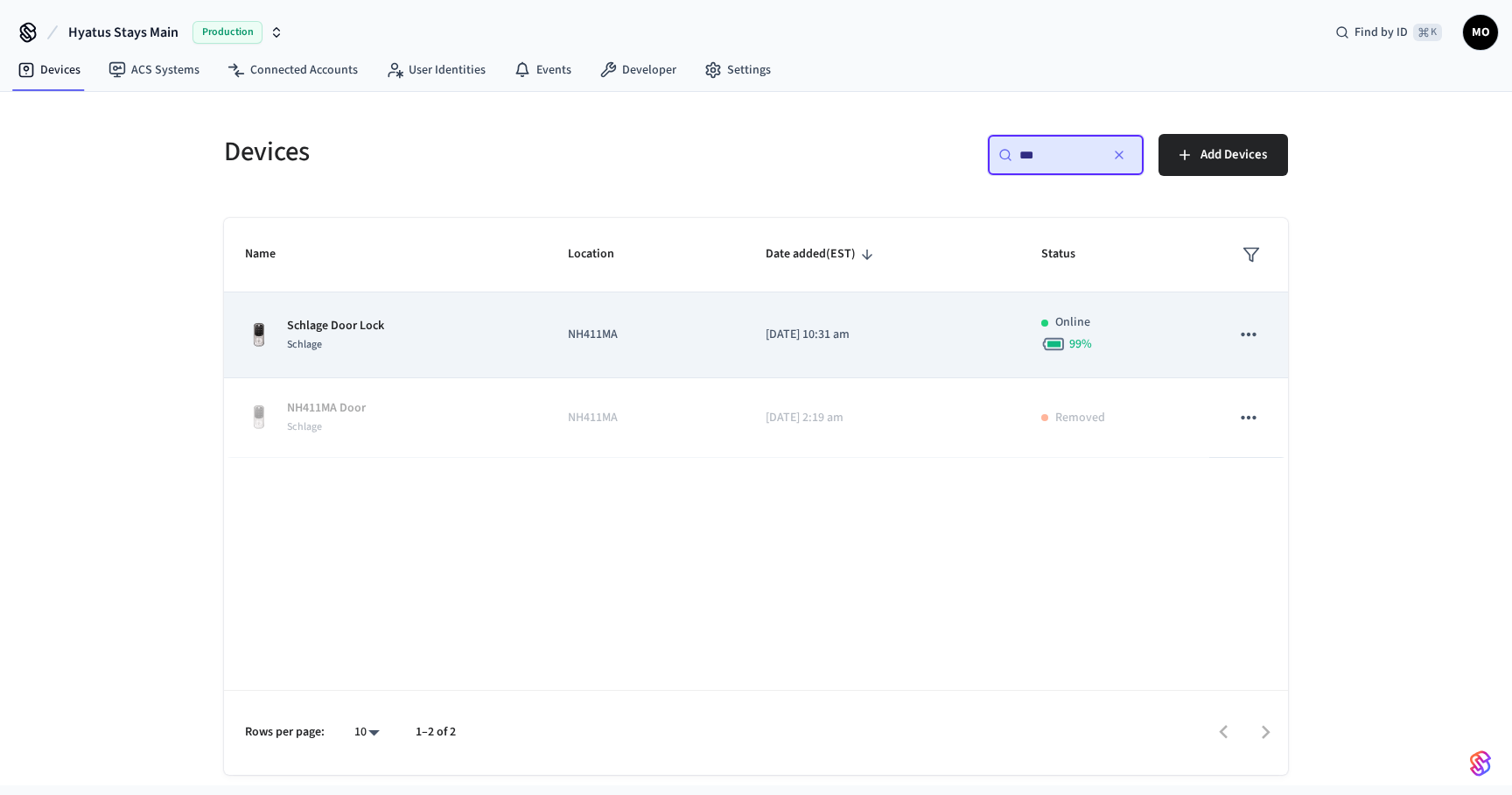
type input "***"
click at [704, 326] on p "NH411MA" at bounding box center [646, 334] width 156 height 19
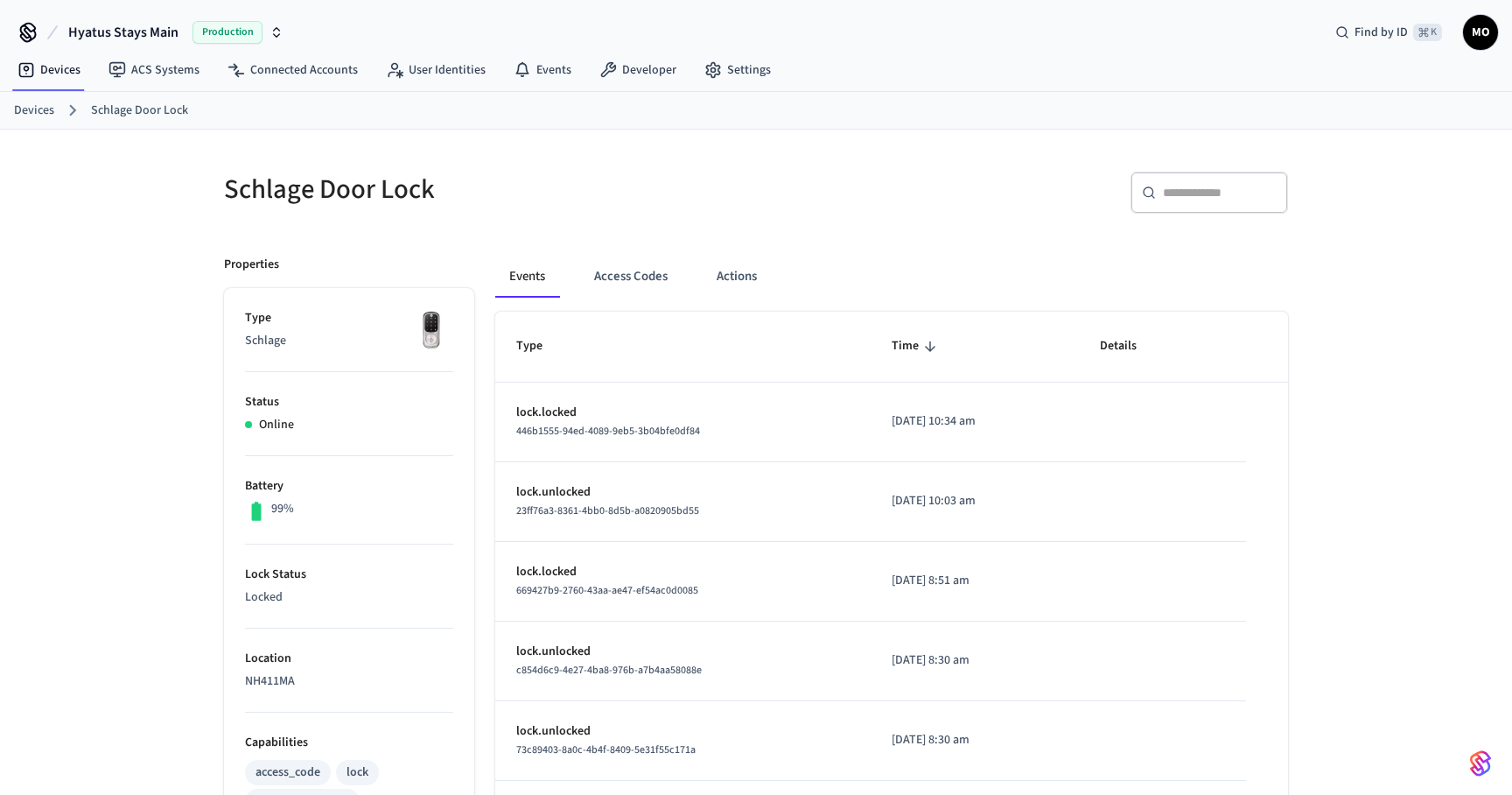
click at [46, 109] on link "Devices" at bounding box center [34, 111] width 40 height 19
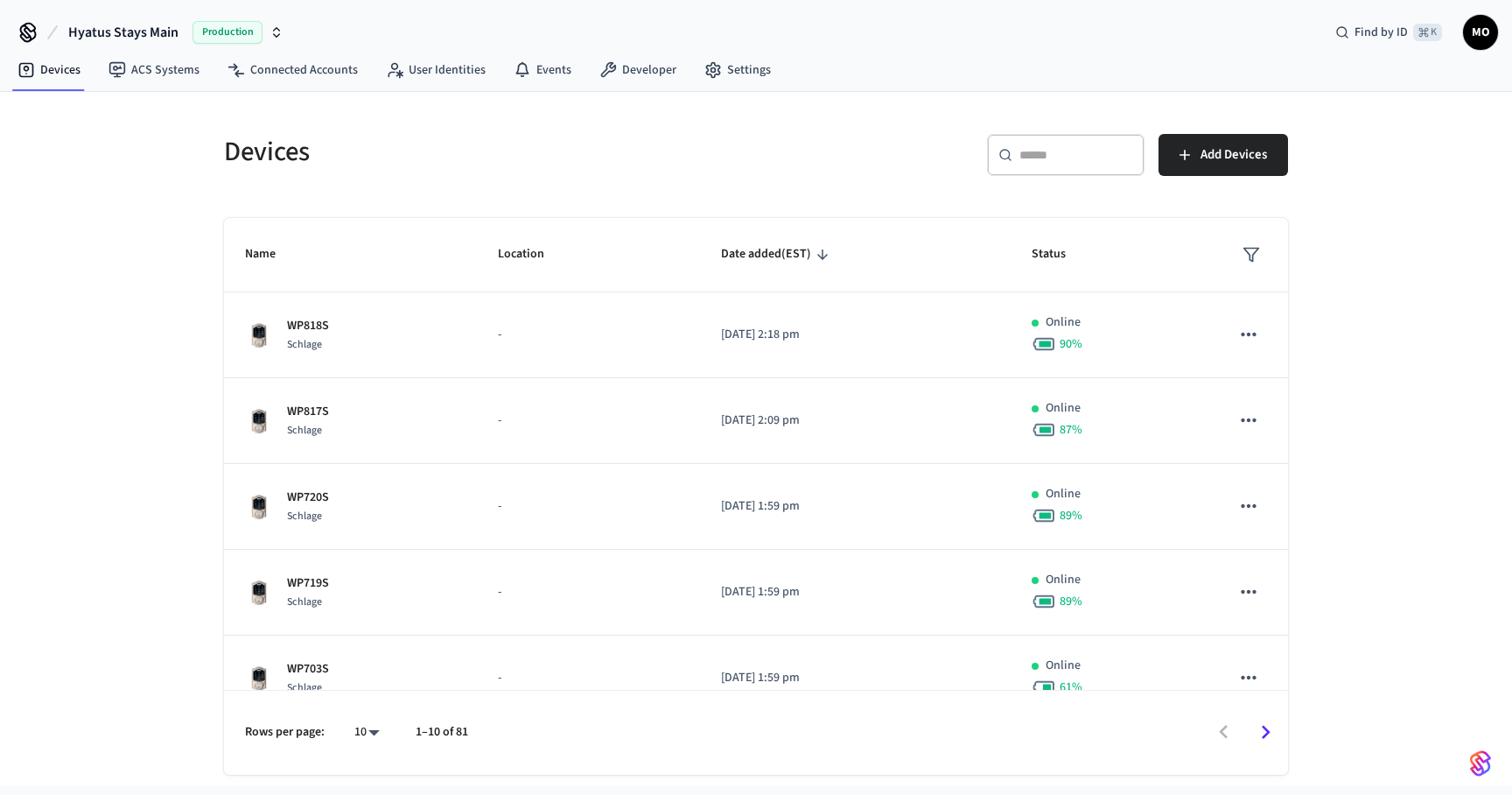
click at [1062, 154] on input "text" at bounding box center [1076, 155] width 114 height 18
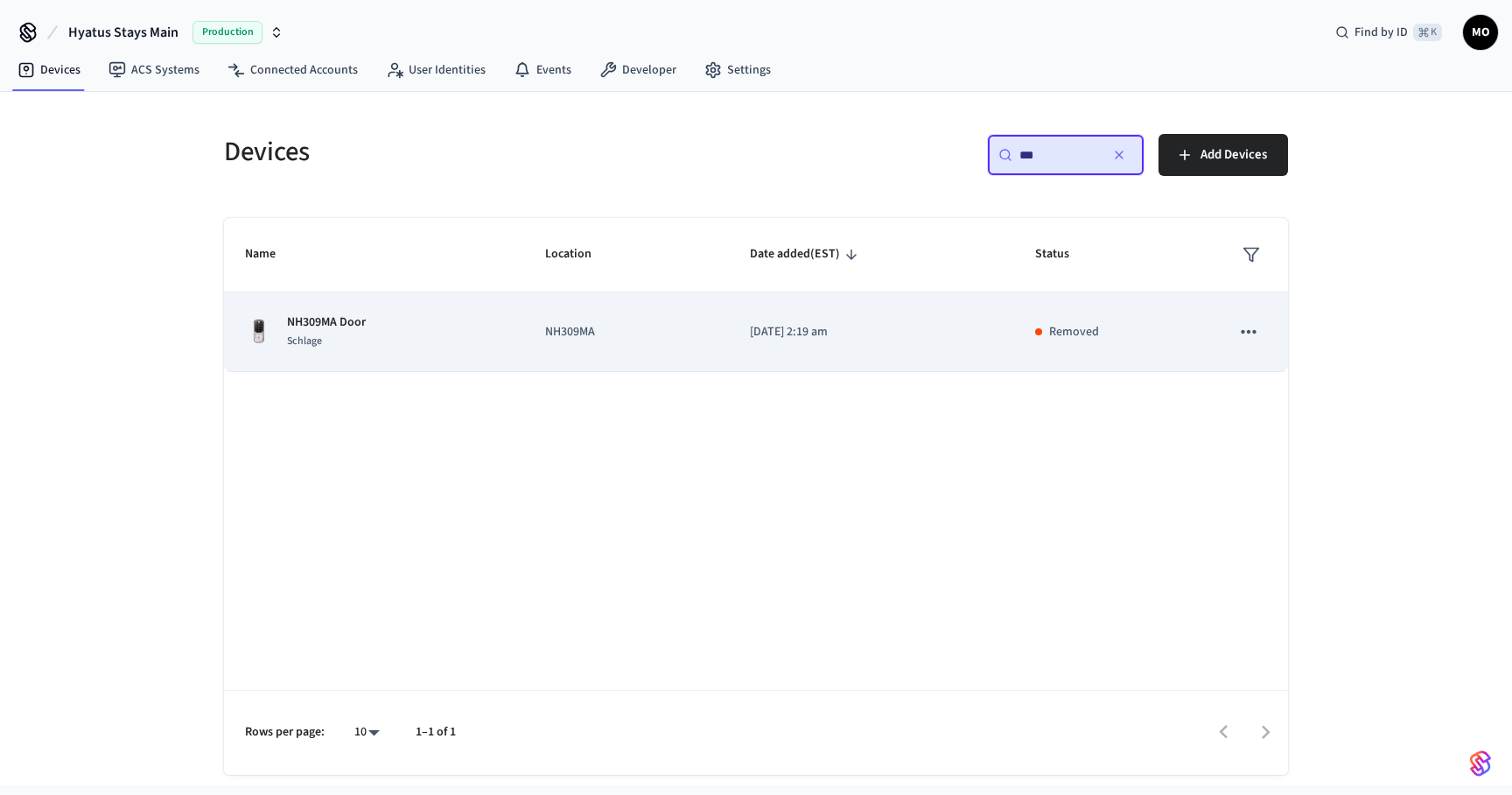
type input "***"
click at [595, 326] on p "NH309MA" at bounding box center [627, 332] width 163 height 19
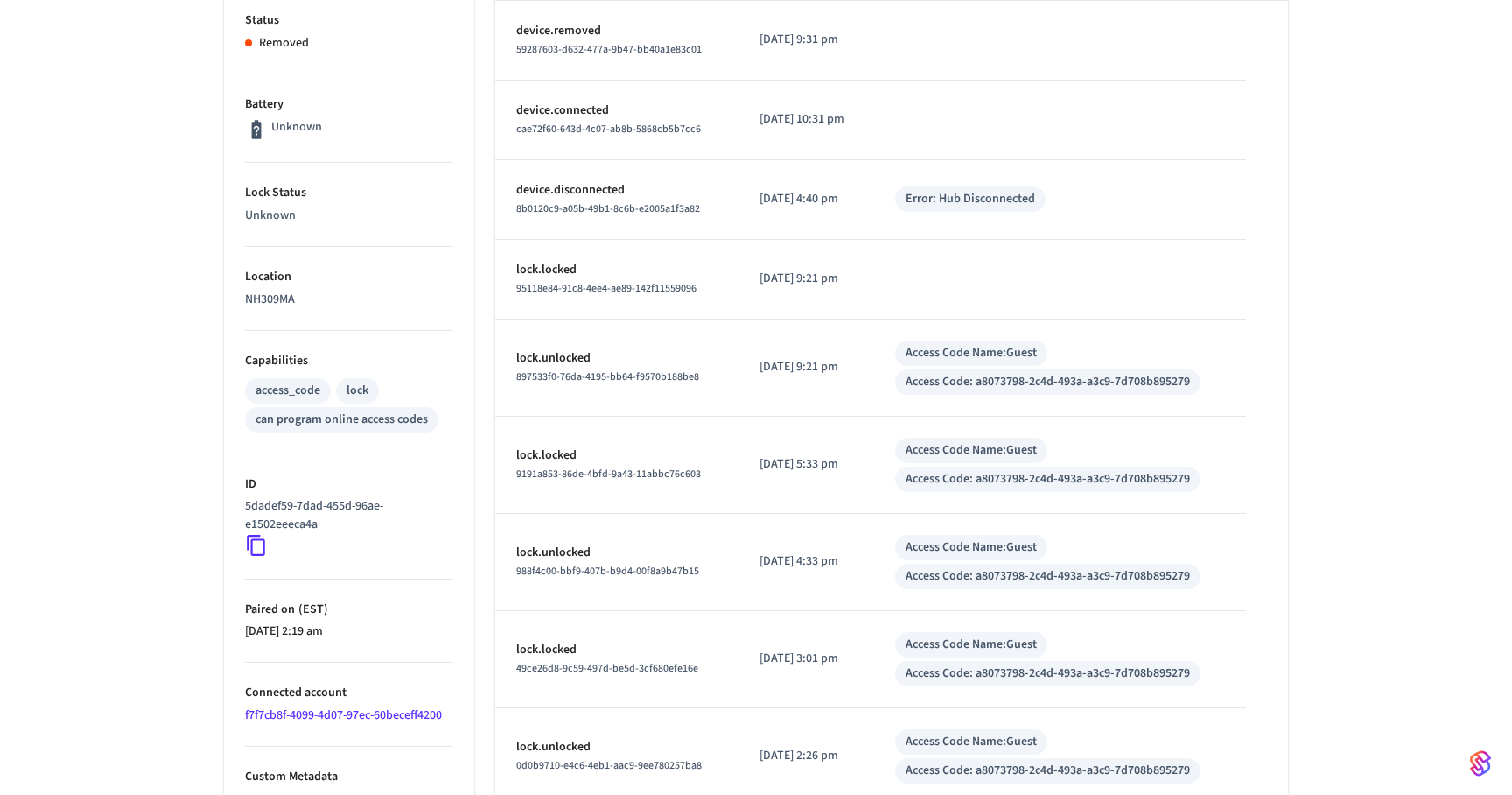
scroll to position [396, 0]
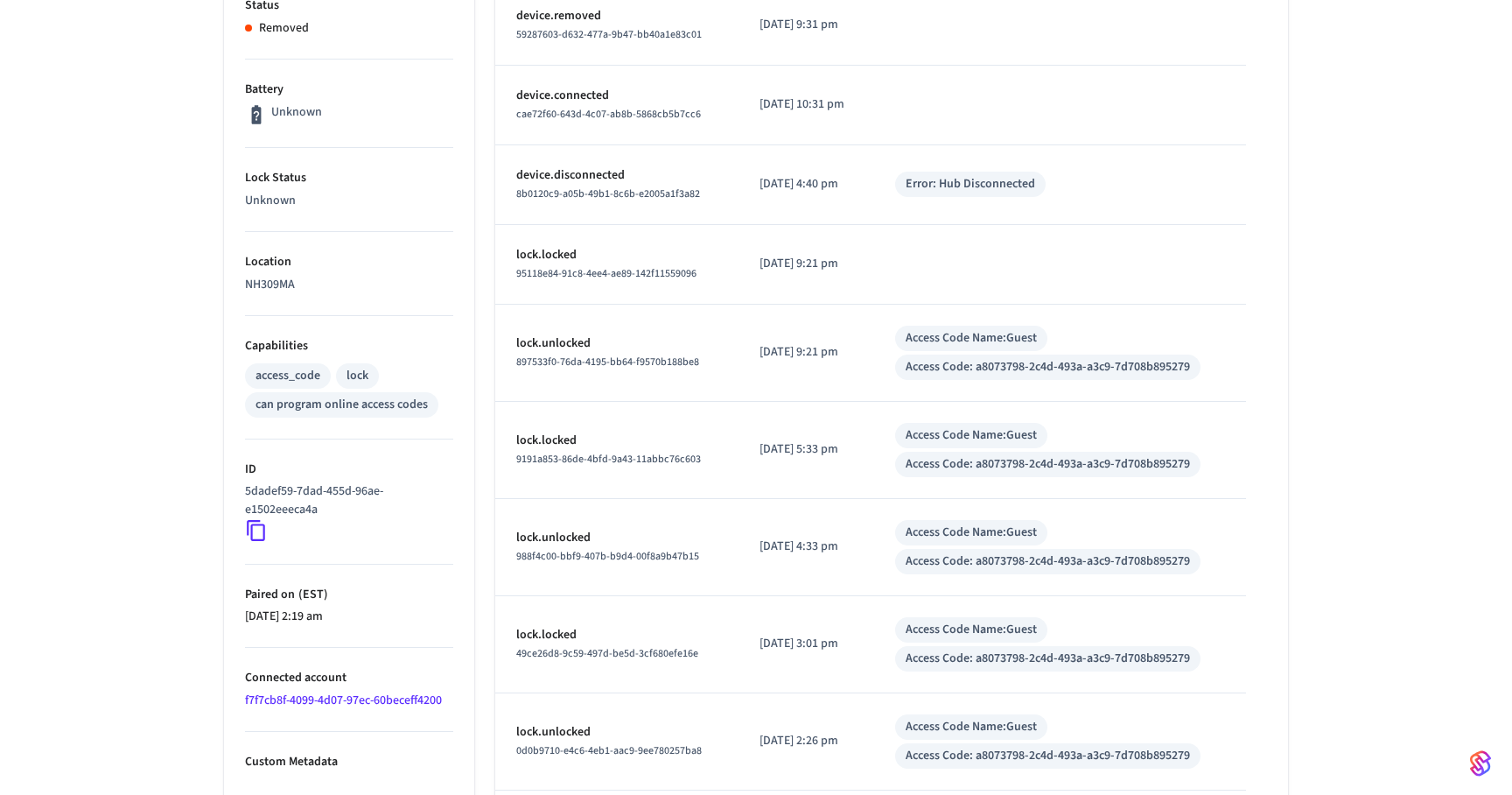
click at [286, 495] on p "5dadef59-7dad-455d-96ae-e1502eeeca4a" at bounding box center [345, 500] width 201 height 37
copy div "5dadef59-7dad-455d-96ae-e1502eeeca4a"
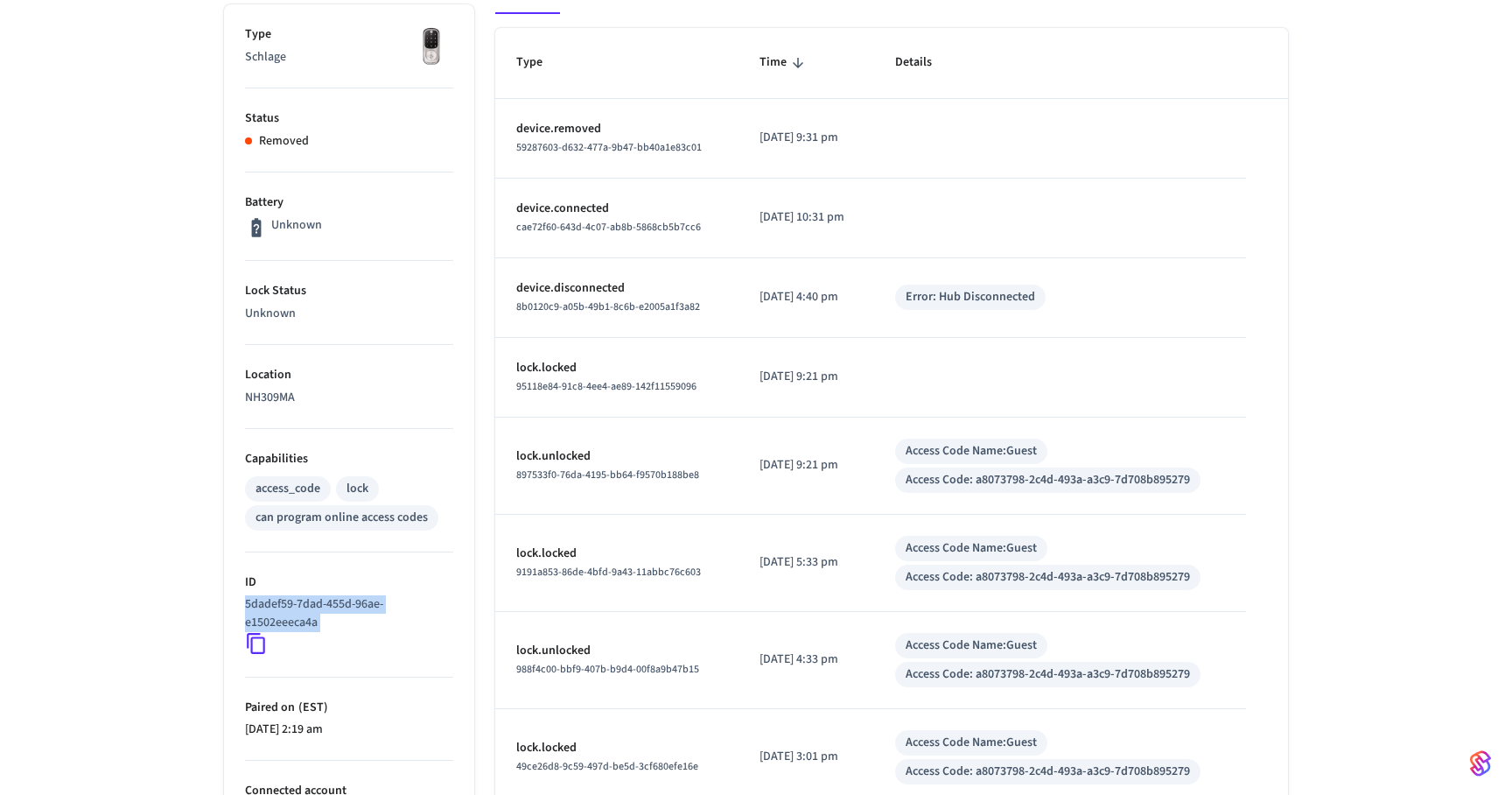
scroll to position [0, 0]
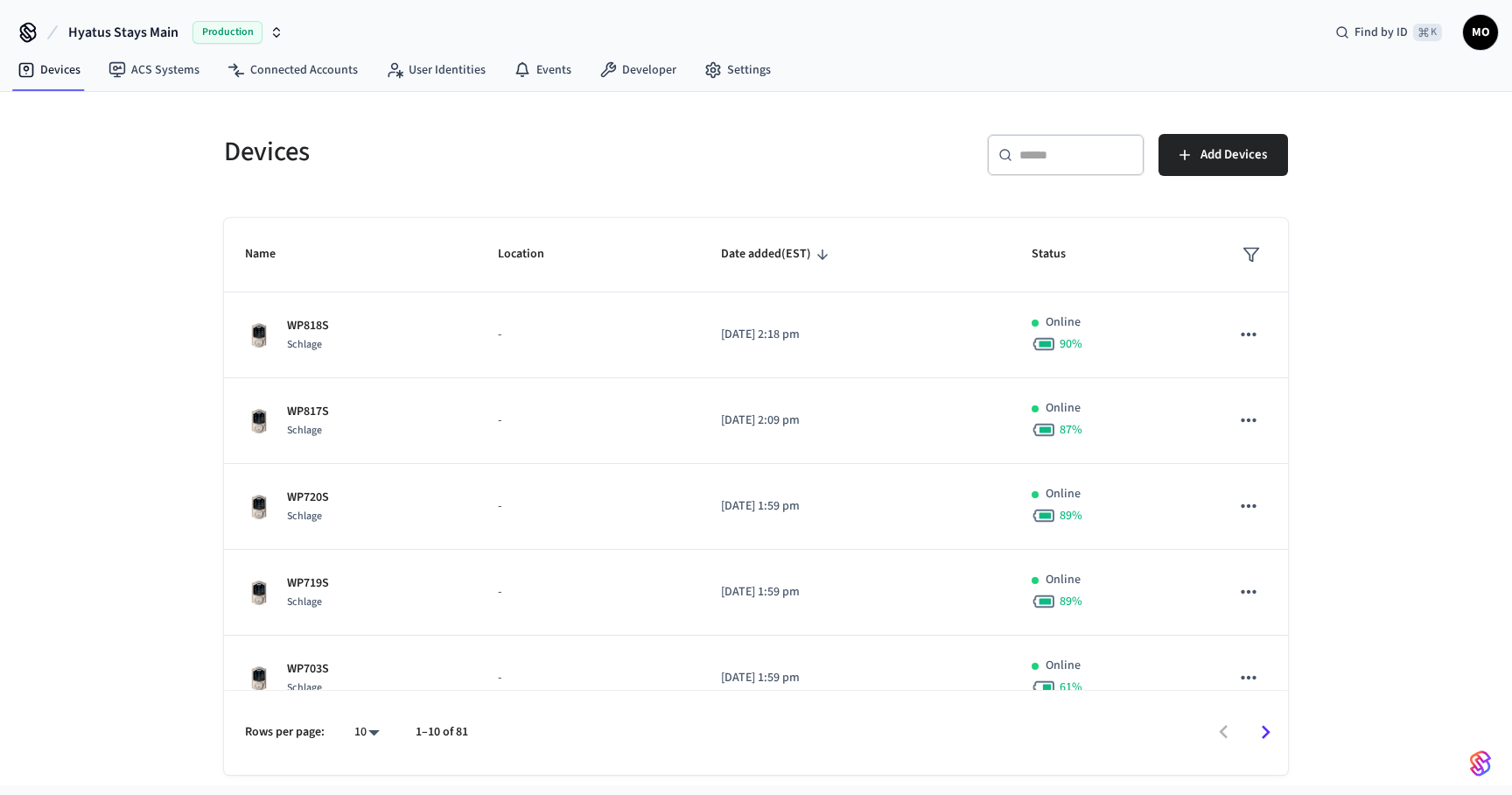
click at [1066, 170] on div "​ ​" at bounding box center [1066, 155] width 157 height 42
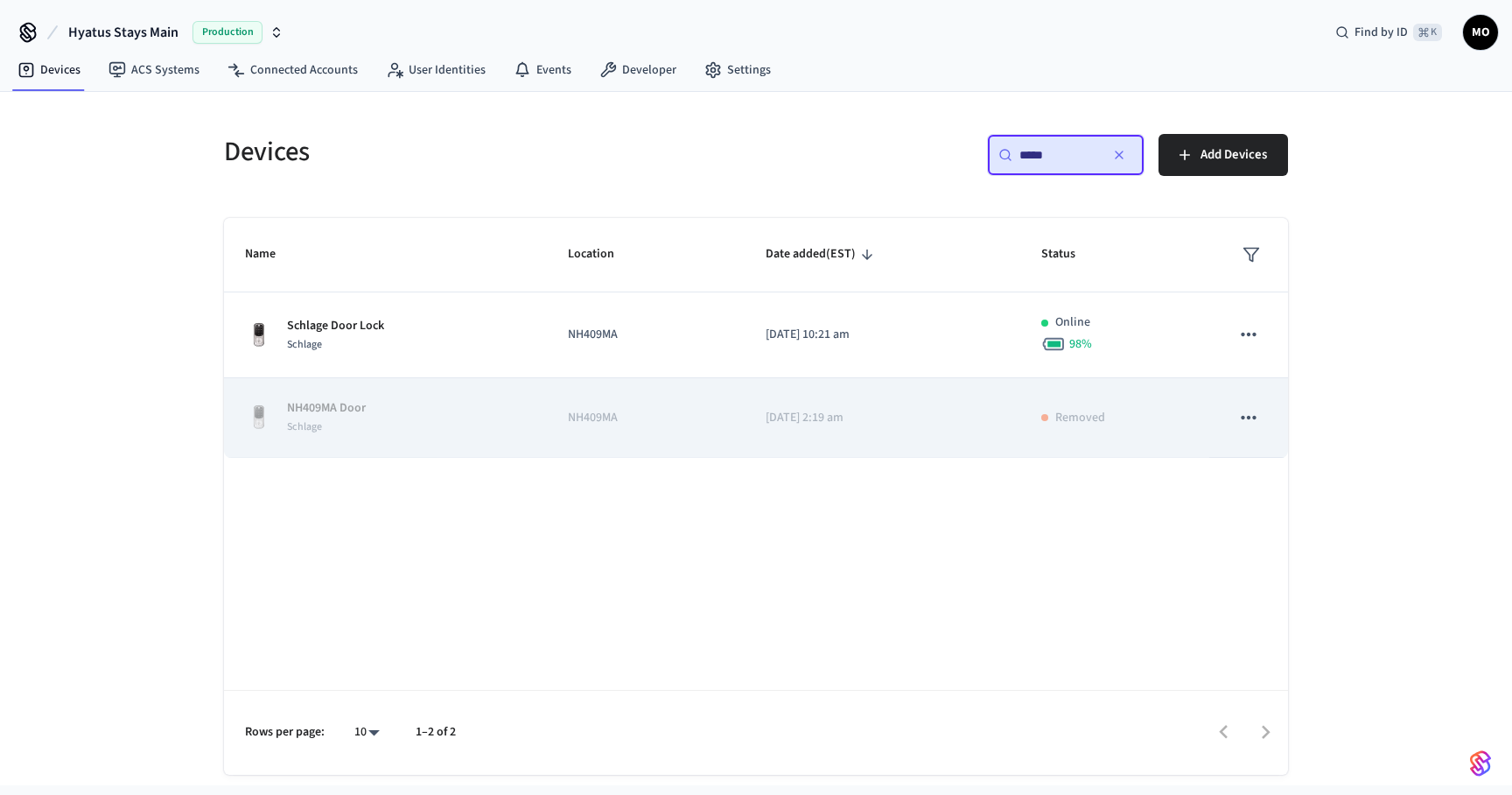
type input "*****"
click at [772, 419] on p "[DATE] 2:19 am" at bounding box center [882, 418] width 233 height 19
click at [594, 411] on p "NH409MA" at bounding box center [646, 418] width 156 height 19
click at [366, 423] on div "NH409MA Door Schlage" at bounding box center [385, 417] width 281 height 37
click at [366, 423] on div "Schlage" at bounding box center [326, 427] width 79 height 19
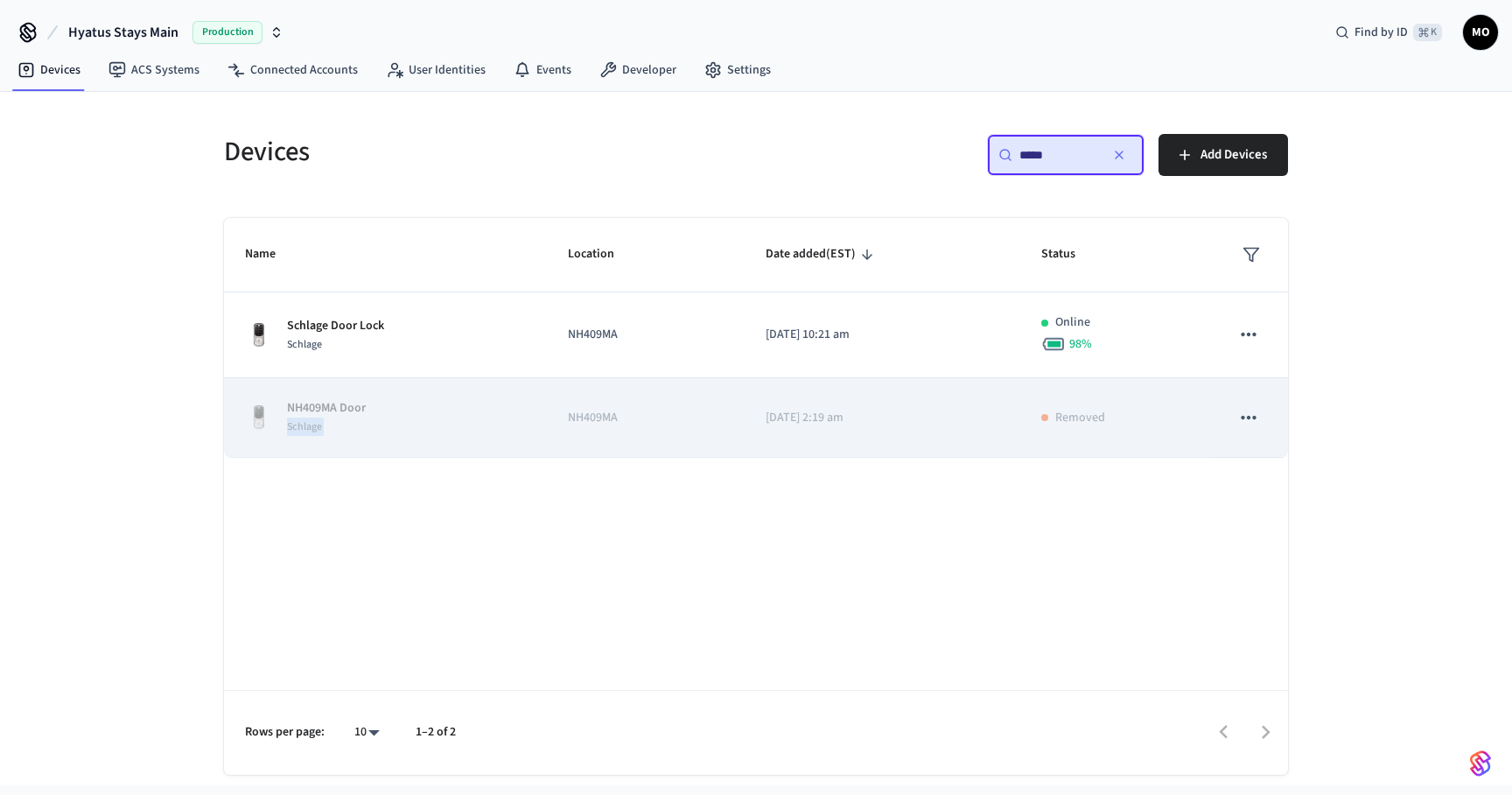
click at [366, 423] on div "Schlage" at bounding box center [326, 427] width 79 height 19
click at [620, 417] on p "NH409MA" at bounding box center [646, 418] width 156 height 19
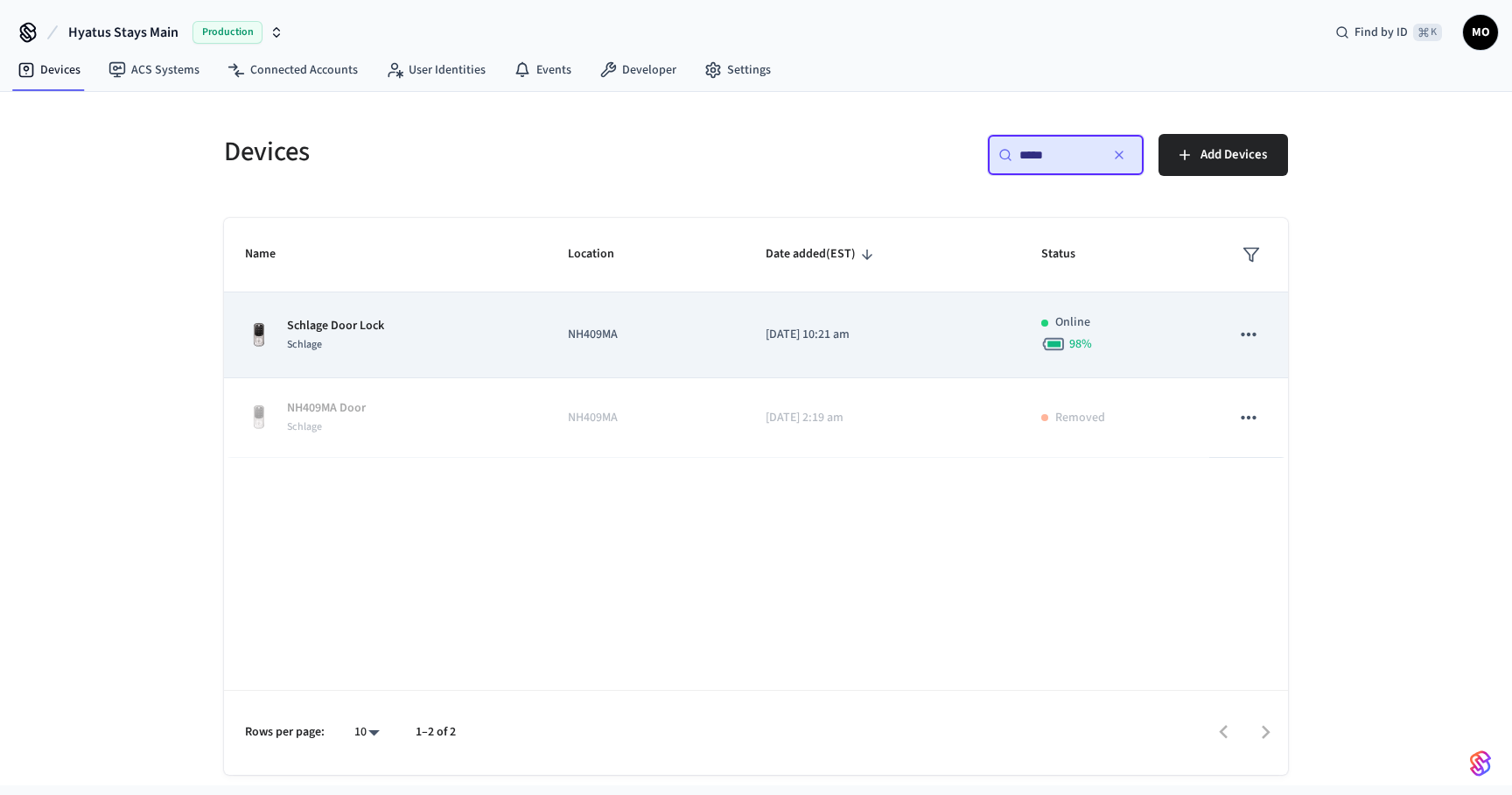
click at [434, 311] on td "Schlage Door Lock Schlage" at bounding box center [385, 335] width 323 height 86
